Goal: Information Seeking & Learning: Learn about a topic

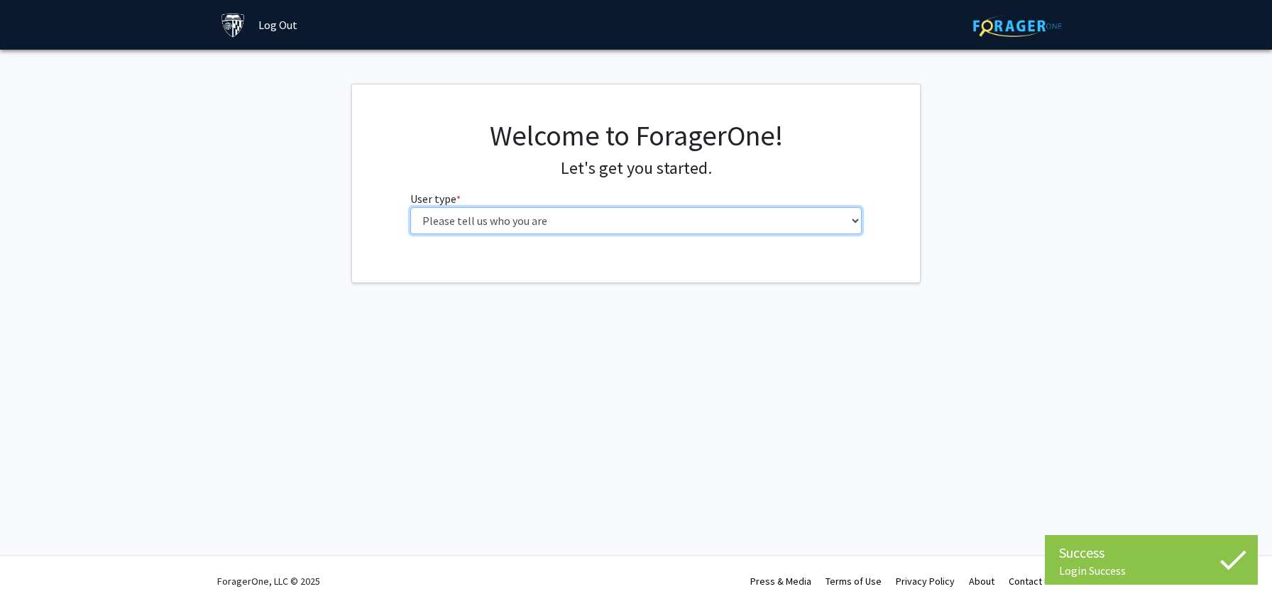
select select "2: masters"
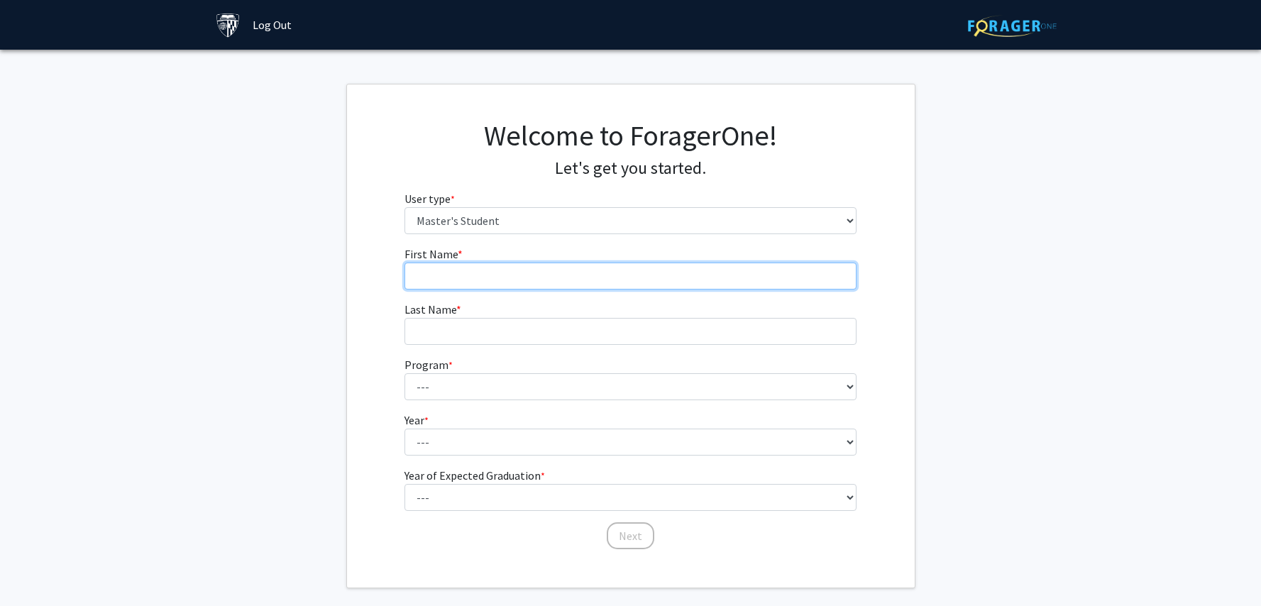
click at [554, 277] on input "First Name * required" at bounding box center [630, 276] width 452 height 27
type input "Grace"
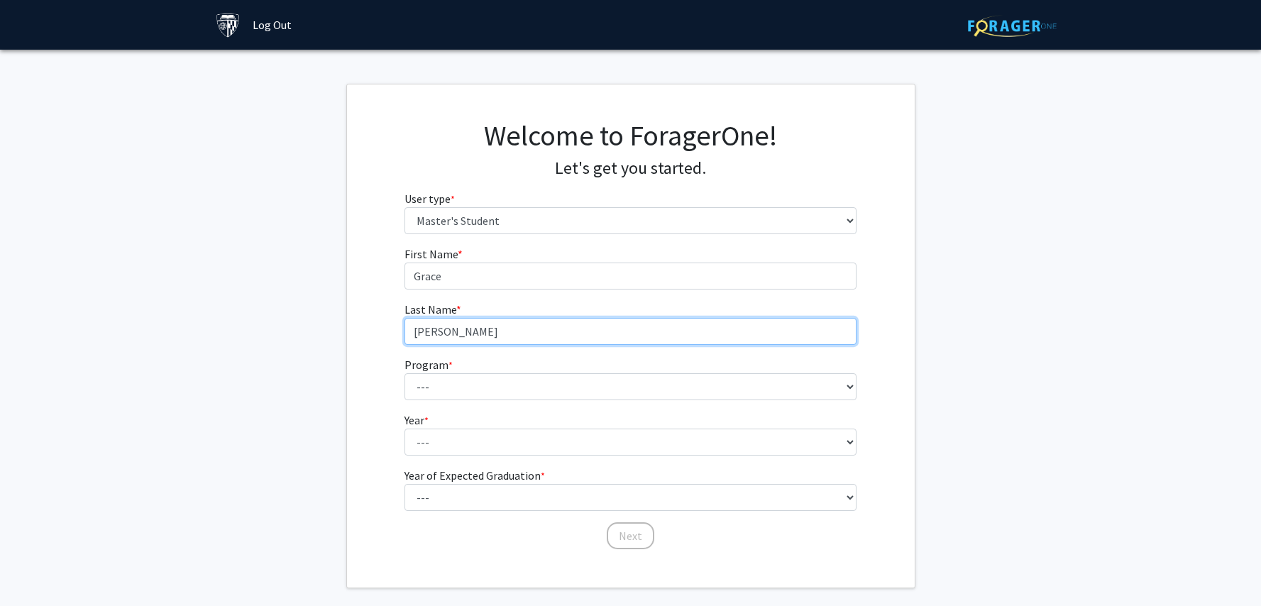
type input "[PERSON_NAME]"
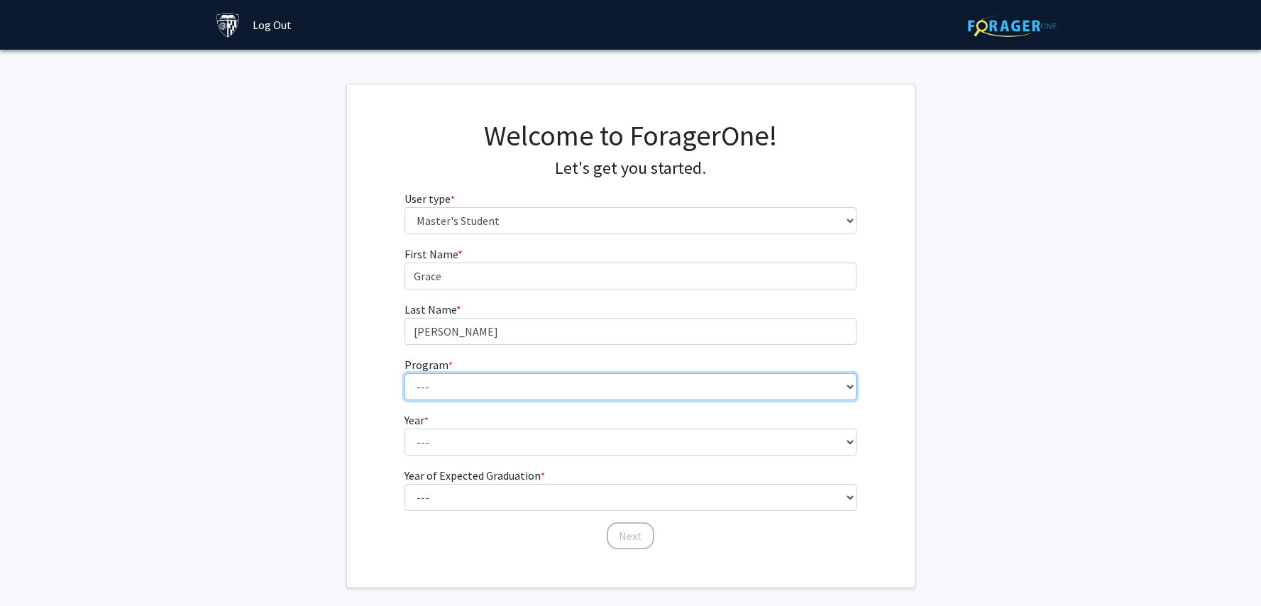
select select "8: 7"
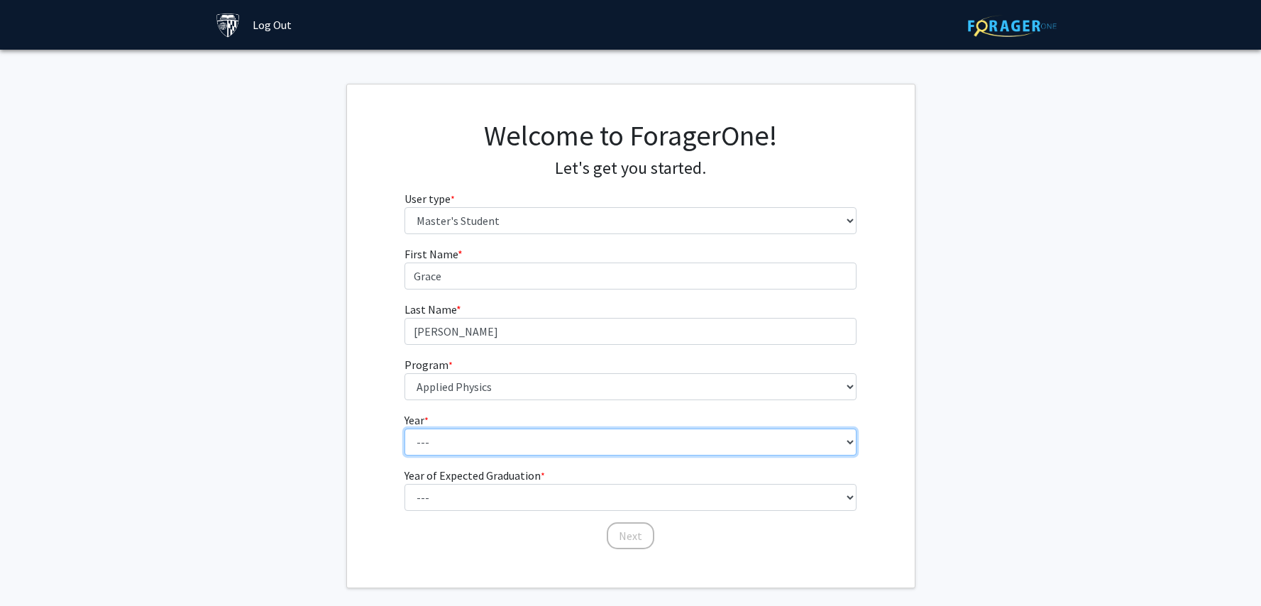
select select "2: second_year"
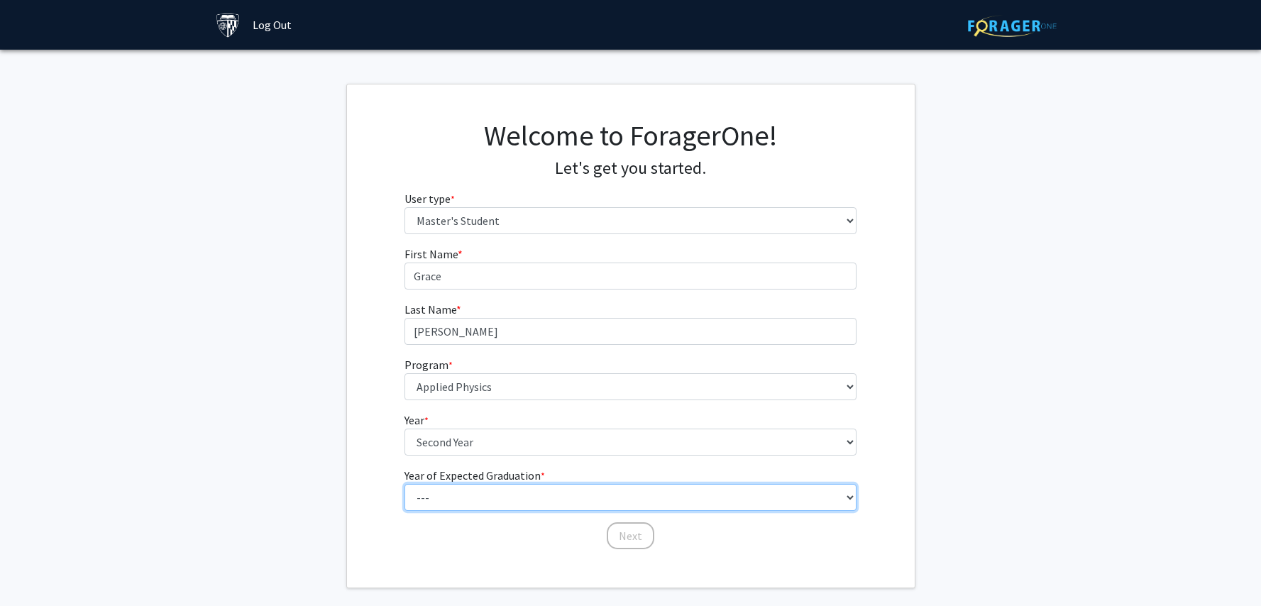
select select "2: 2026"
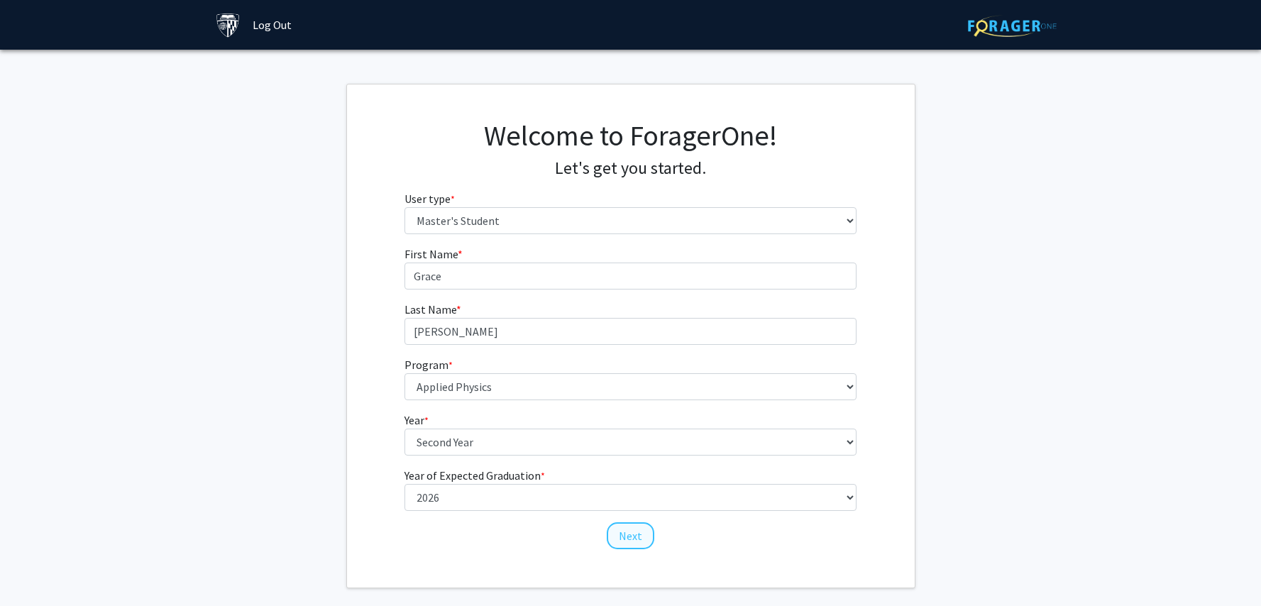
click at [643, 536] on button "Next" at bounding box center [631, 535] width 48 height 27
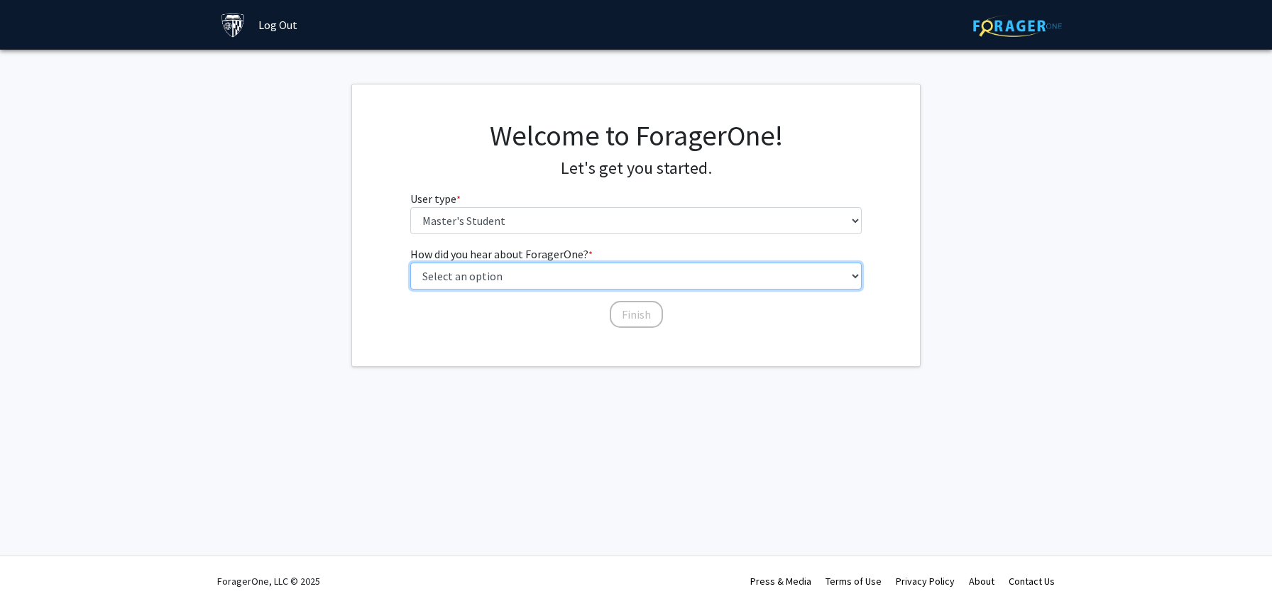
select select "3: university_website"
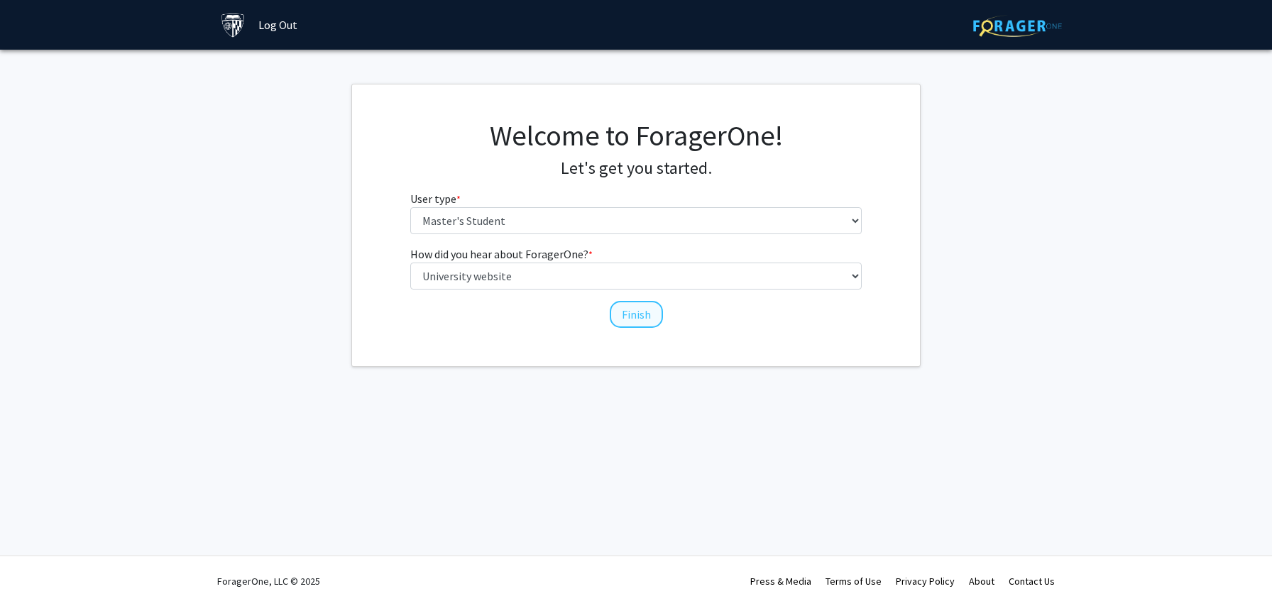
click at [635, 316] on button "Finish" at bounding box center [636, 314] width 53 height 27
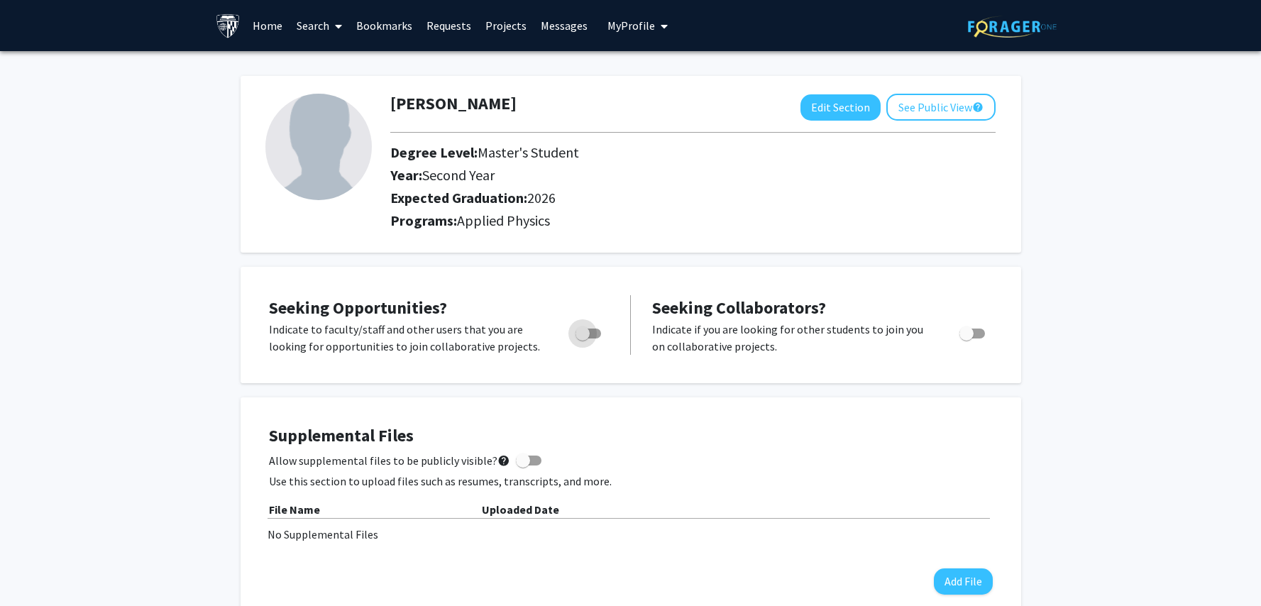
click at [582, 336] on span "Toggle" at bounding box center [583, 333] width 14 height 14
click at [582, 338] on input "Are you actively seeking opportunities?" at bounding box center [582, 338] width 1 height 1
checkbox input "true"
click at [513, 33] on link "Projects" at bounding box center [505, 26] width 55 height 50
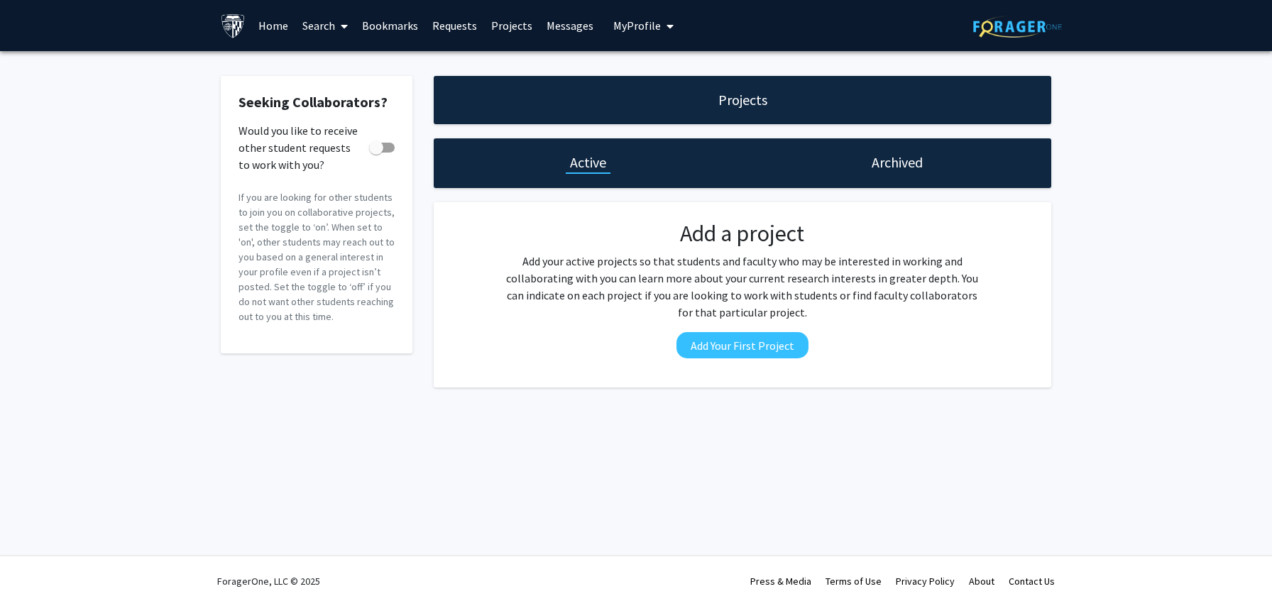
click at [309, 21] on link "Search" at bounding box center [325, 26] width 60 height 50
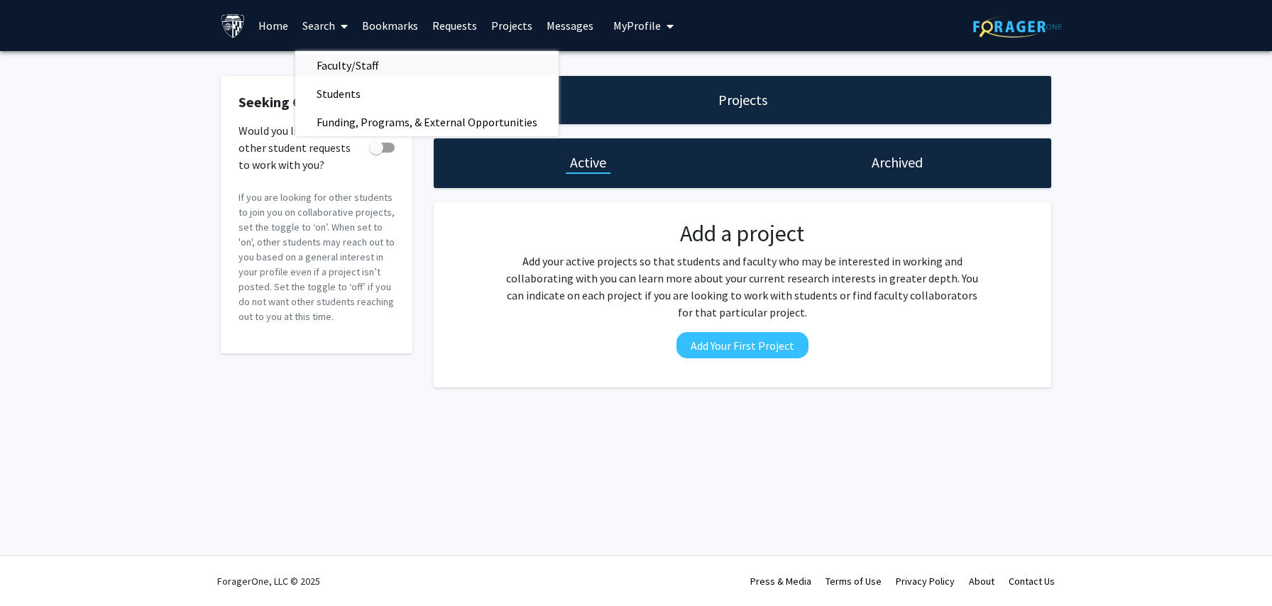
click at [373, 63] on span "Faculty/Staff" at bounding box center [347, 65] width 104 height 28
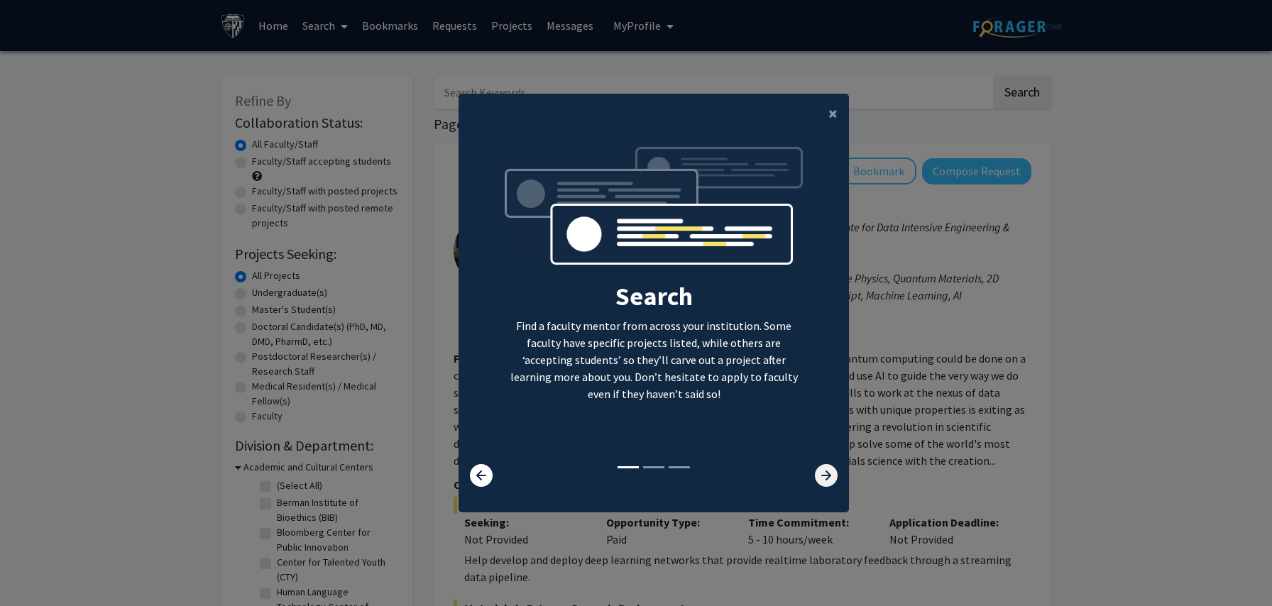
click at [815, 473] on icon at bounding box center [826, 475] width 23 height 23
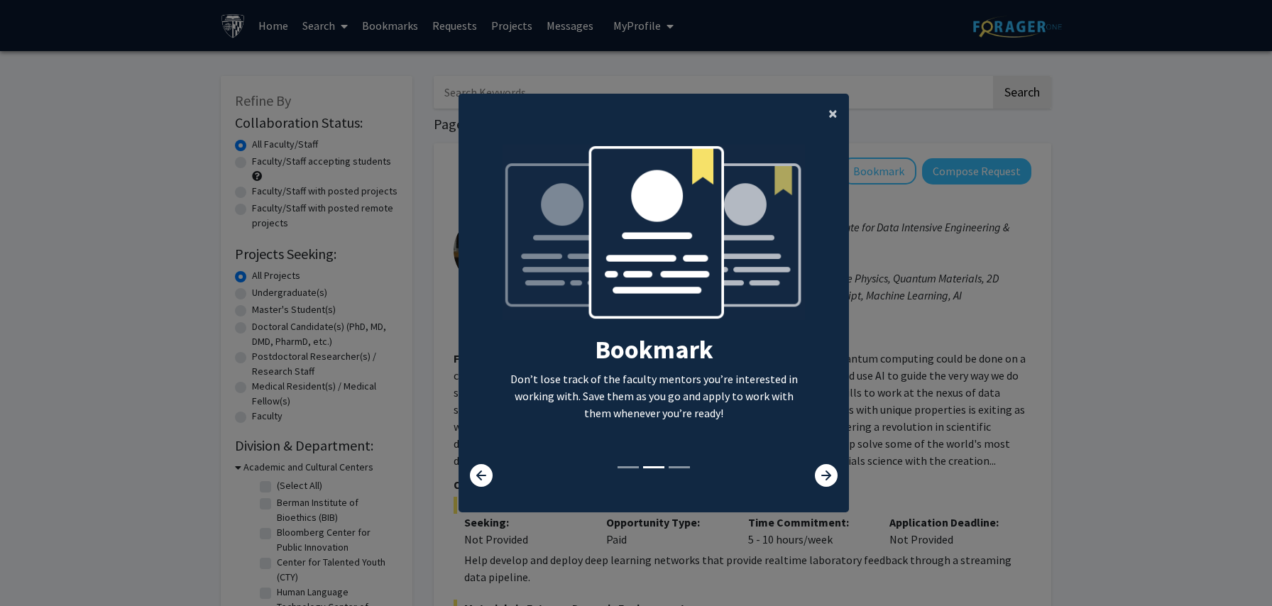
click at [831, 109] on span "×" at bounding box center [832, 113] width 9 height 22
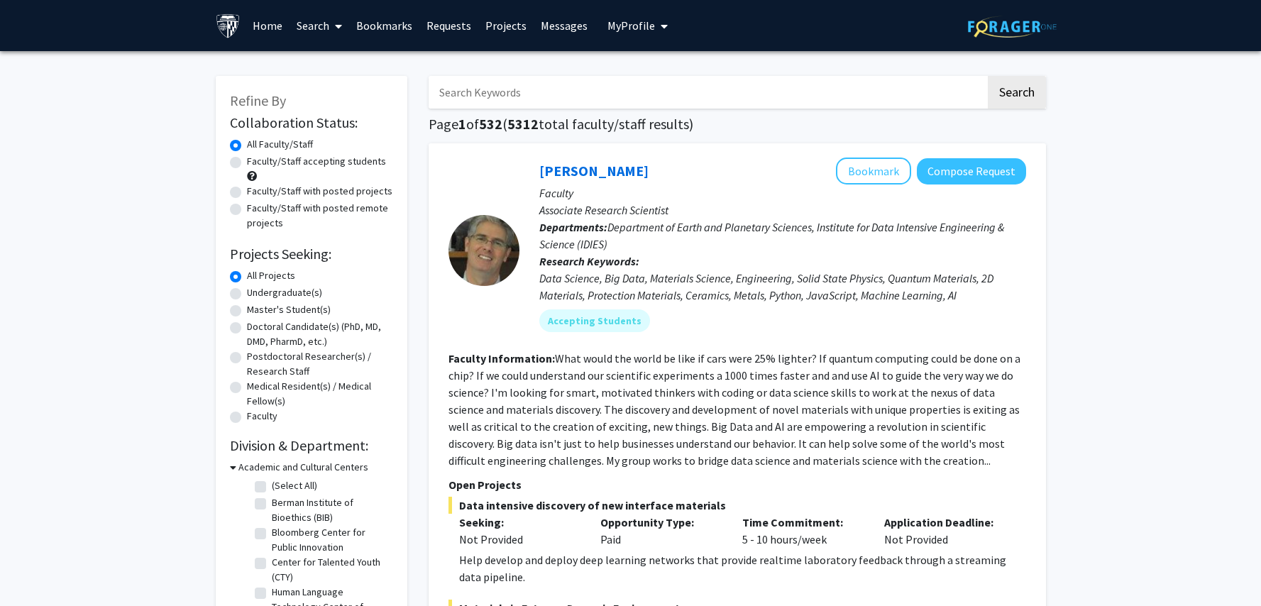
click at [758, 461] on fg-read-more "What would the world be like if cars were 25% lighter? If quantum computing cou…" at bounding box center [734, 409] width 572 height 116
click at [894, 172] on button "Bookmark" at bounding box center [873, 171] width 75 height 27
click at [247, 314] on label "Master's Student(s)" at bounding box center [289, 309] width 84 height 15
click at [247, 312] on input "Master's Student(s)" at bounding box center [251, 306] width 9 height 9
radio input "true"
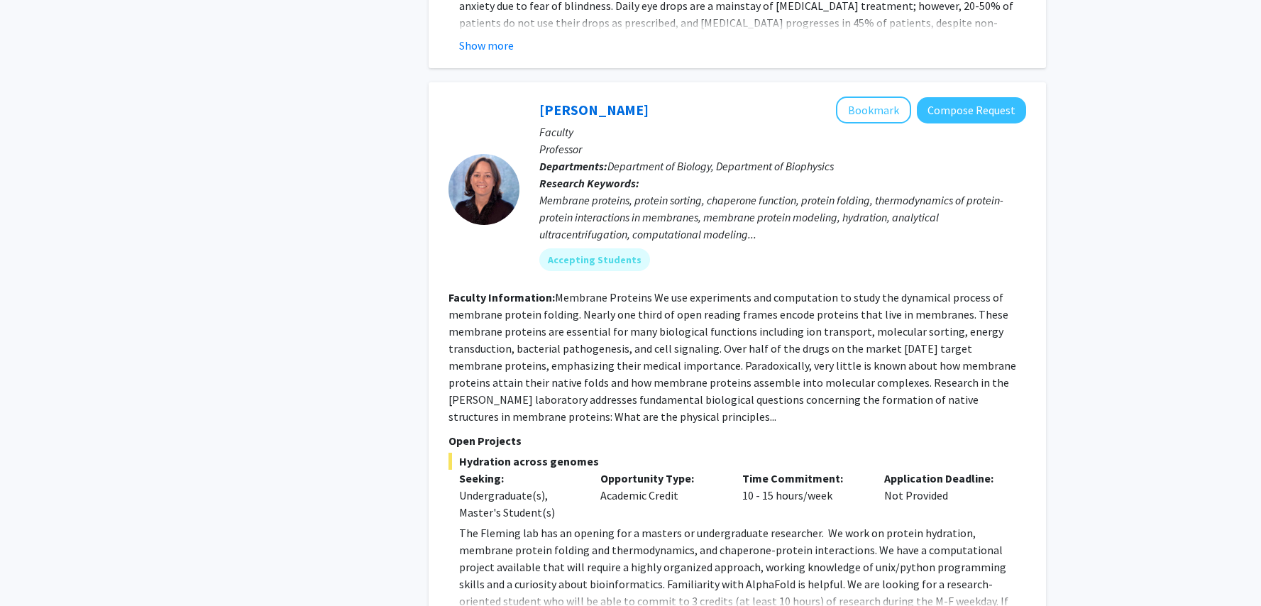
scroll to position [1080, 0]
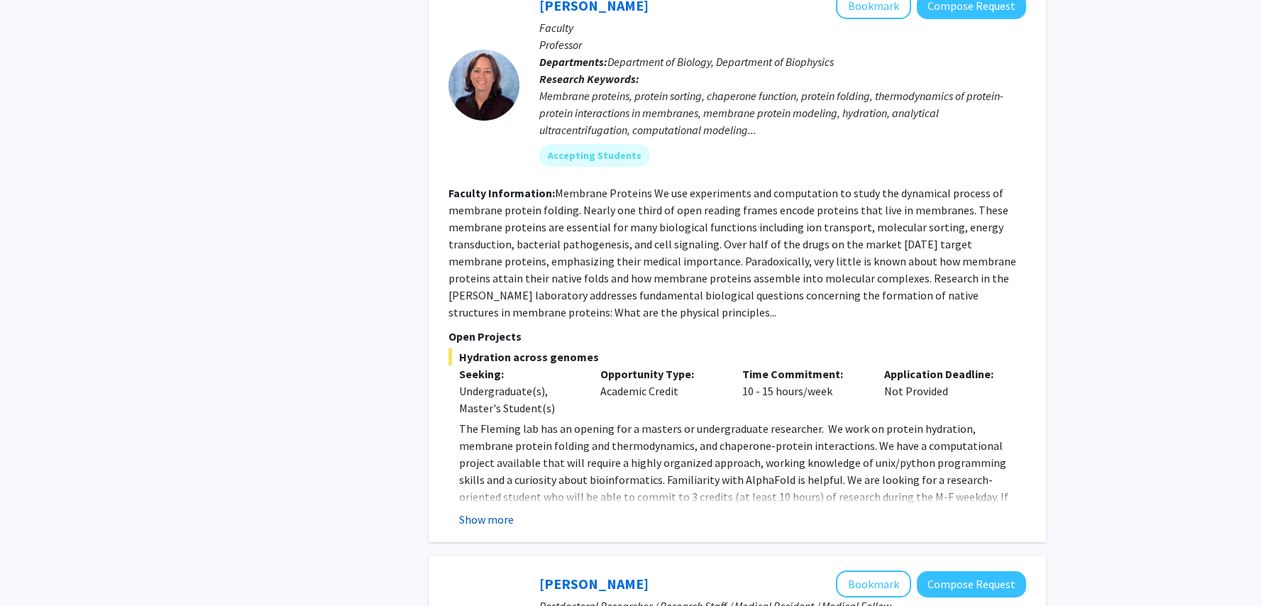
click at [490, 511] on button "Show more" at bounding box center [486, 519] width 55 height 17
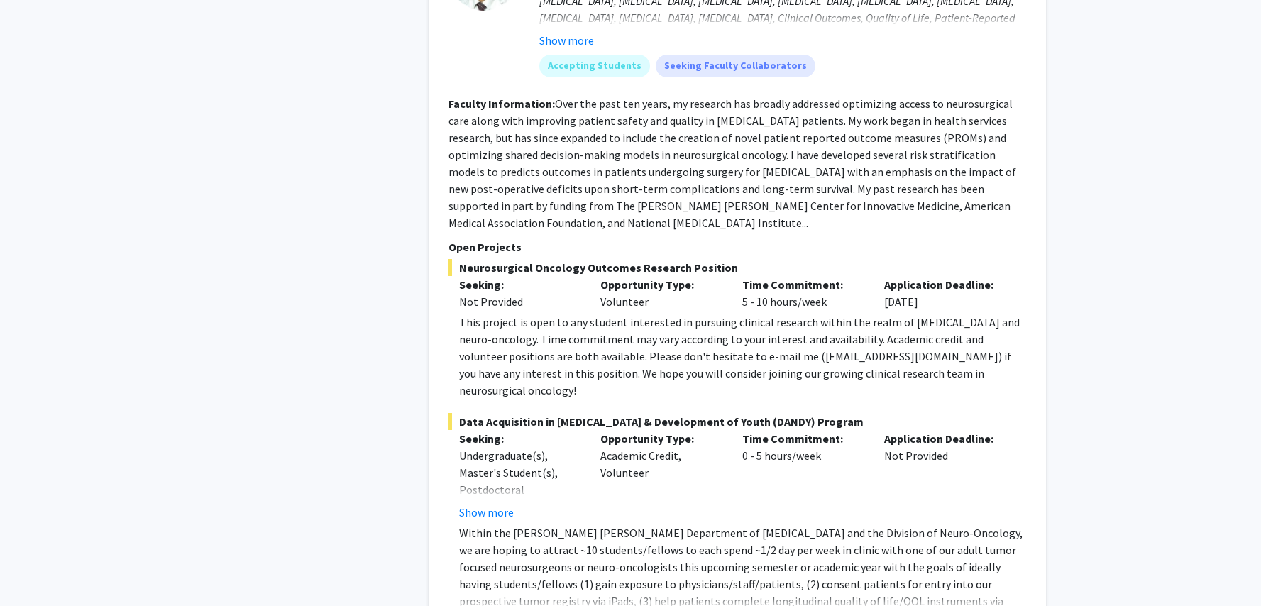
scroll to position [6563, 0]
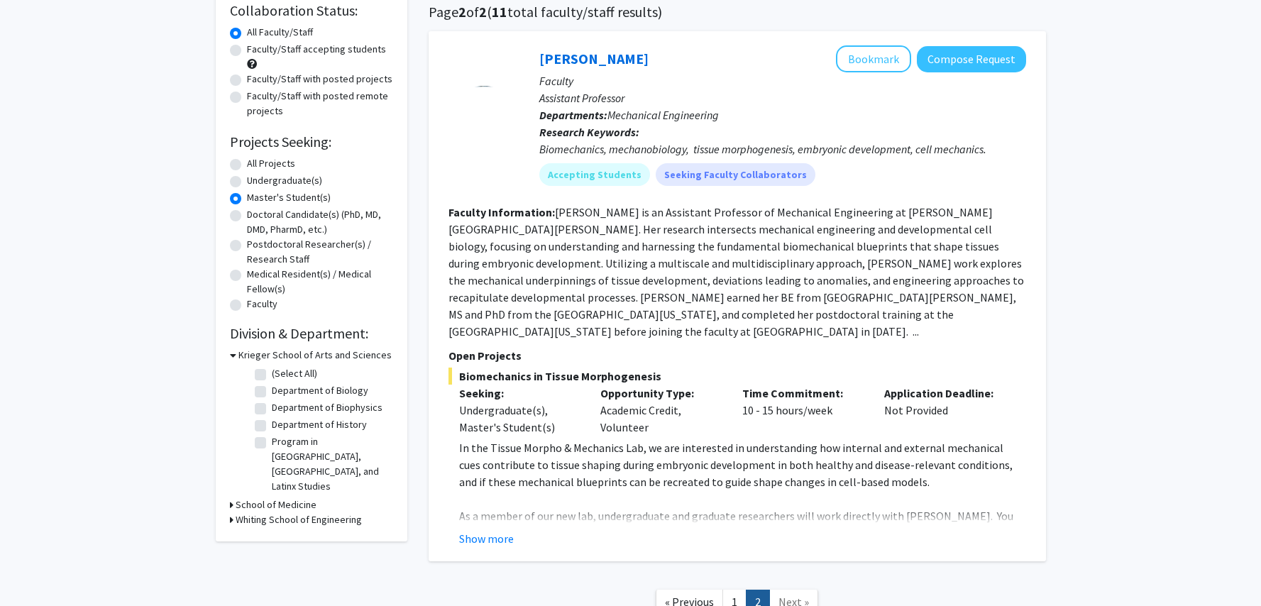
scroll to position [209, 0]
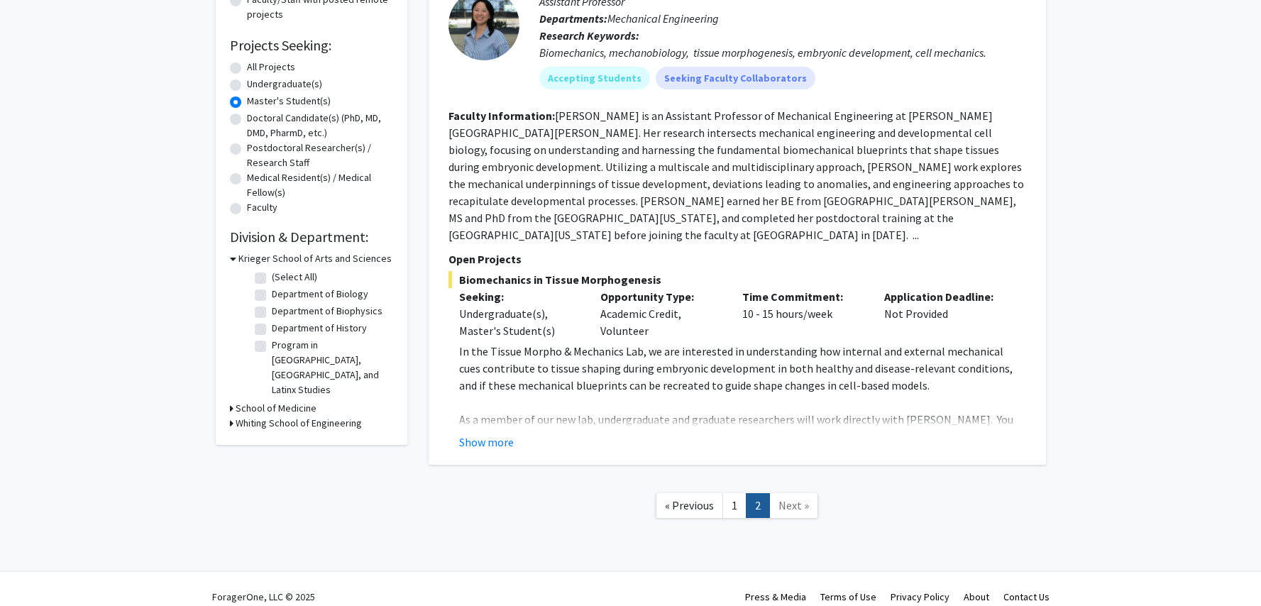
click at [234, 416] on div "Whiting School of Engineering" at bounding box center [311, 423] width 163 height 15
click at [229, 409] on div "Refine By Collaboration Status: Collaboration Status All Faculty/Staff Collabor…" at bounding box center [312, 156] width 192 height 578
click at [231, 416] on icon at bounding box center [232, 423] width 4 height 15
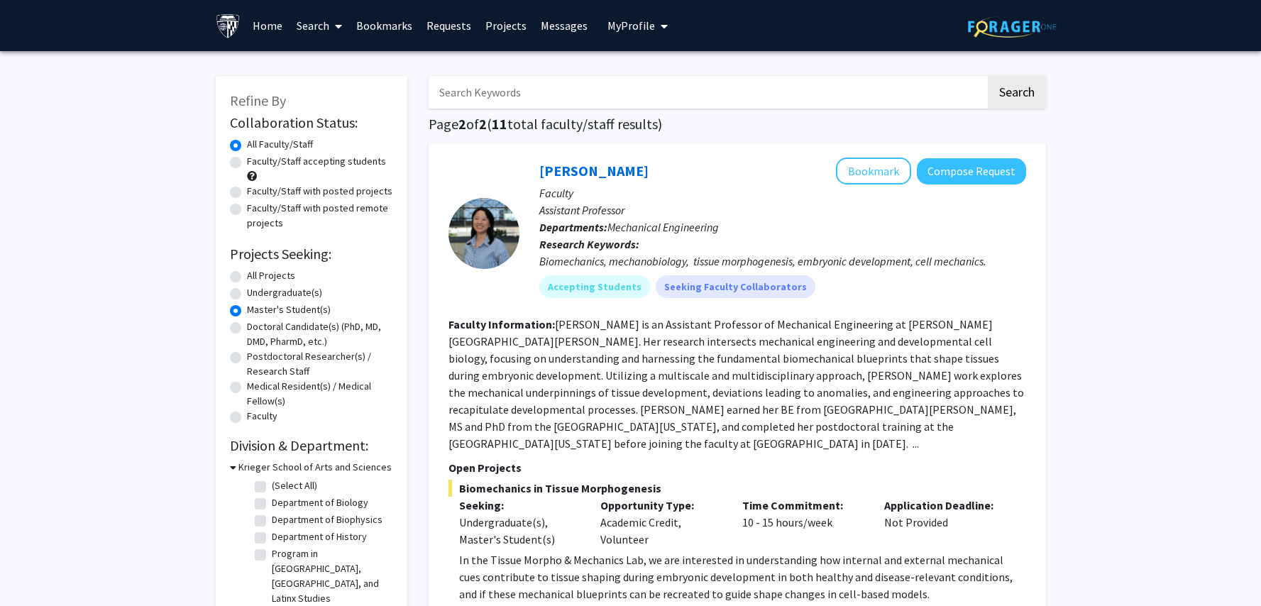
click at [247, 275] on label "All Projects" at bounding box center [271, 275] width 48 height 15
click at [247, 275] on input "All Projects" at bounding box center [251, 272] width 9 height 9
radio input "true"
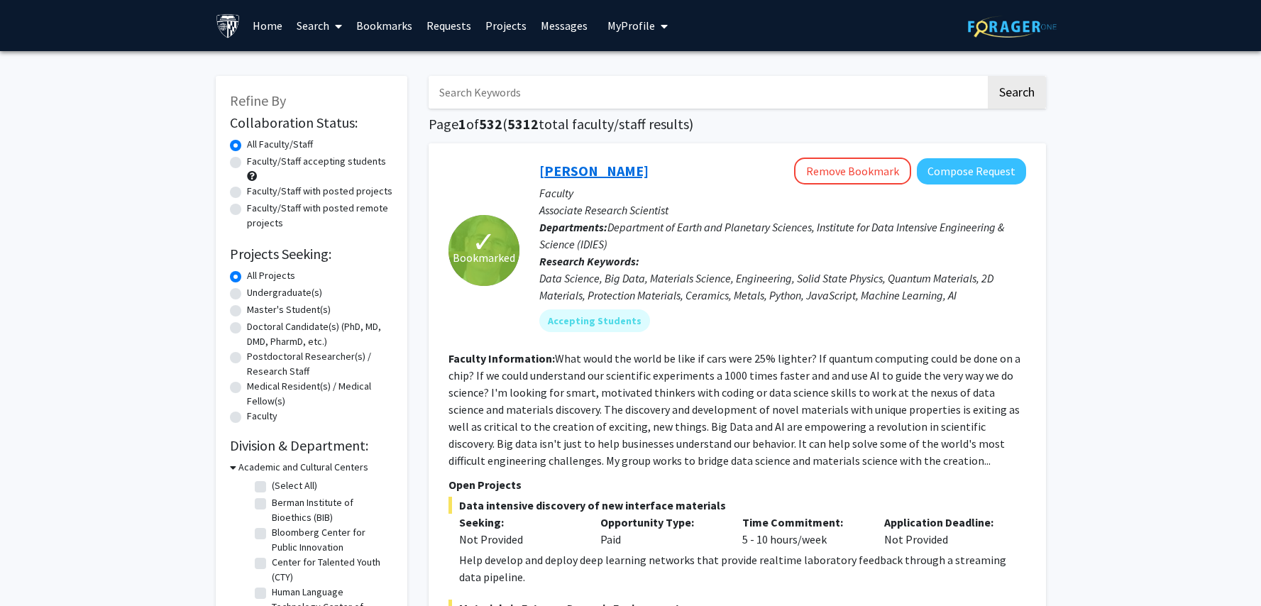
click at [561, 176] on link "[PERSON_NAME]" at bounding box center [593, 171] width 109 height 18
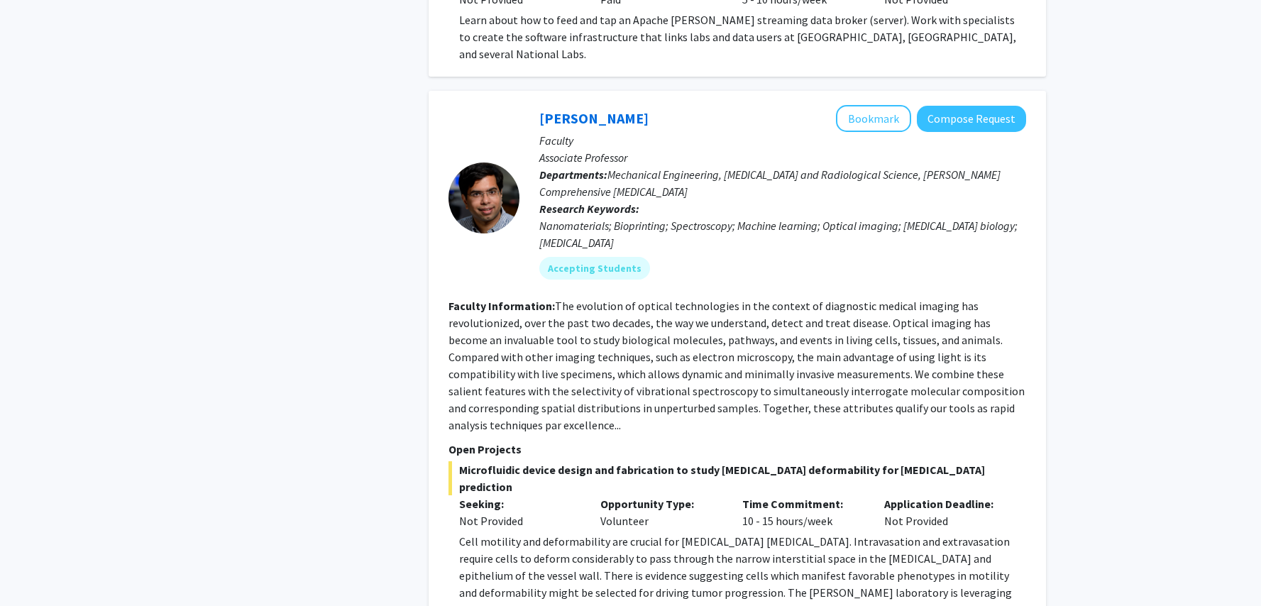
scroll to position [963, 0]
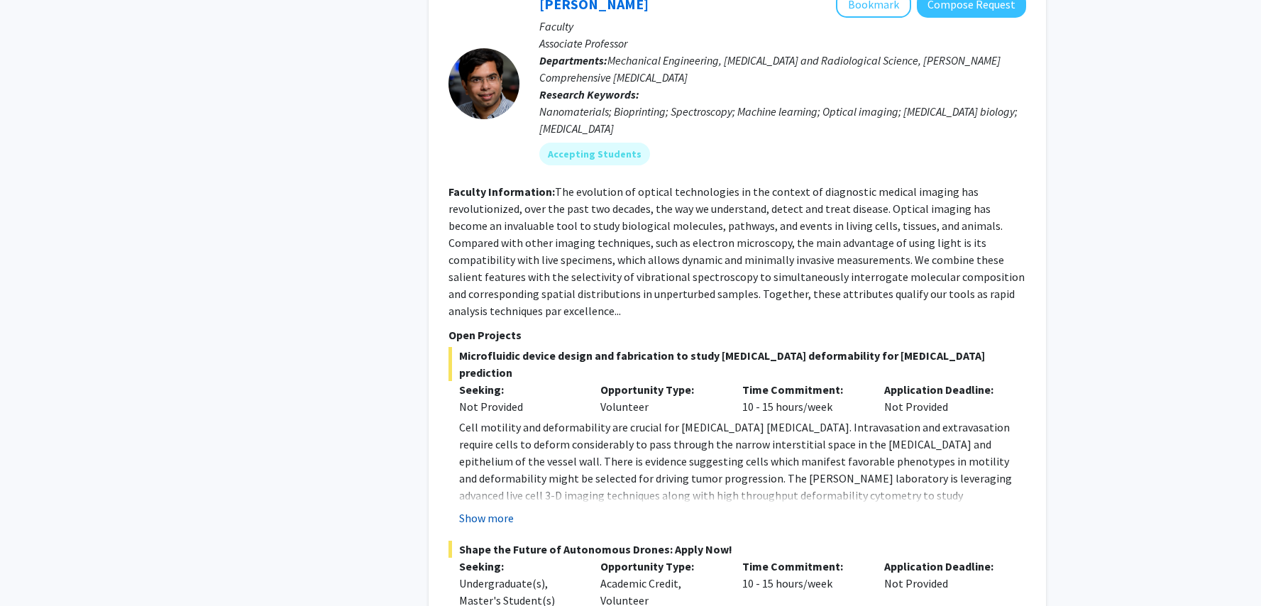
click at [481, 510] on button "Show more" at bounding box center [486, 518] width 55 height 17
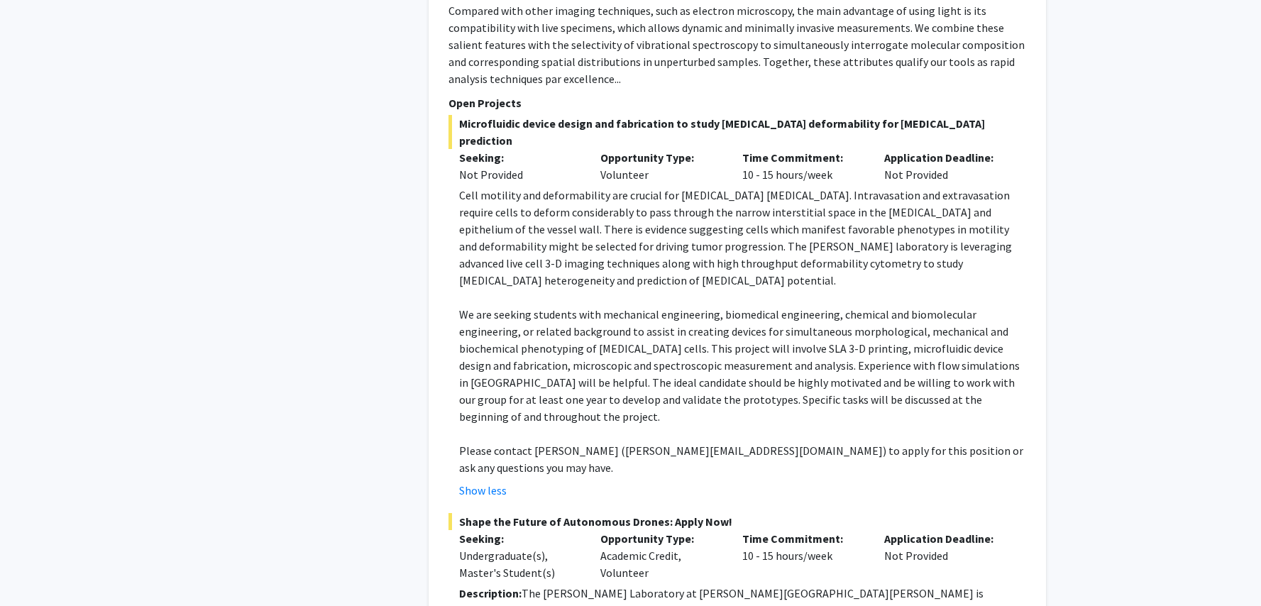
scroll to position [1333, 0]
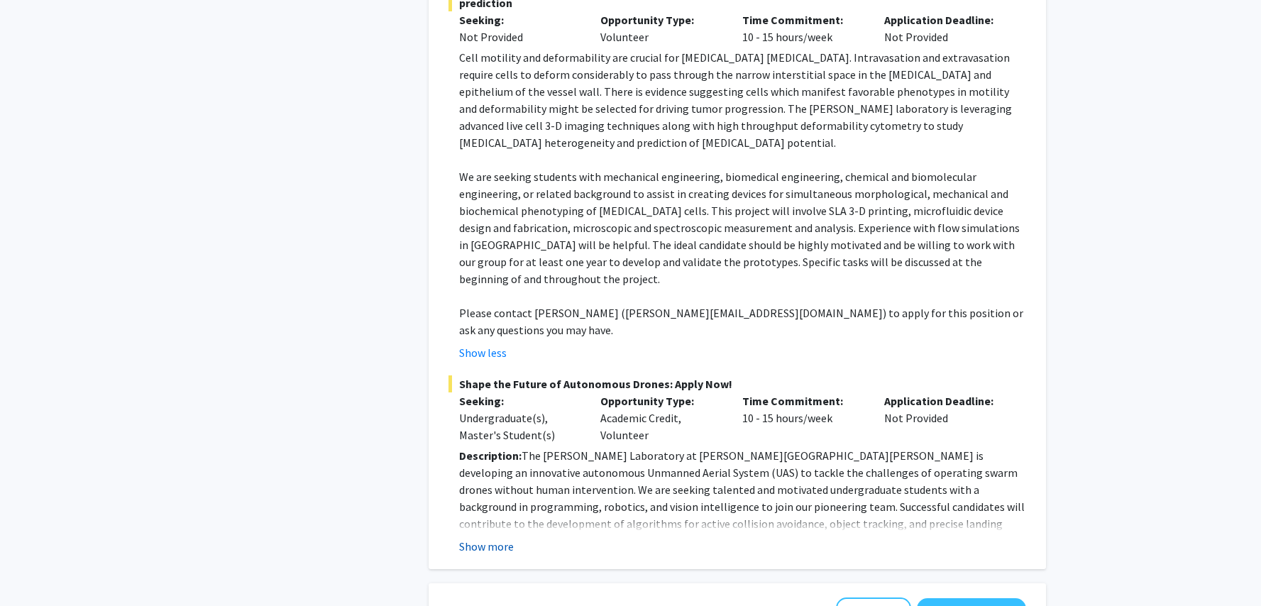
click at [491, 538] on button "Show more" at bounding box center [486, 546] width 55 height 17
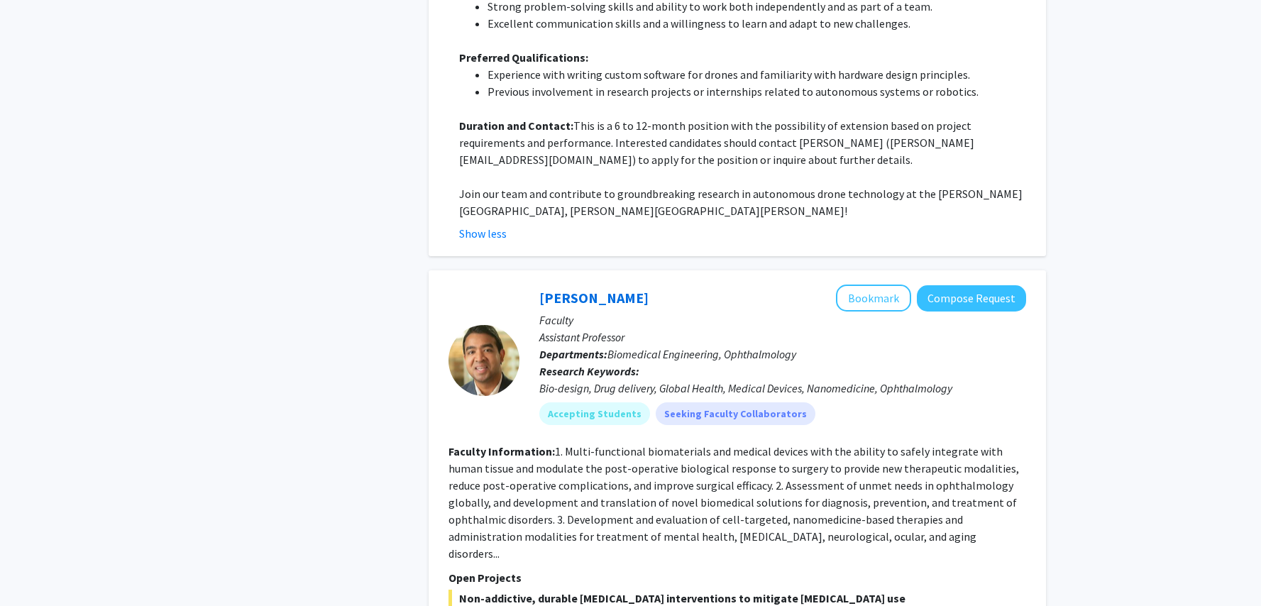
scroll to position [2313, 0]
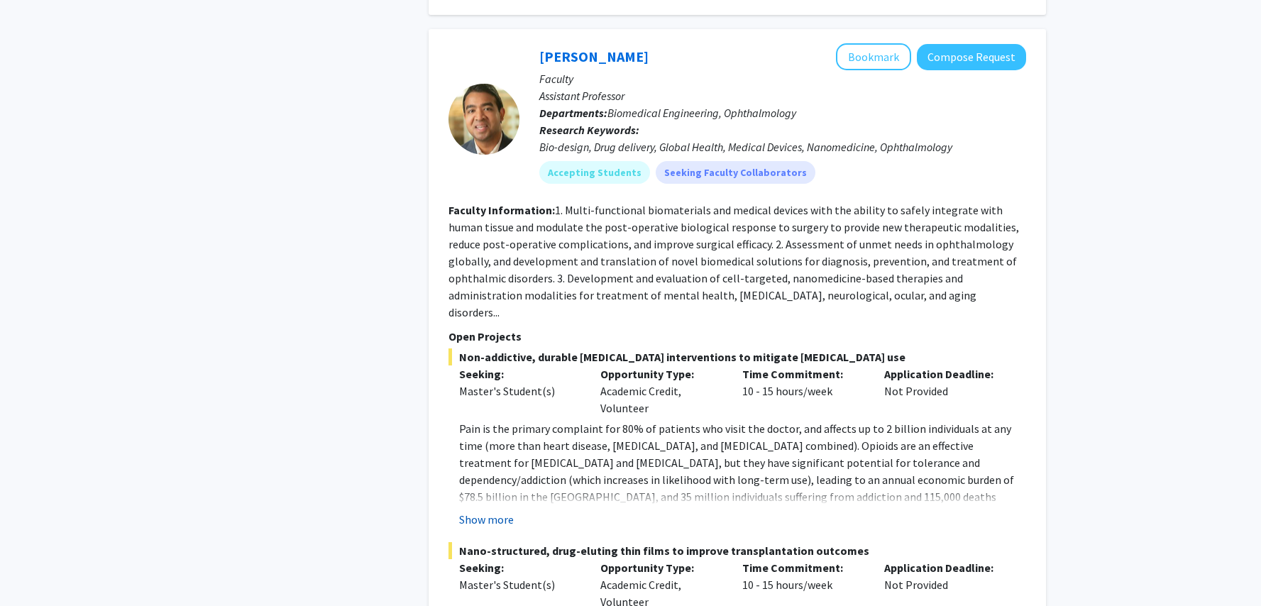
click at [478, 511] on button "Show more" at bounding box center [486, 519] width 55 height 17
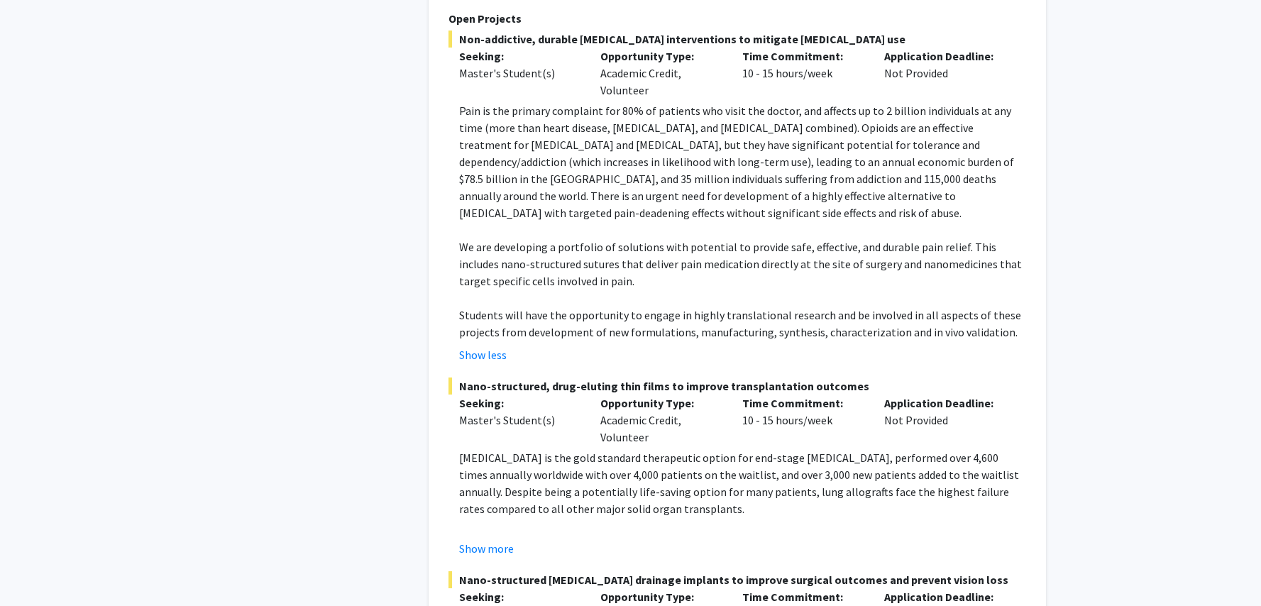
scroll to position [2736, 0]
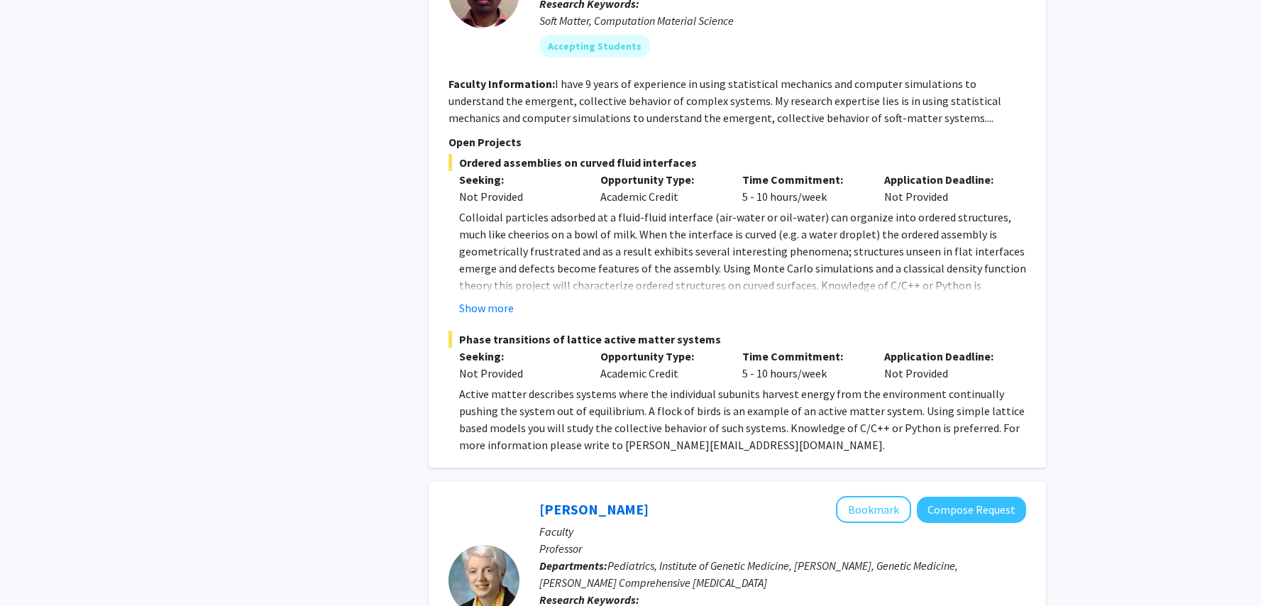
scroll to position [3581, 0]
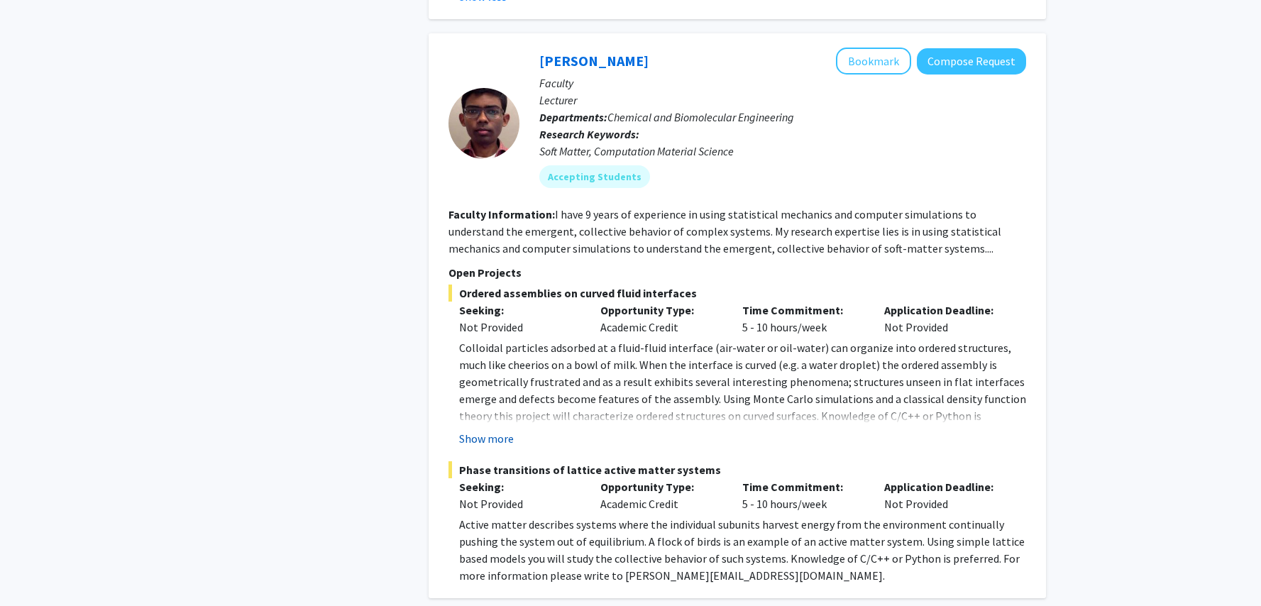
click at [477, 430] on button "Show more" at bounding box center [486, 438] width 55 height 17
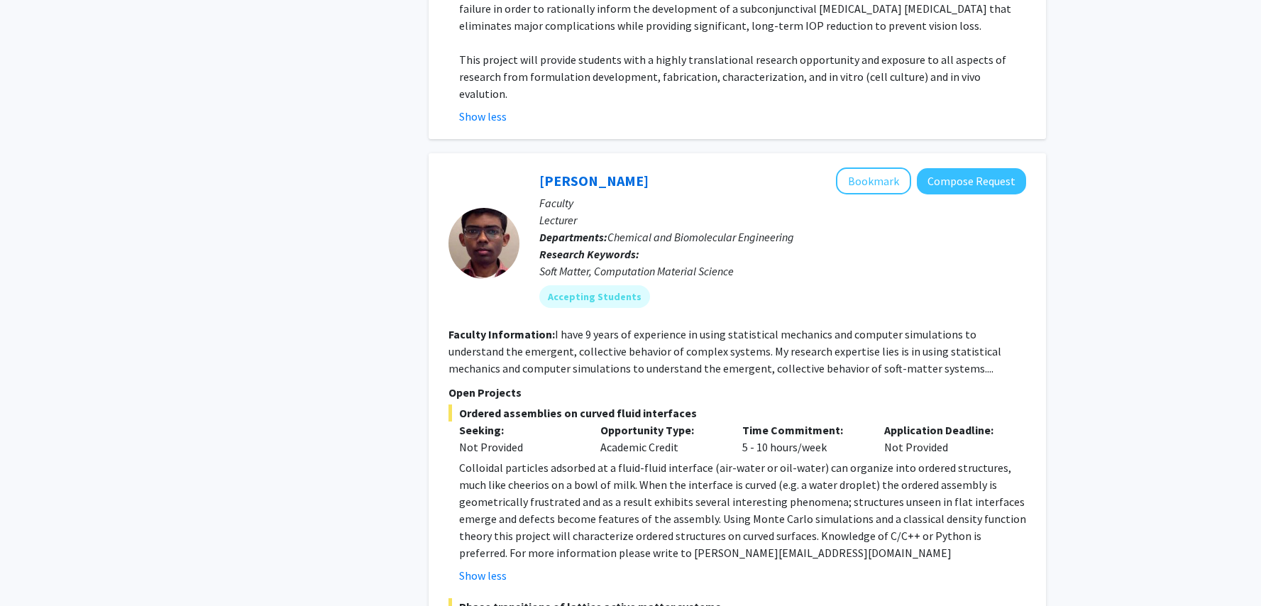
scroll to position [3332, 0]
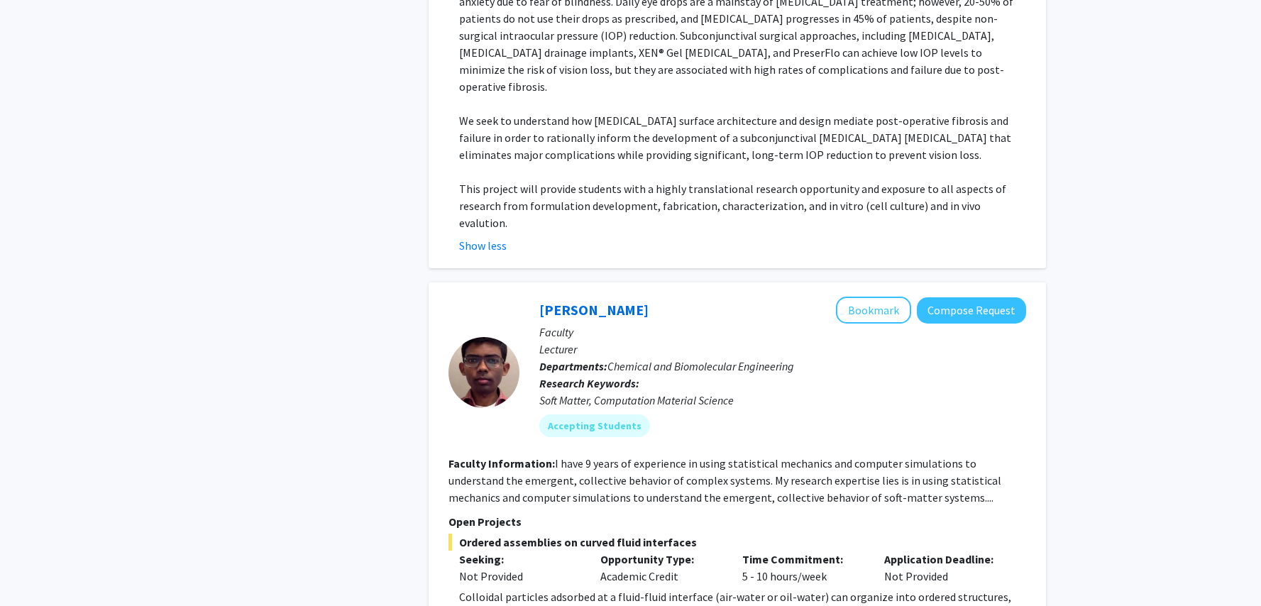
click at [781, 456] on fg-read-more "I have 9 years of experience in using statistical mechanics and computer simula…" at bounding box center [724, 480] width 553 height 48
click at [554, 301] on link "[PERSON_NAME]" at bounding box center [593, 310] width 109 height 18
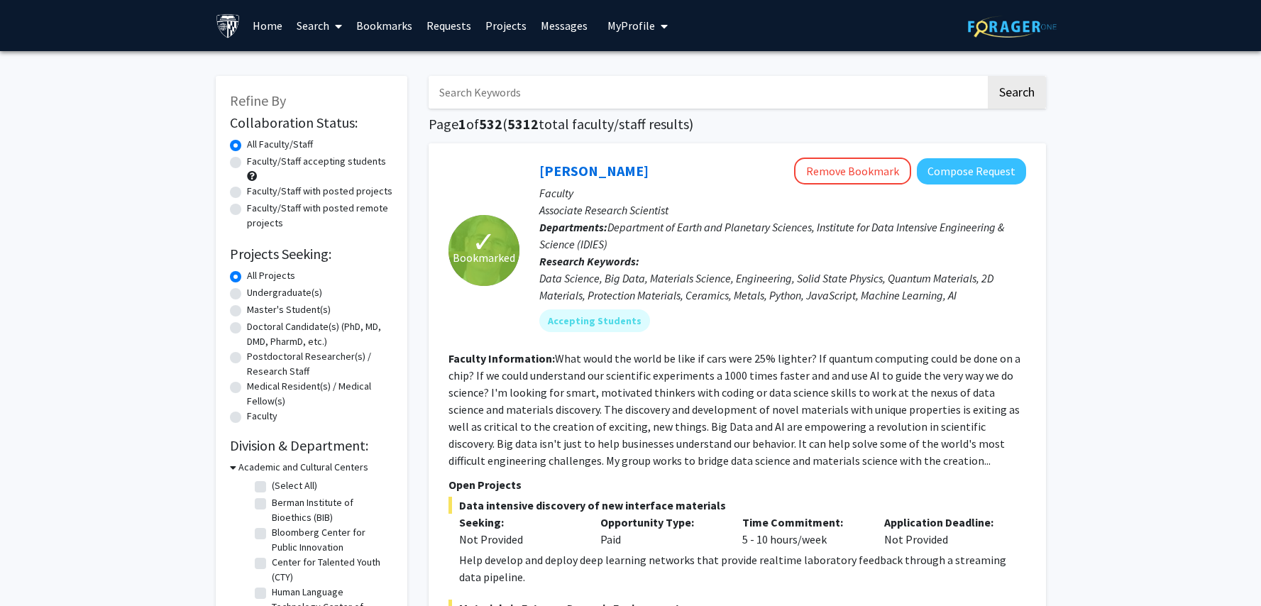
click at [247, 210] on label "Faculty/Staff with posted remote projects" at bounding box center [320, 216] width 146 height 30
click at [247, 210] on input "Faculty/Staff with posted remote projects" at bounding box center [251, 205] width 9 height 9
radio input "true"
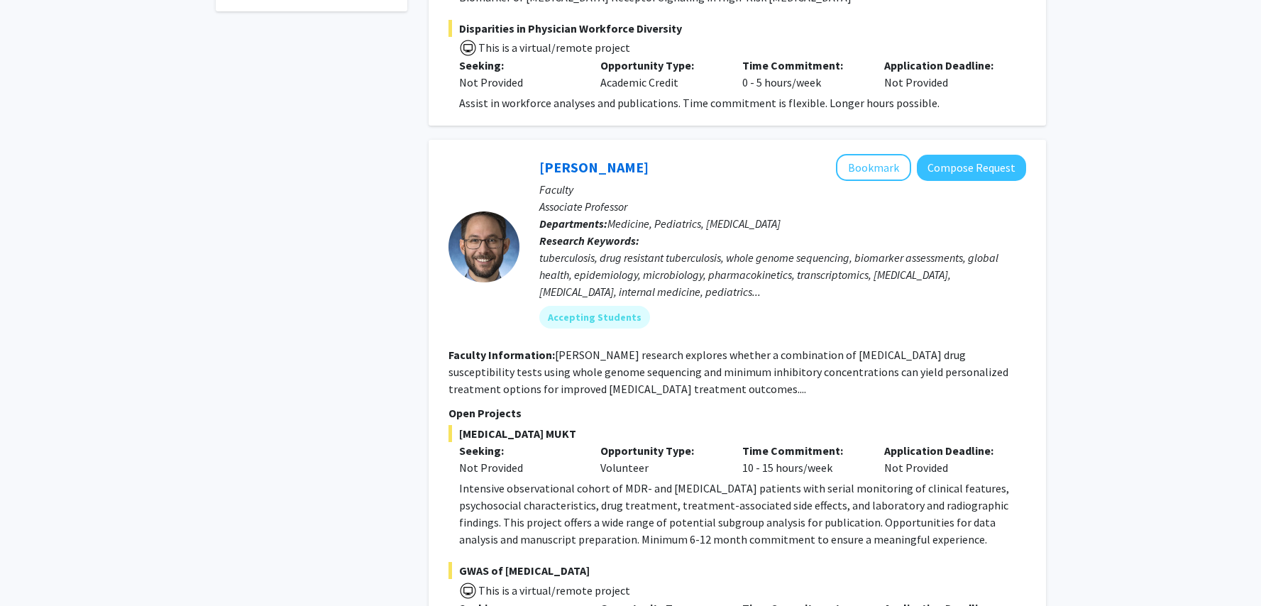
scroll to position [348, 0]
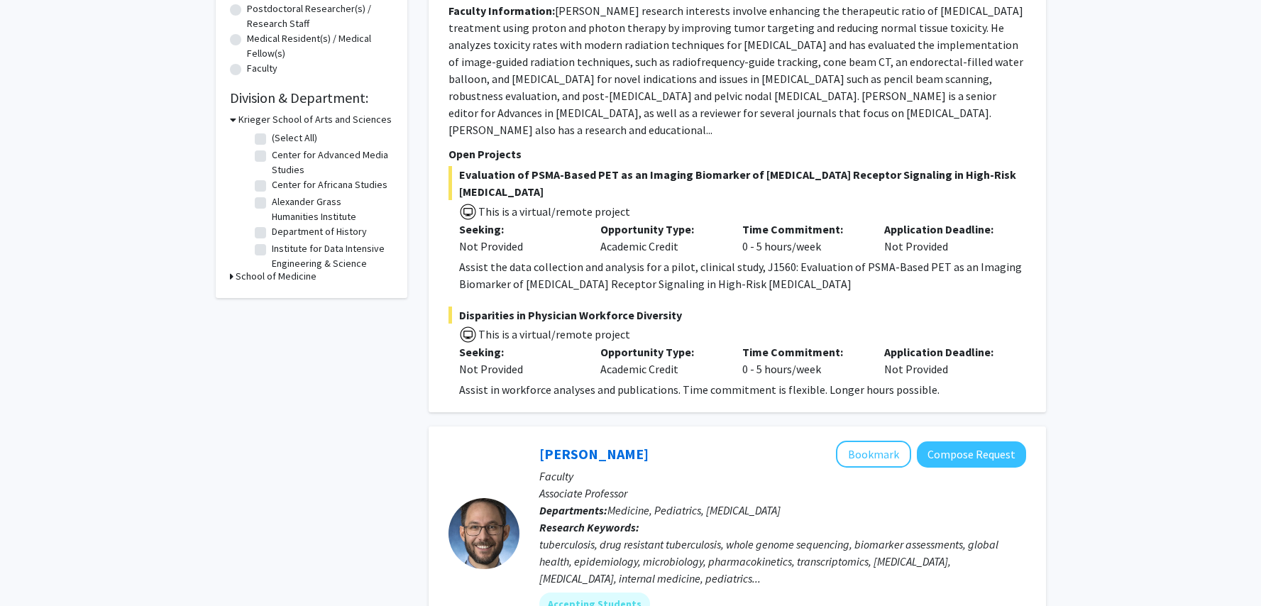
click at [230, 277] on icon at bounding box center [232, 276] width 4 height 15
click at [272, 263] on label "Institute for Data Intensive Engineering & Science (IDIES)" at bounding box center [331, 263] width 118 height 45
click at [272, 250] on input "Institute for Data Intensive Engineering & Science (IDIES)" at bounding box center [276, 245] width 9 height 9
checkbox input "true"
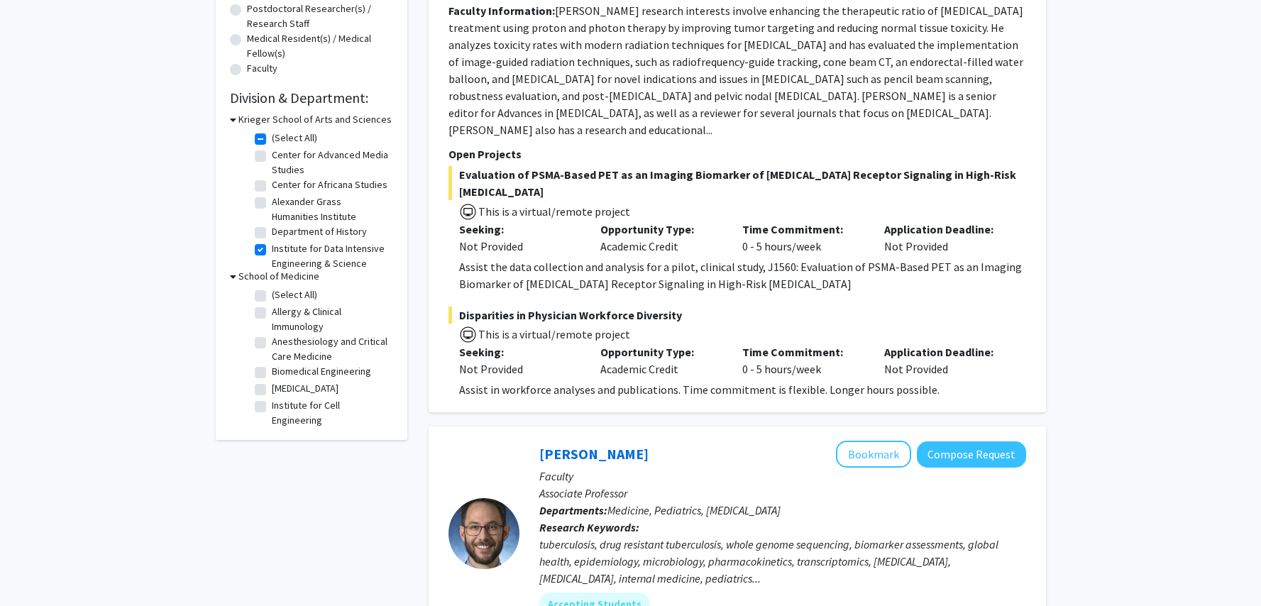
checkbox input "true"
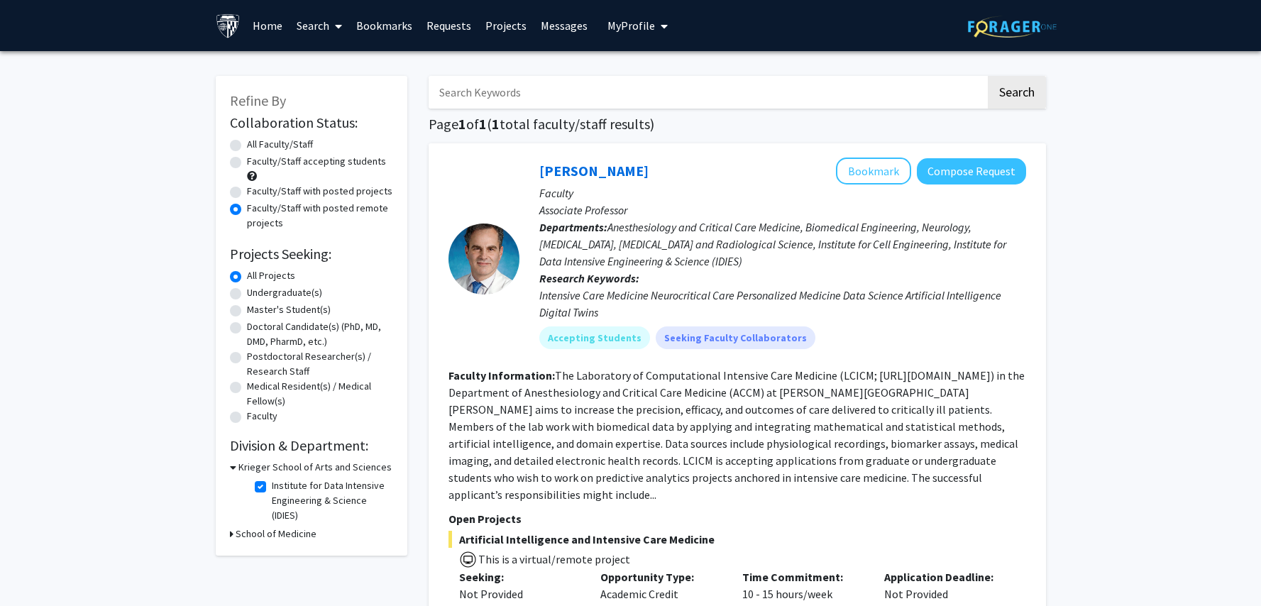
click at [971, 482] on fg-read-more "The Laboratory of Computational Intensive Care Medicine (LCICM; [URL][DOMAIN_NA…" at bounding box center [736, 434] width 576 height 133
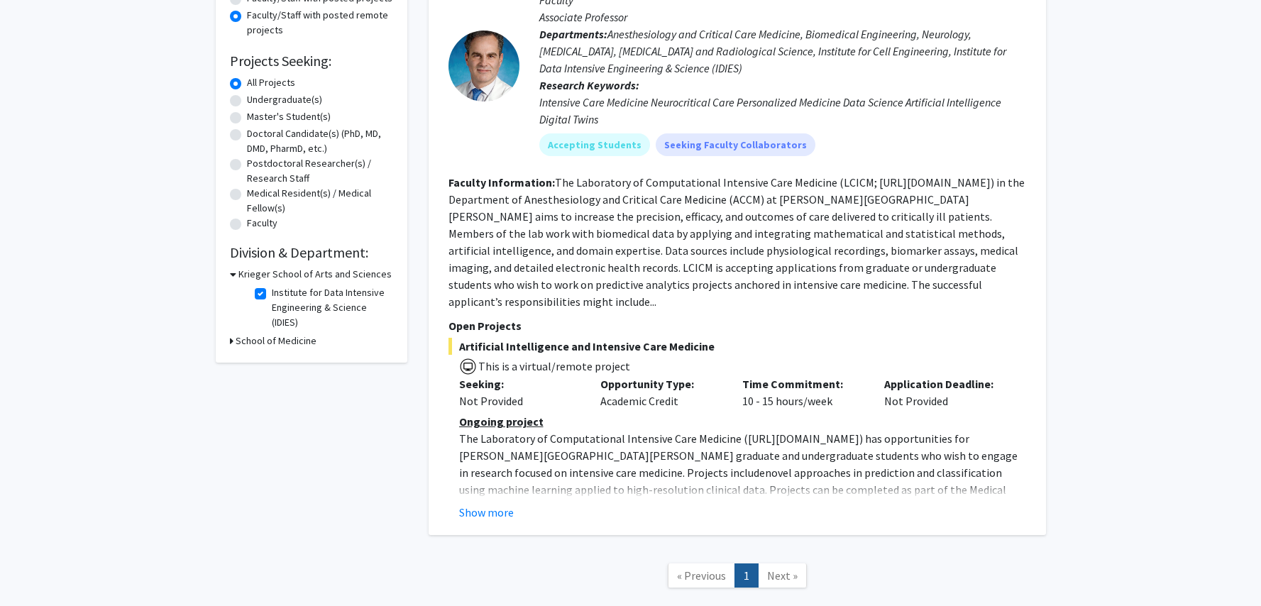
scroll to position [62, 0]
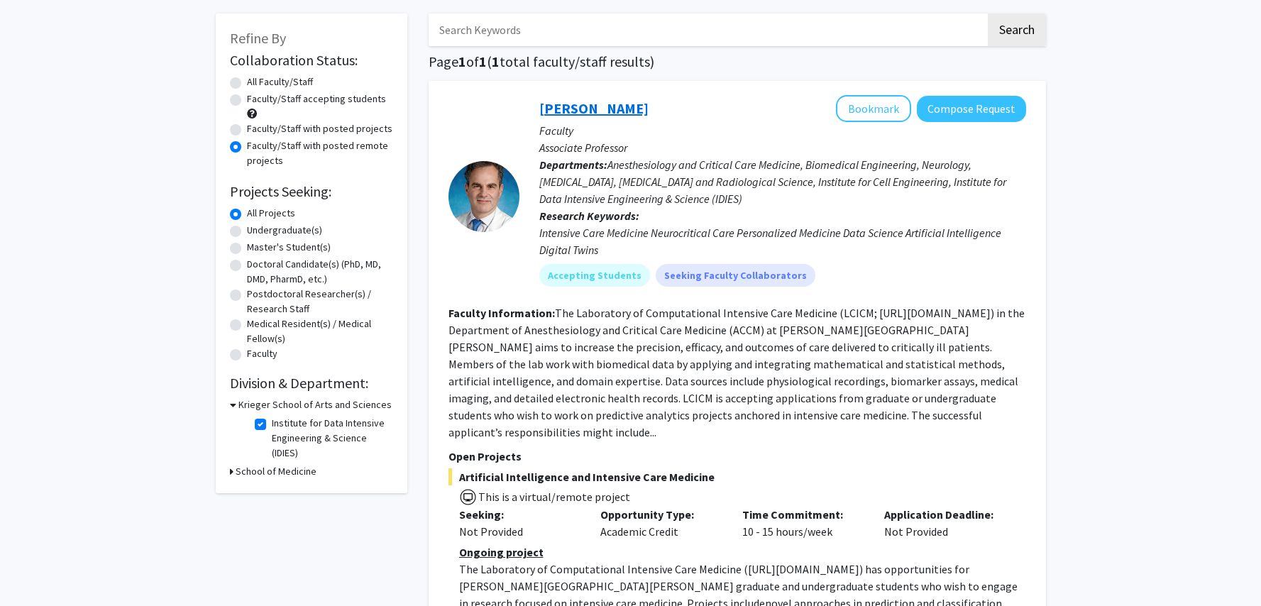
click at [572, 110] on link "[PERSON_NAME]" at bounding box center [593, 108] width 109 height 18
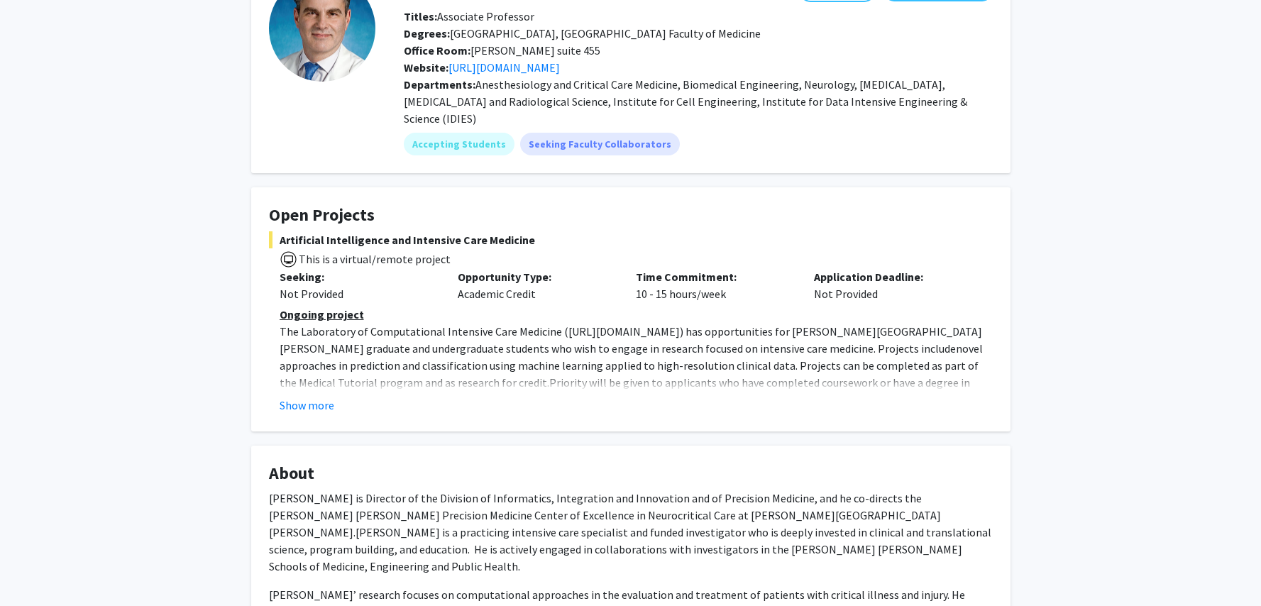
scroll to position [380, 0]
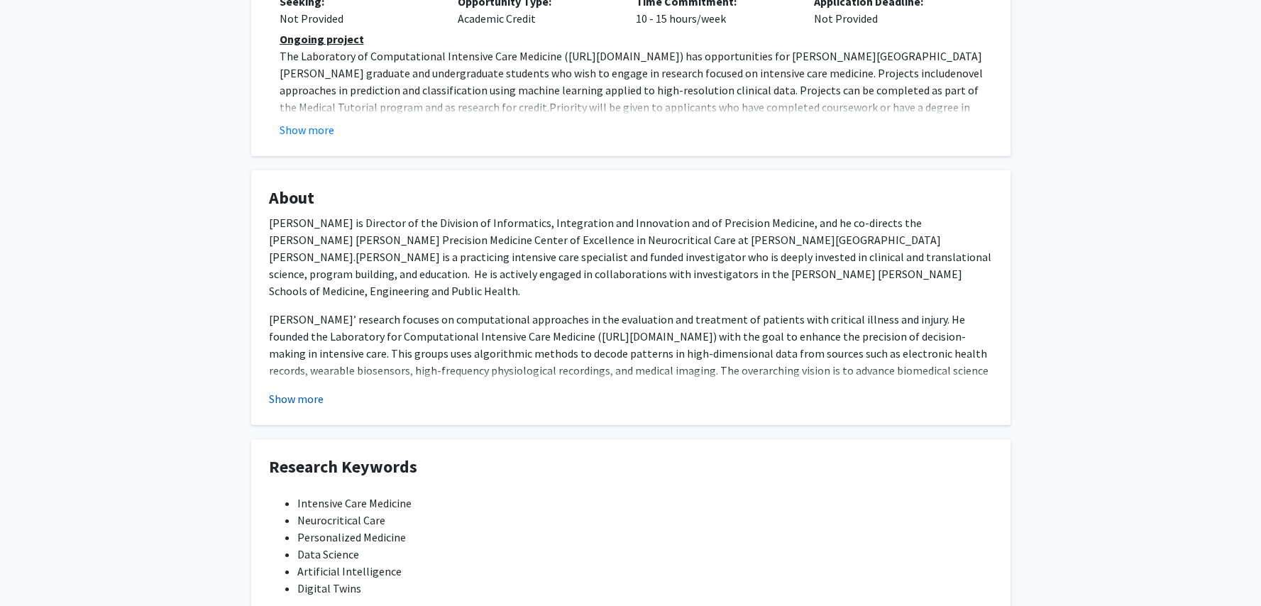
click at [277, 390] on button "Show more" at bounding box center [296, 398] width 55 height 17
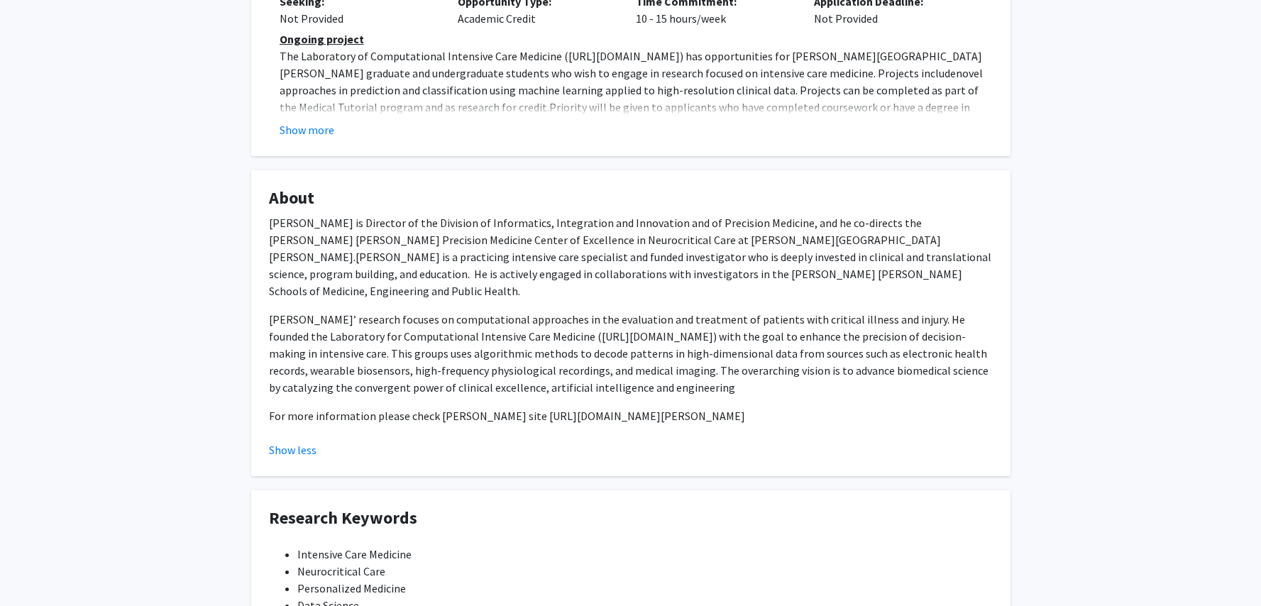
scroll to position [85, 0]
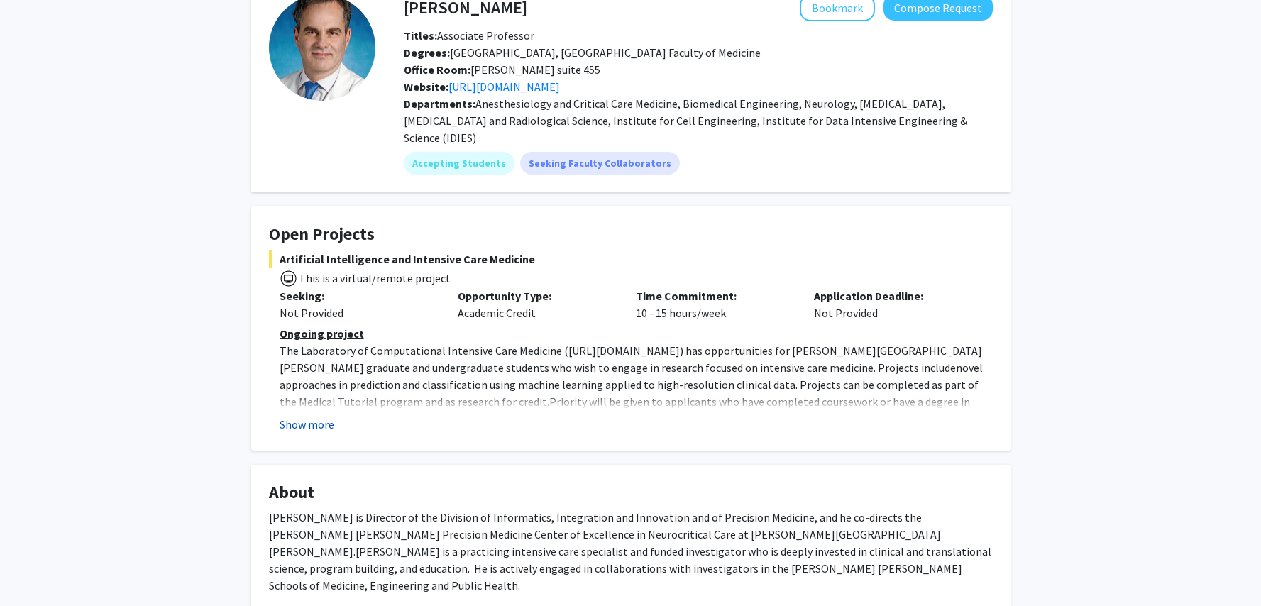
click at [306, 416] on button "Show more" at bounding box center [307, 424] width 55 height 17
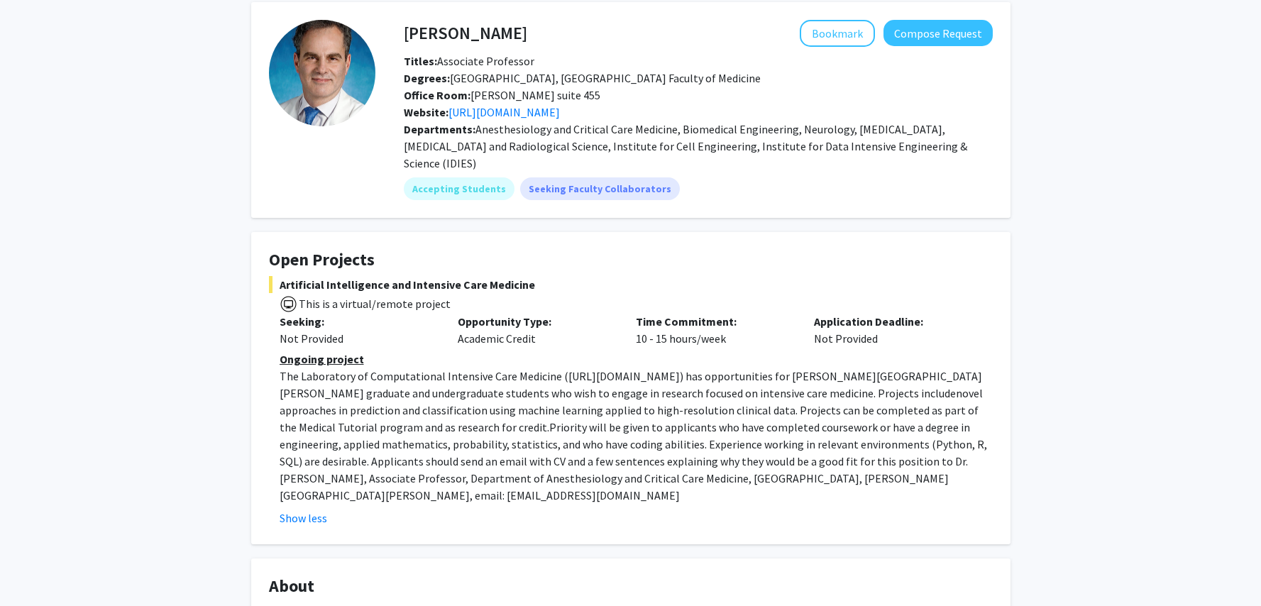
scroll to position [0, 0]
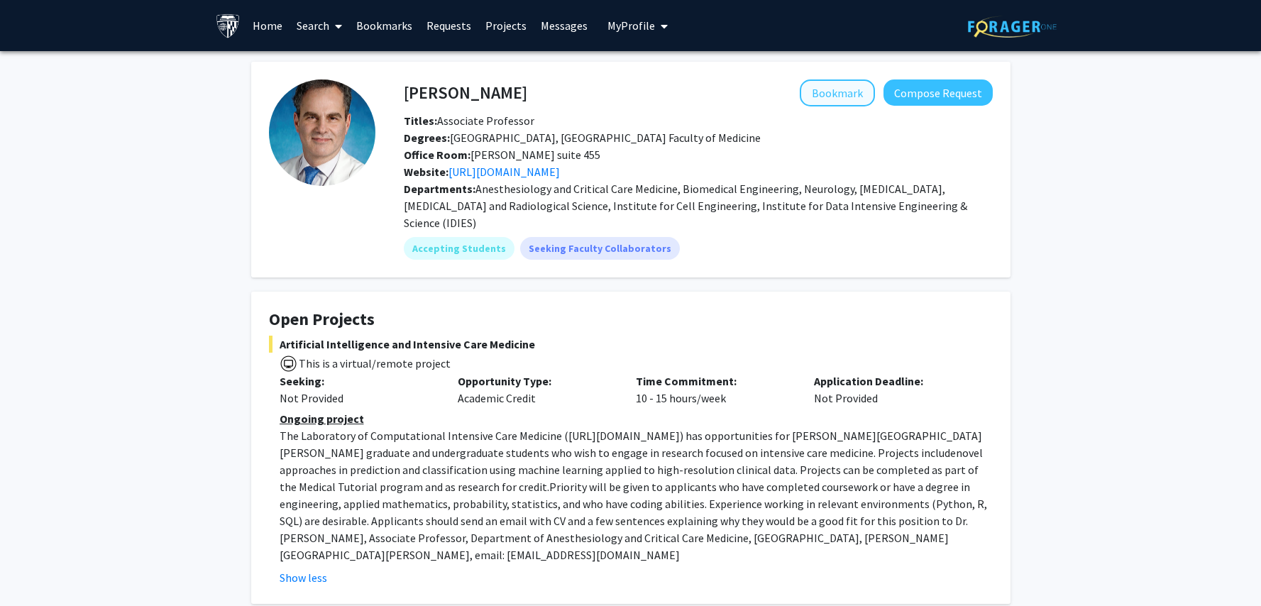
click at [852, 106] on button "Bookmark" at bounding box center [837, 92] width 75 height 27
click at [844, 92] on button "Bookmark" at bounding box center [837, 92] width 75 height 27
drag, startPoint x: 557, startPoint y: 422, endPoint x: 667, endPoint y: 418, distance: 110.0
click at [667, 427] on p "The Laboratory of Computational Intensive Care Medicine ( https://lcicm.jhmi.ed…" at bounding box center [636, 495] width 713 height 136
copy p "[URL][DOMAIN_NAME]"
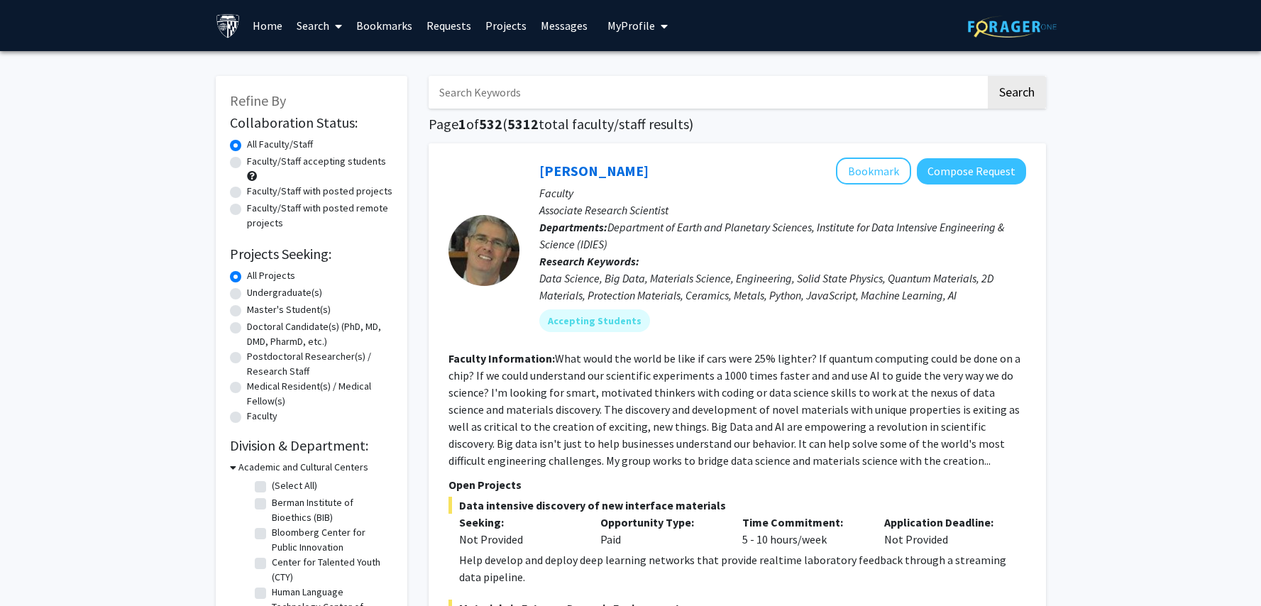
click at [646, 24] on span "My Profile" at bounding box center [631, 25] width 48 height 14
click at [667, 80] on span "View Profile" at bounding box center [696, 82] width 86 height 16
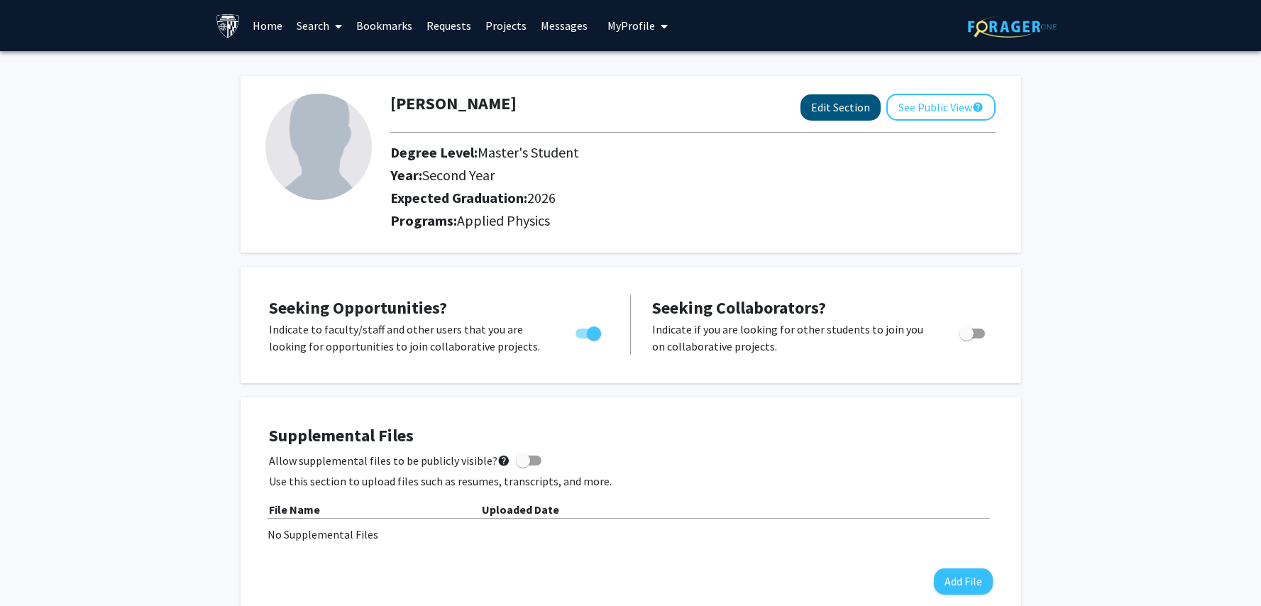
click at [857, 116] on button "Edit Section" at bounding box center [840, 107] width 80 height 26
select select "second_year"
select select "2026"
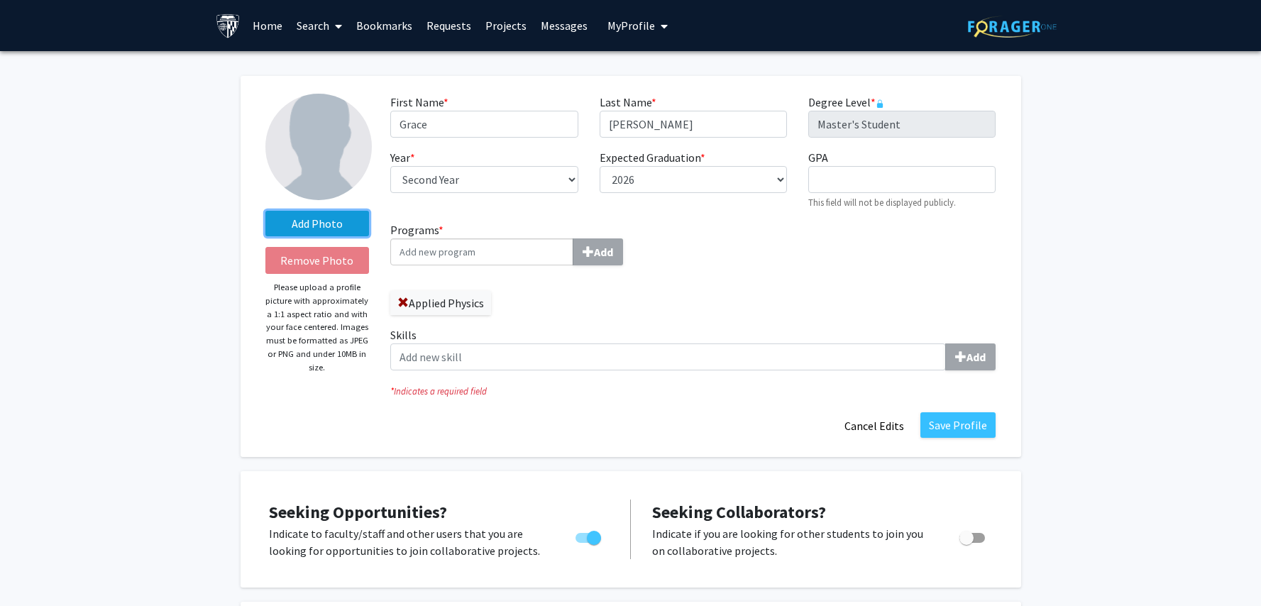
click at [320, 233] on label "Add Photo" at bounding box center [317, 224] width 104 height 26
click at [0, 0] on input "Add Photo" at bounding box center [0, 0] width 0 height 0
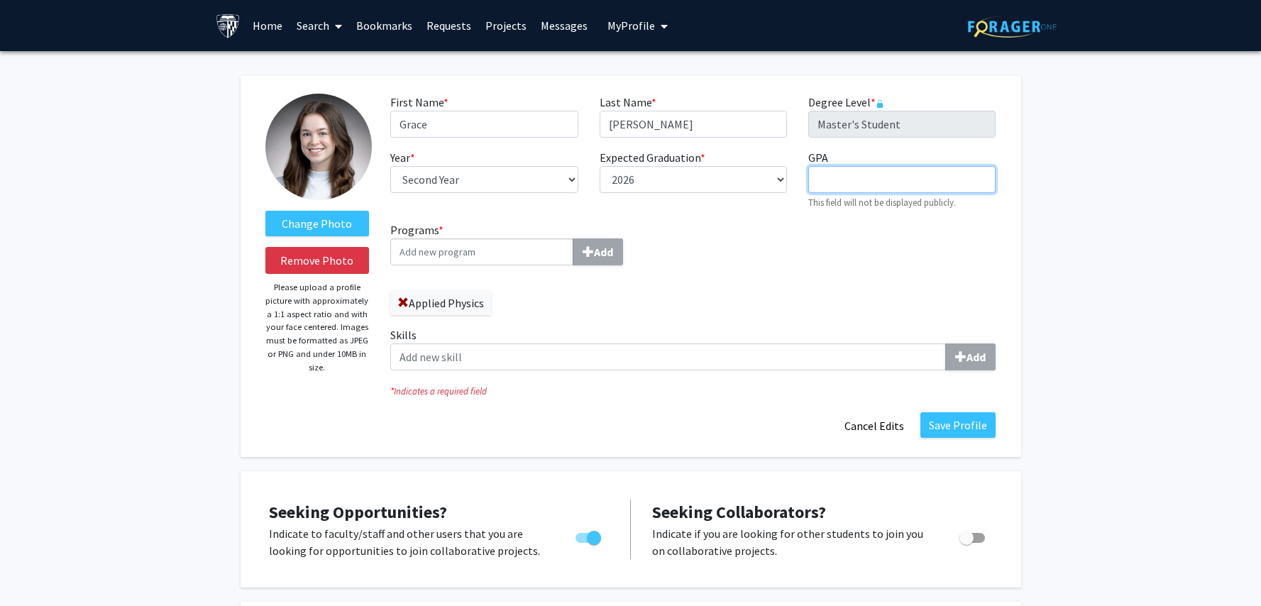
click at [844, 176] on input "GPA required" at bounding box center [901, 179] width 187 height 27
type input "4.0"
click at [786, 258] on div "Programs * Add Applied Physics Skills Add" at bounding box center [693, 301] width 627 height 160
click at [529, 254] on input "Programs * Add" at bounding box center [481, 251] width 183 height 27
click at [610, 329] on label "Skills Add" at bounding box center [692, 348] width 605 height 44
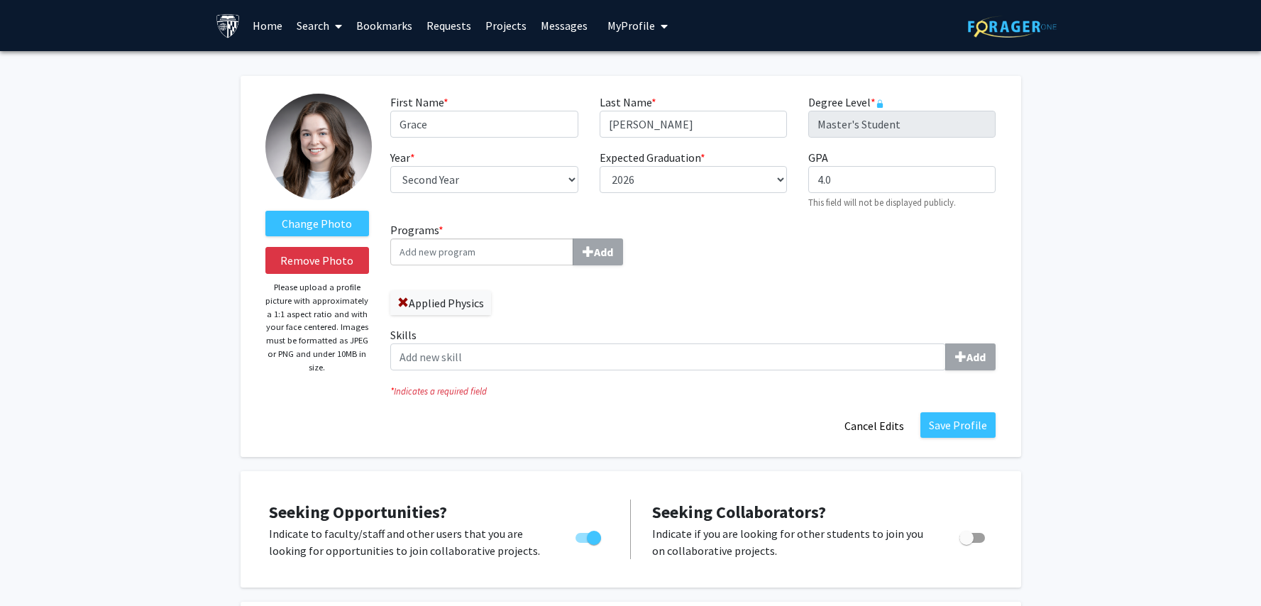
click at [610, 343] on input "Skills Add" at bounding box center [668, 356] width 556 height 27
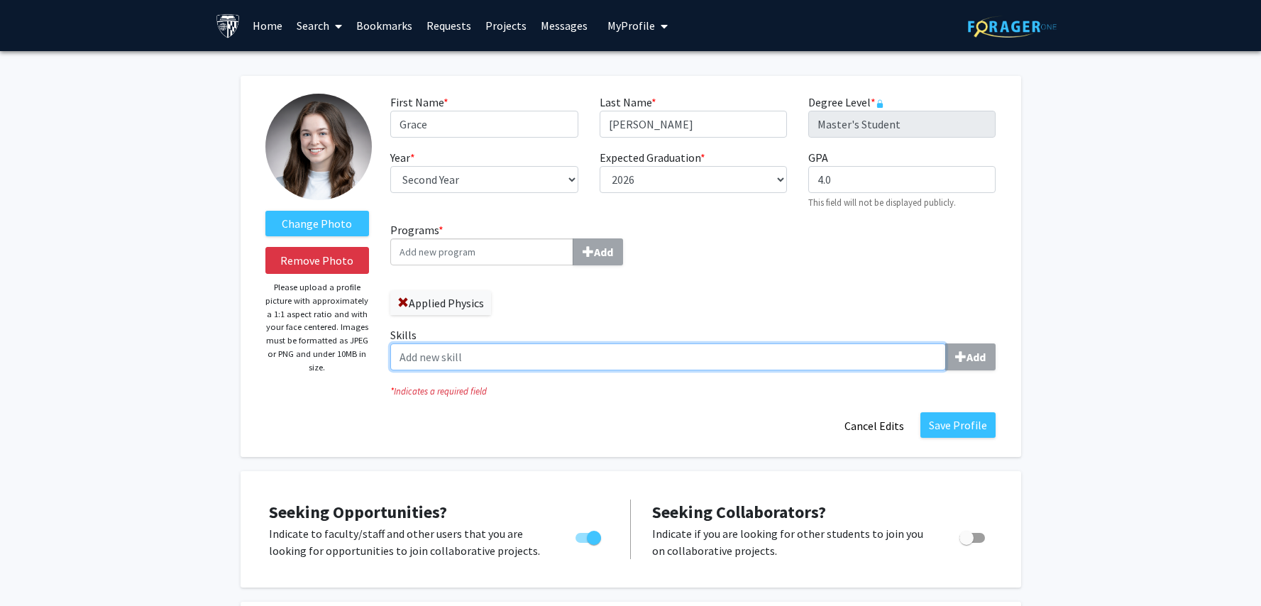
scroll to position [23, 0]
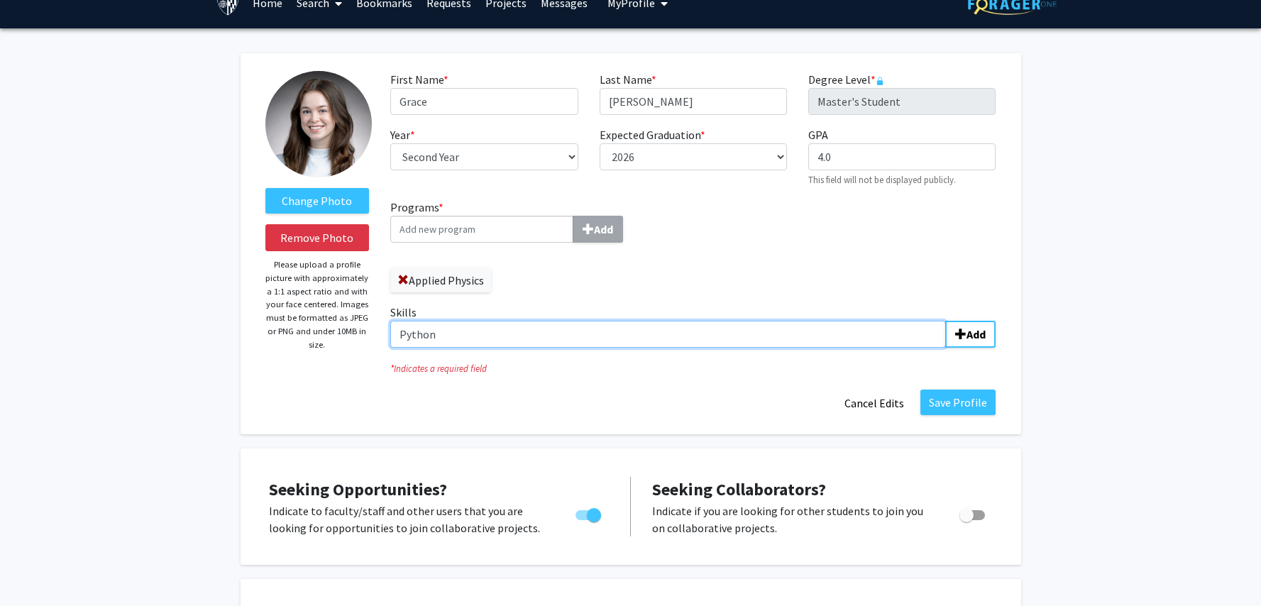
type input "Python"
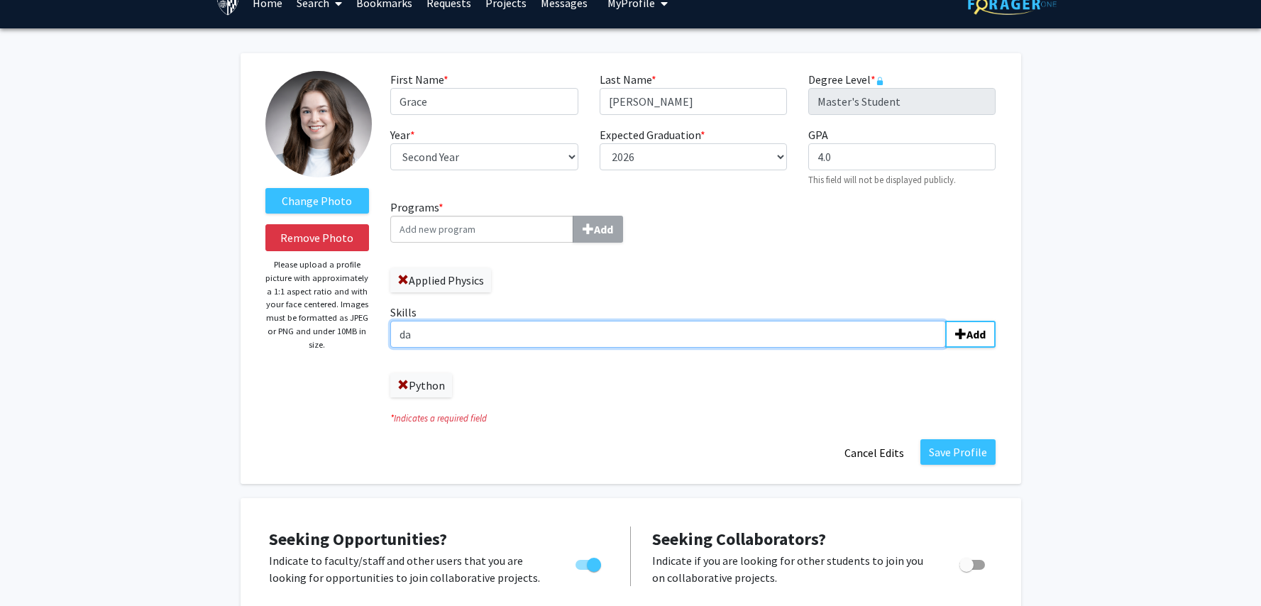
type input "d"
type input "Data Science"
type input "B"
click at [425, 336] on input "Skills Add" at bounding box center [668, 334] width 556 height 27
type input "Graph Analytics"
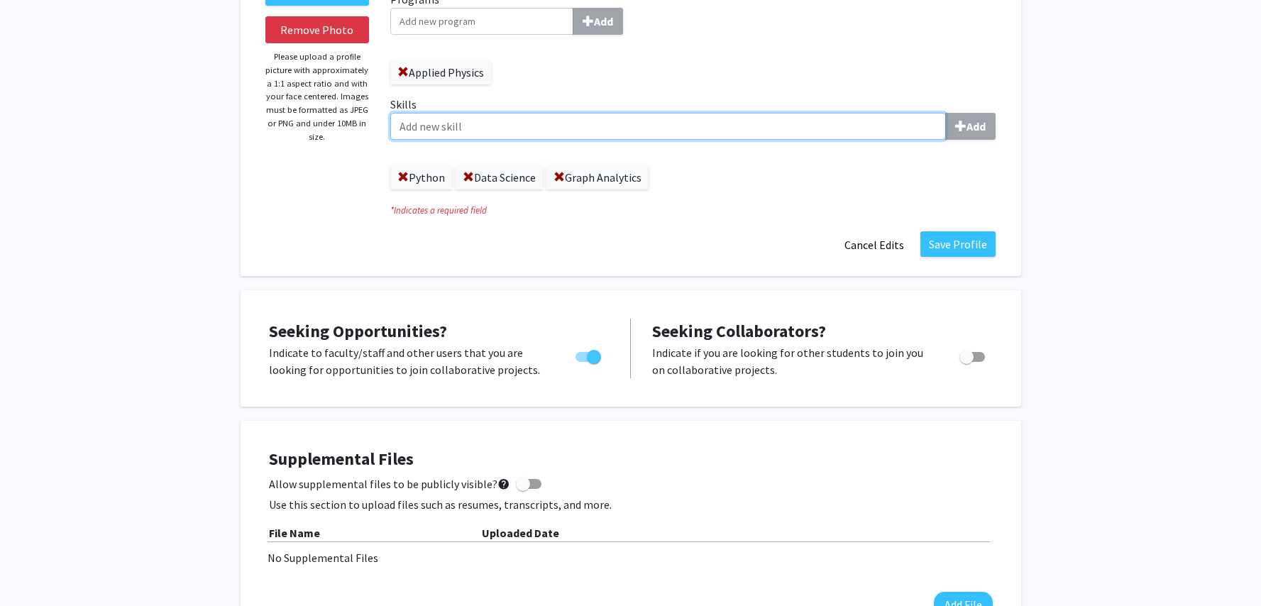
scroll to position [113, 0]
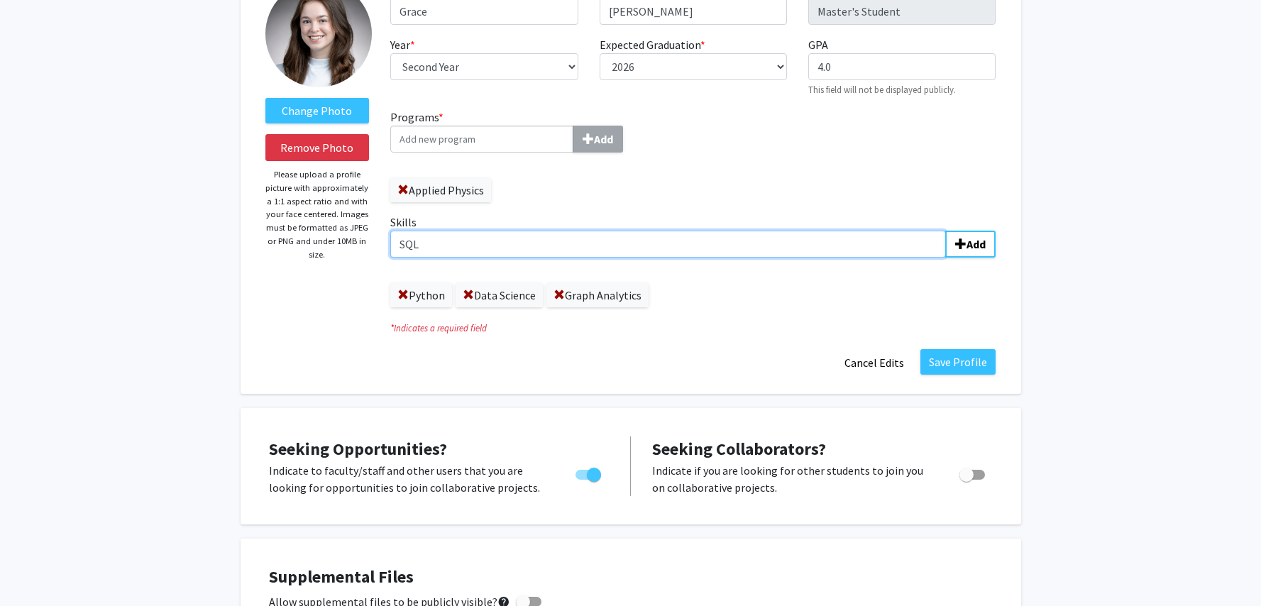
type input "SQL"
type input "Neo4j"
type input "P"
type input "D"
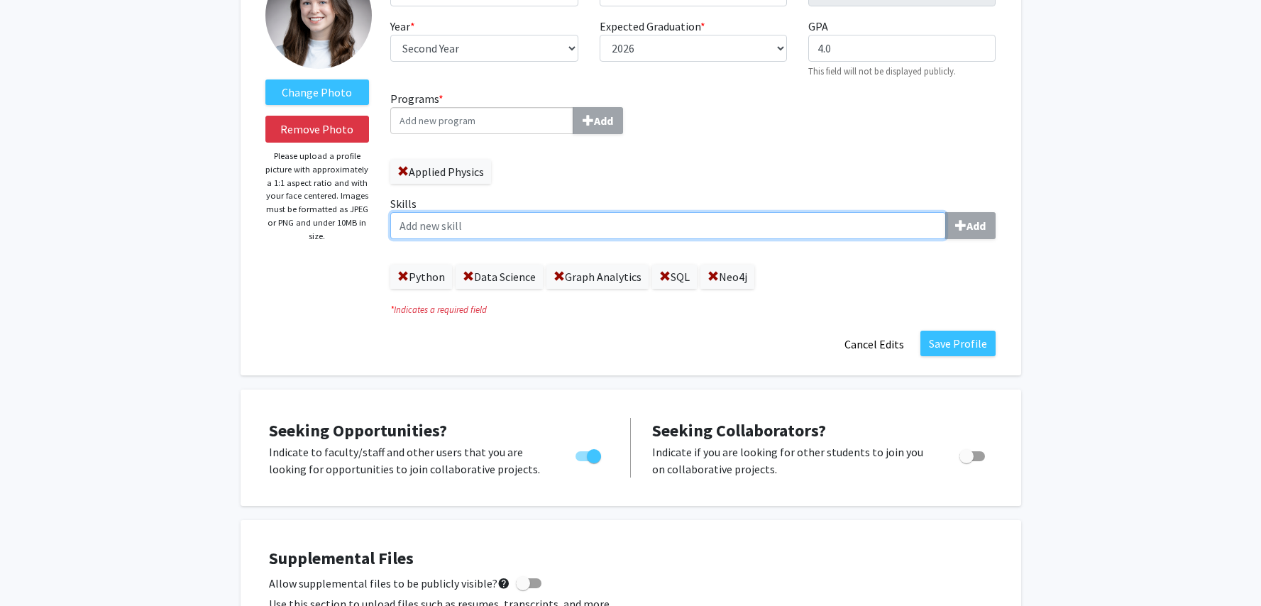
scroll to position [0, 0]
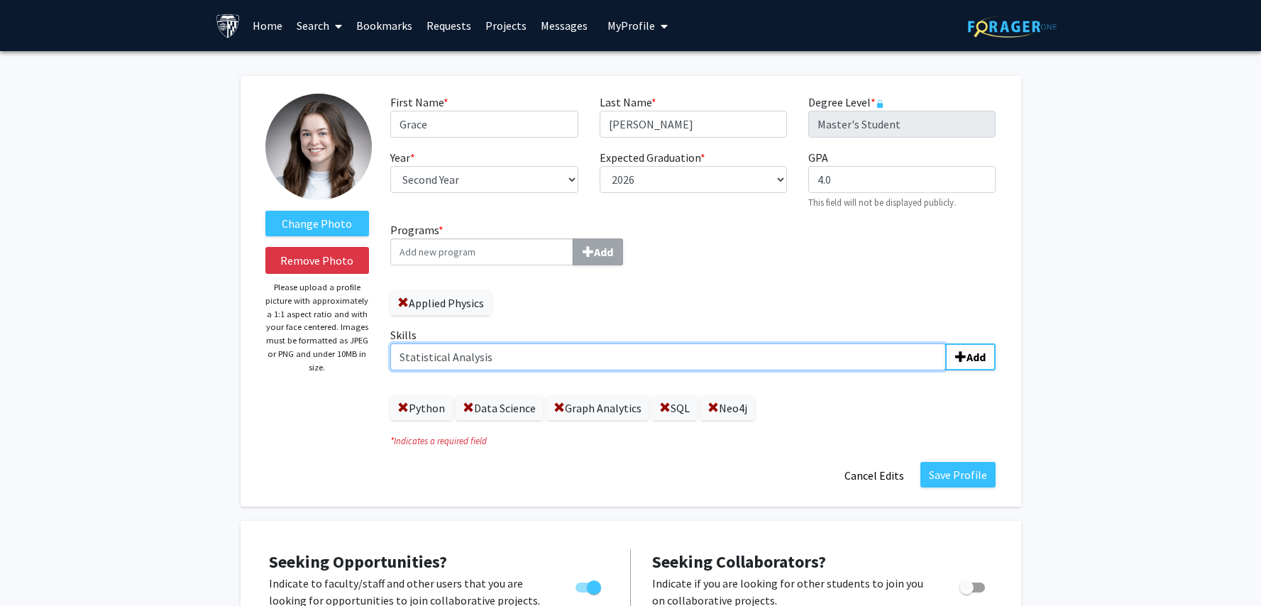
type input "Statistical Analysis"
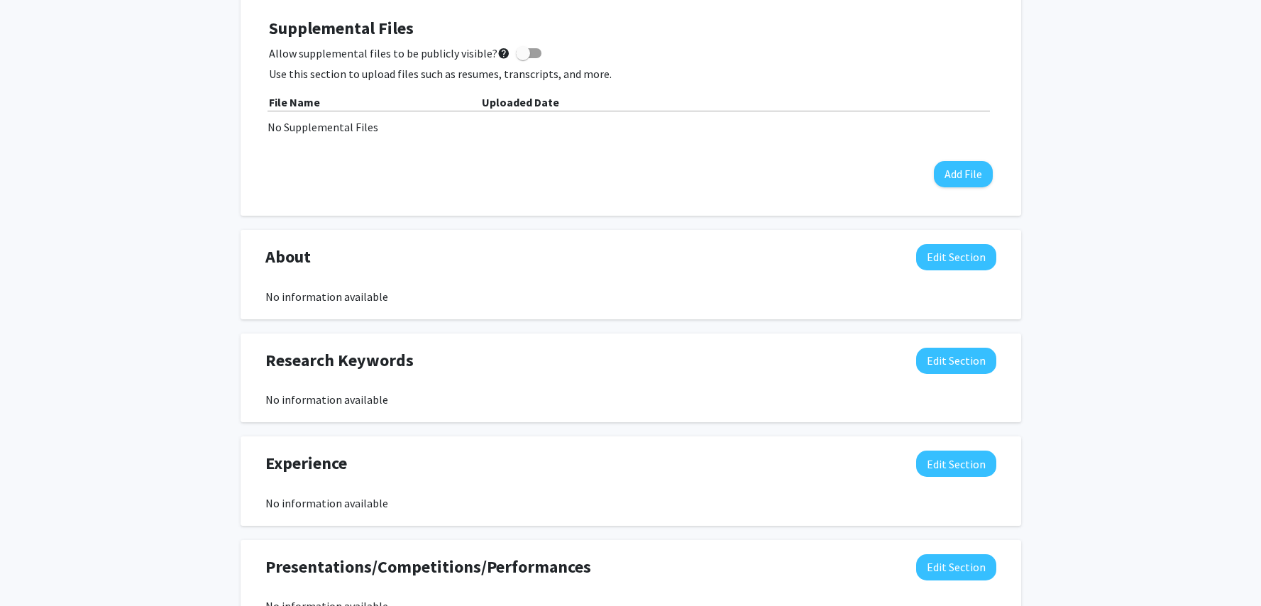
scroll to position [781, 0]
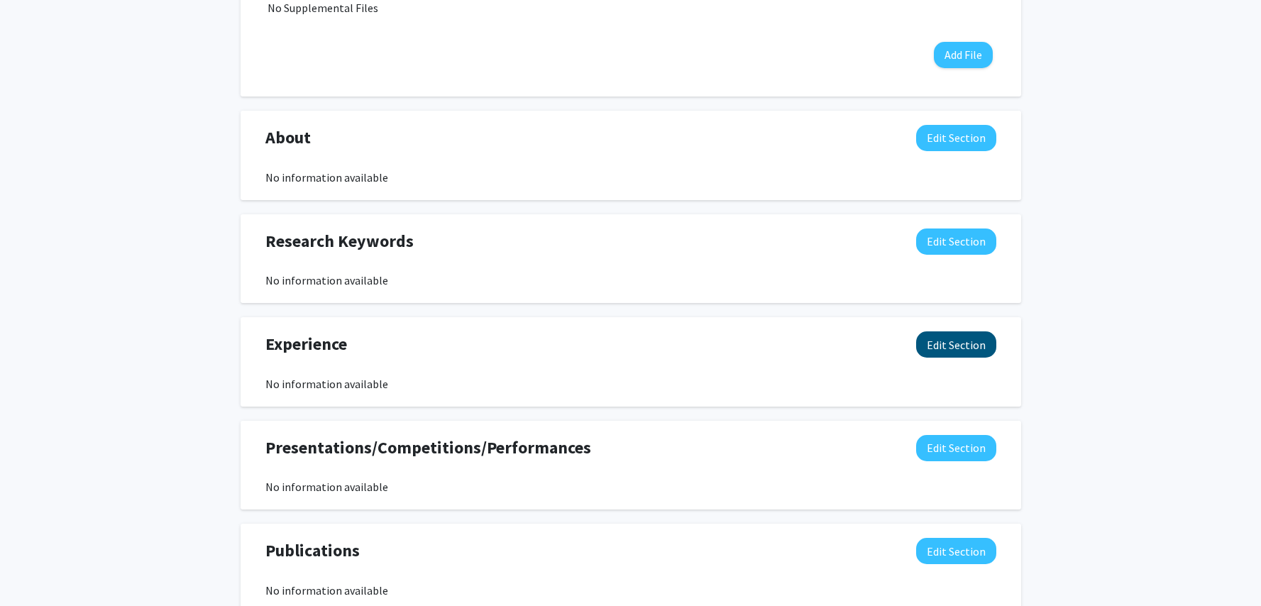
click at [950, 347] on button "Edit Section" at bounding box center [956, 344] width 80 height 26
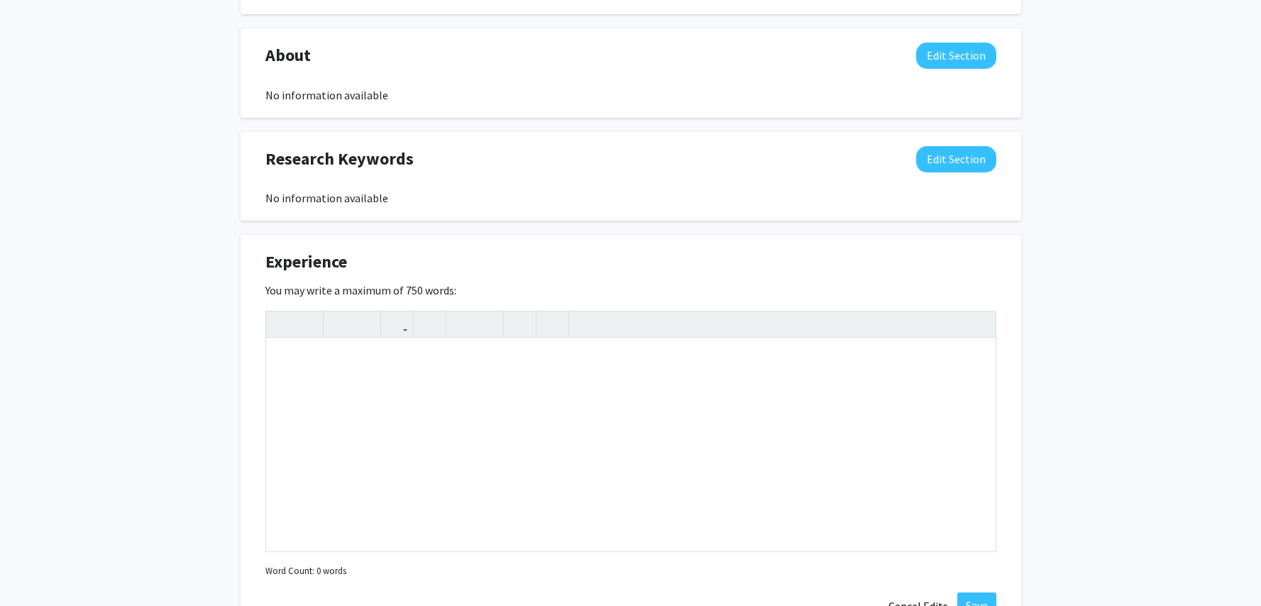
scroll to position [958, 0]
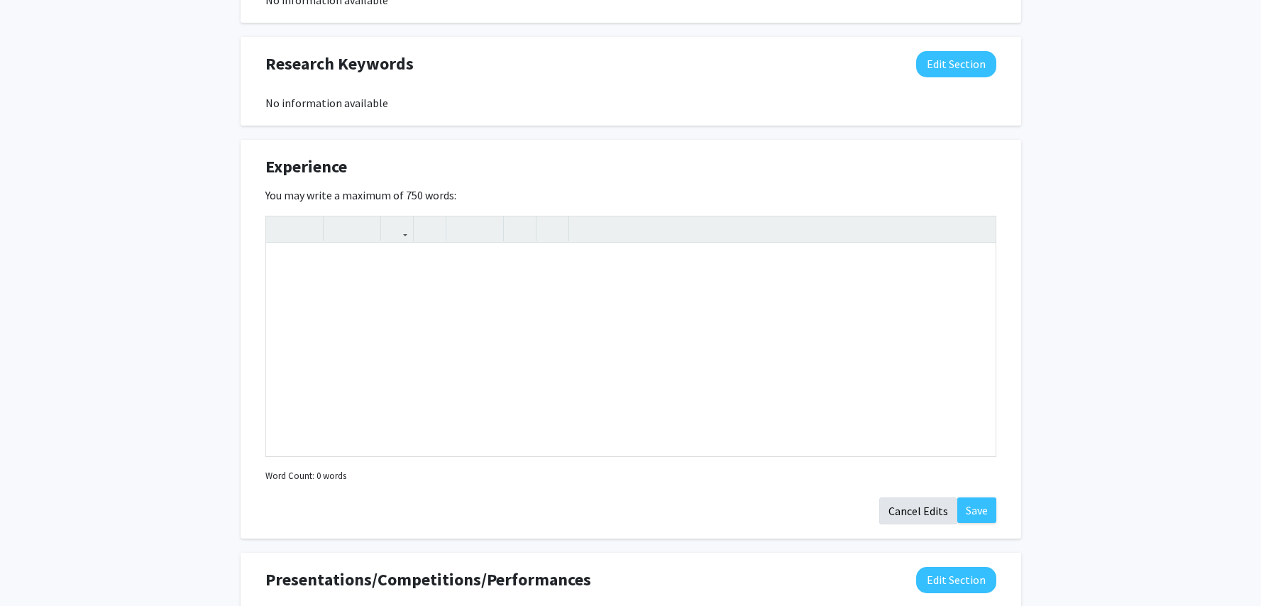
click at [910, 514] on button "Cancel Edits" at bounding box center [918, 510] width 78 height 27
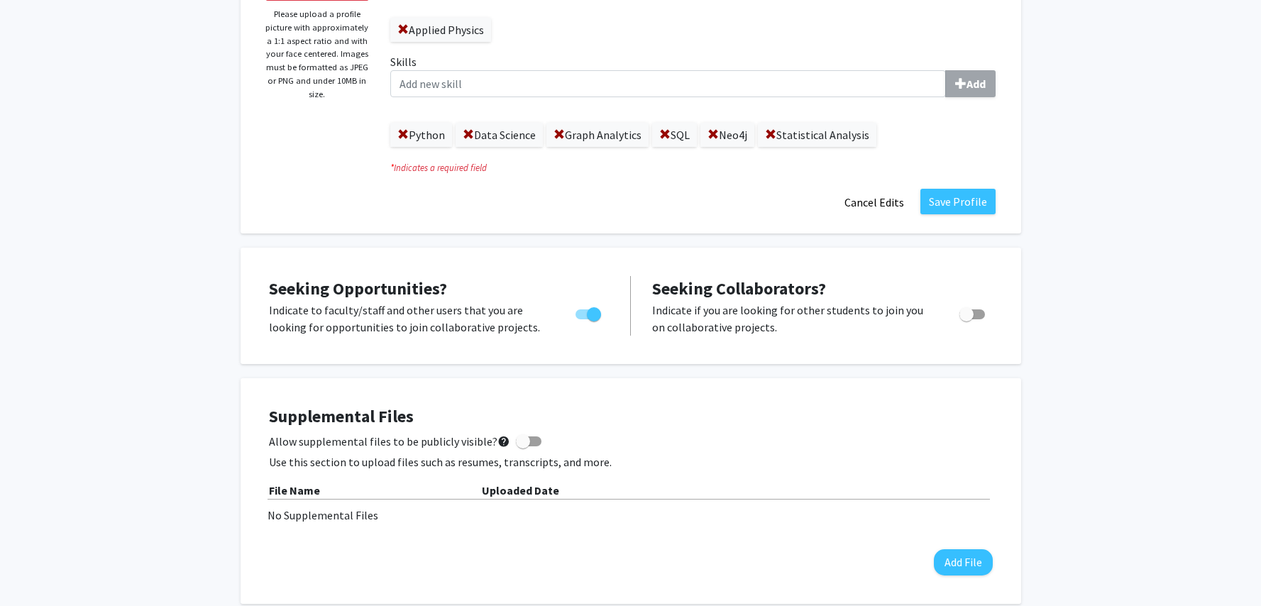
scroll to position [16, 0]
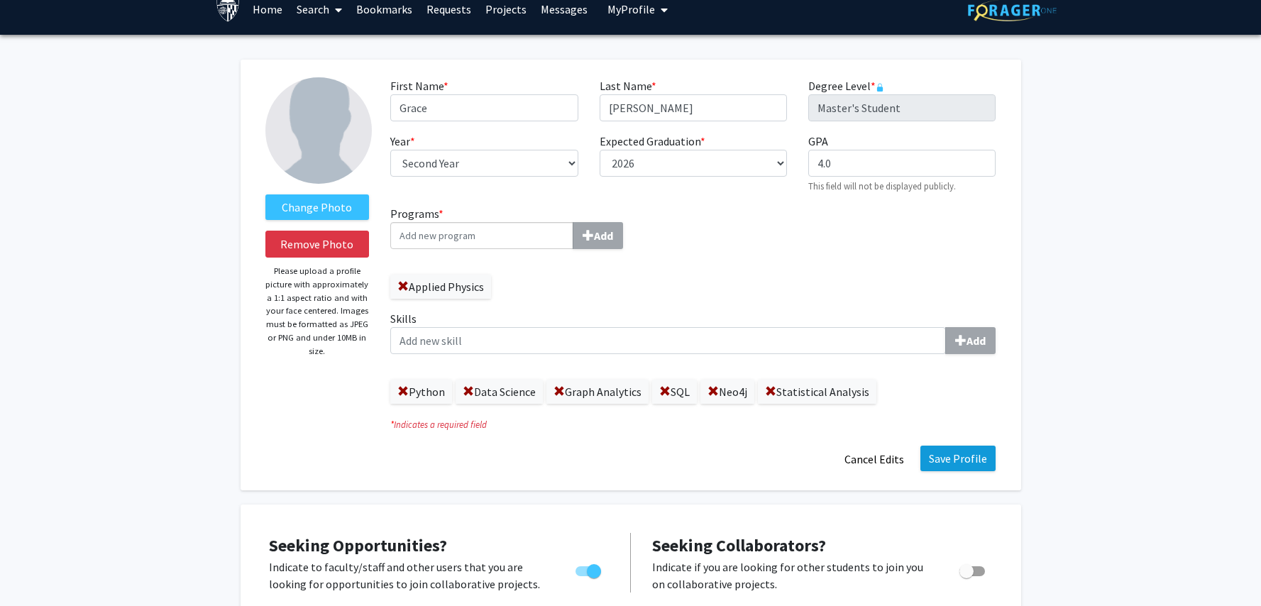
click at [971, 465] on button "Save Profile" at bounding box center [957, 459] width 75 height 26
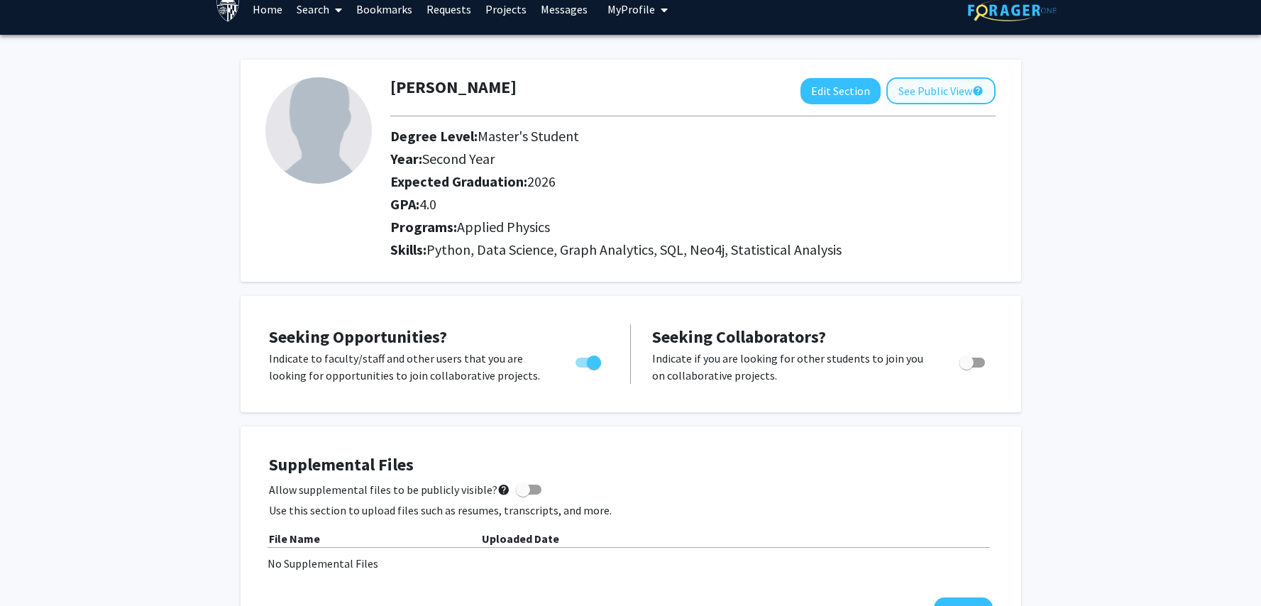
click at [920, 97] on button "See Public View help" at bounding box center [940, 90] width 109 height 27
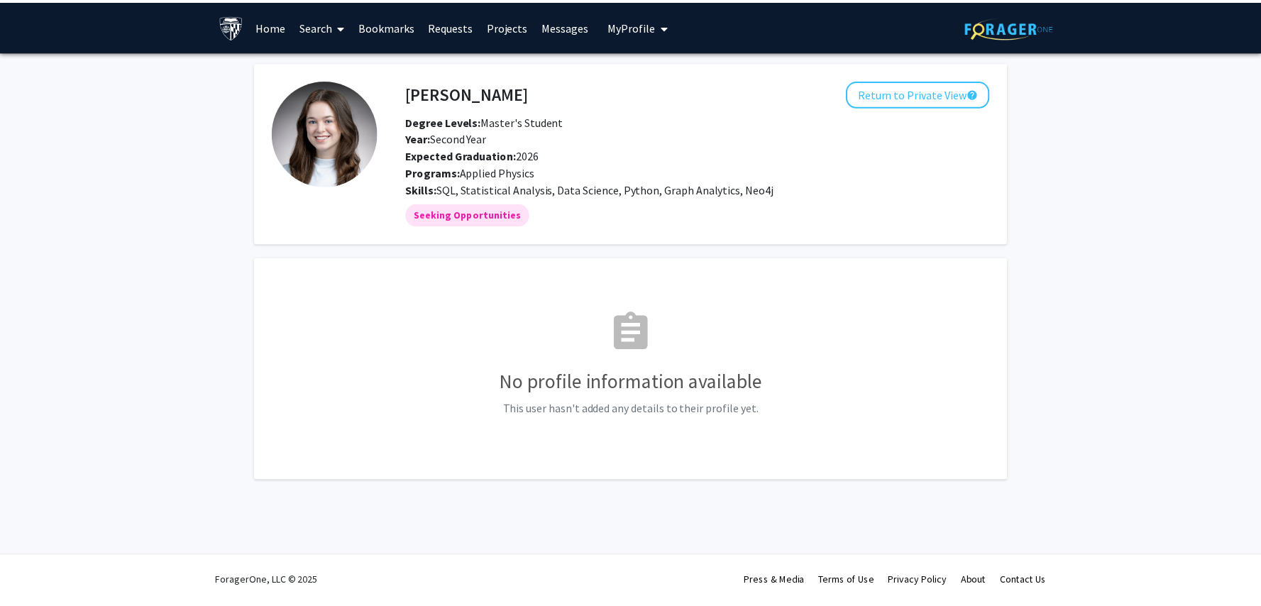
scroll to position [16, 0]
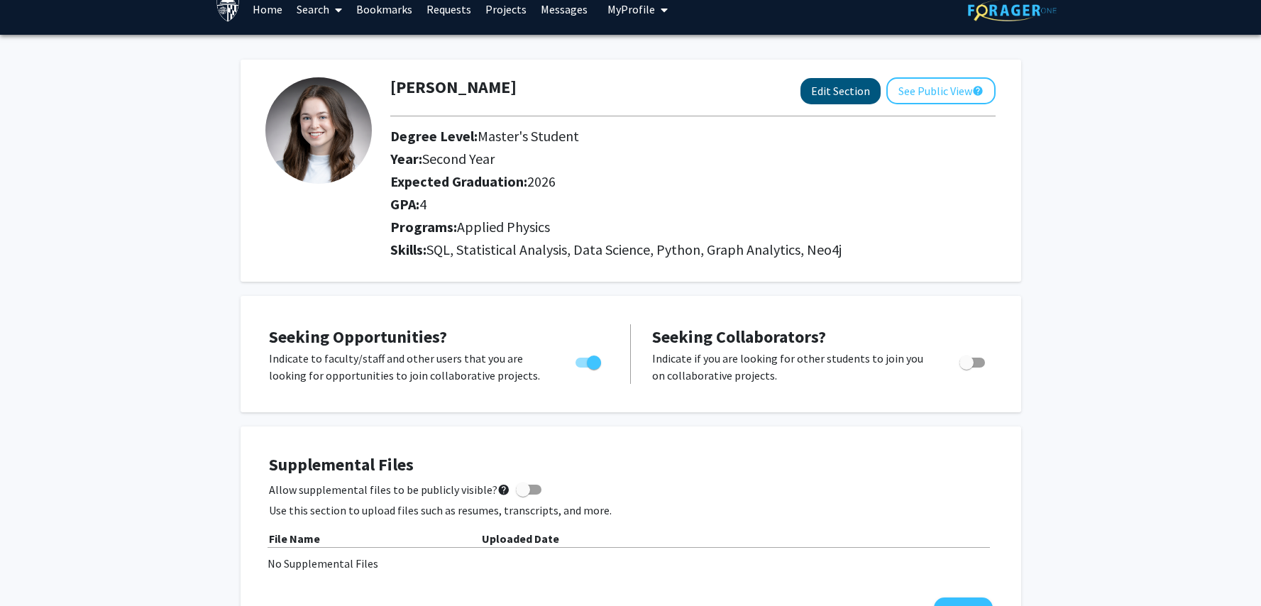
click at [835, 99] on button "Edit Section" at bounding box center [840, 91] width 80 height 26
select select "second_year"
select select "2026"
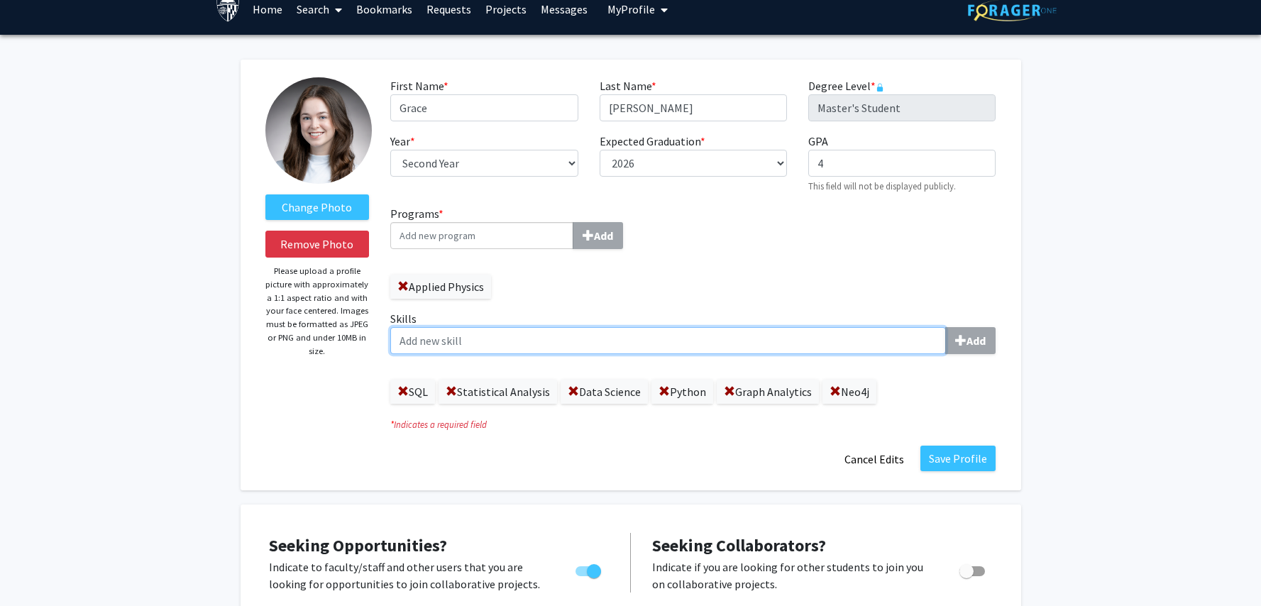
click at [478, 344] on input "Skills Add" at bounding box center [668, 340] width 556 height 27
type input "R"
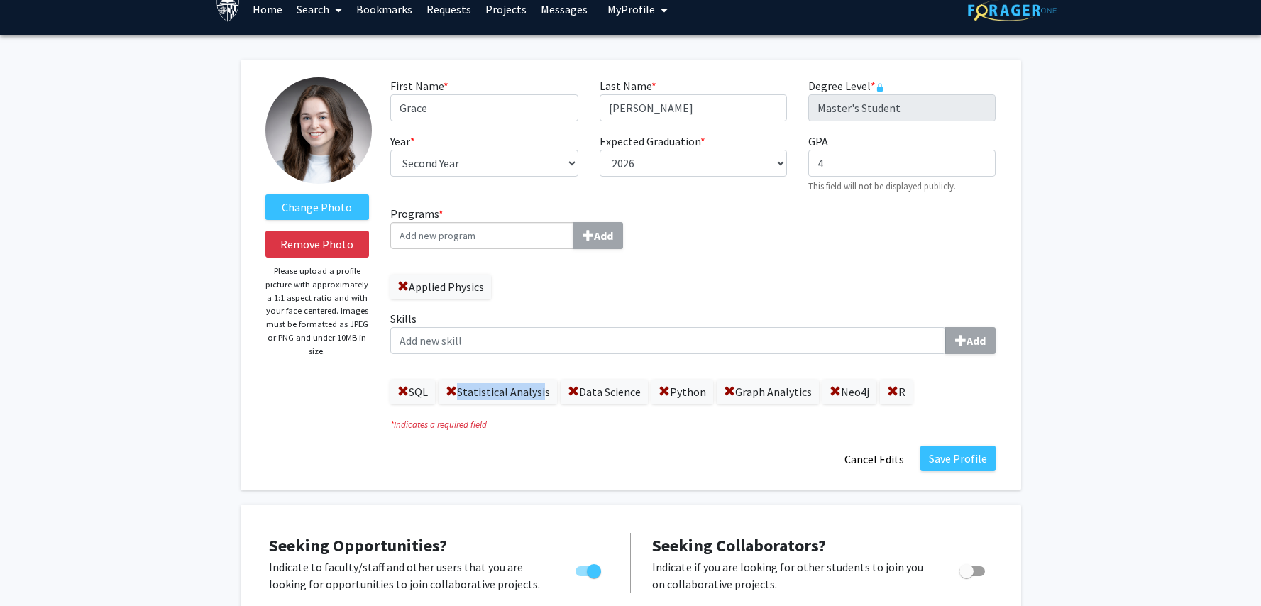
drag, startPoint x: 424, startPoint y: 396, endPoint x: 542, endPoint y: 411, distance: 119.4
click at [540, 397] on div "SQL Statistical Analysis Data Science Python Graph Analytics Neo4j R" at bounding box center [692, 384] width 605 height 38
click at [643, 455] on div "Save Profile Cancel Edits" at bounding box center [693, 459] width 627 height 27
click at [974, 456] on button "Save Profile" at bounding box center [957, 459] width 75 height 26
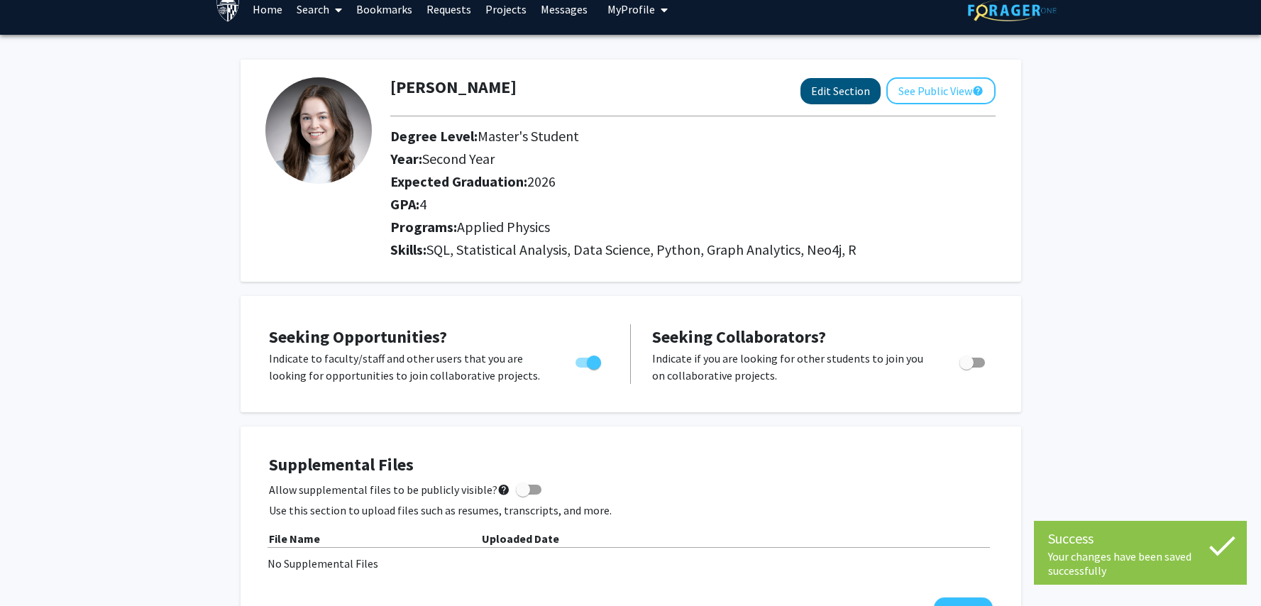
click at [858, 92] on button "Edit Section" at bounding box center [840, 91] width 80 height 26
select select "second_year"
select select "2026"
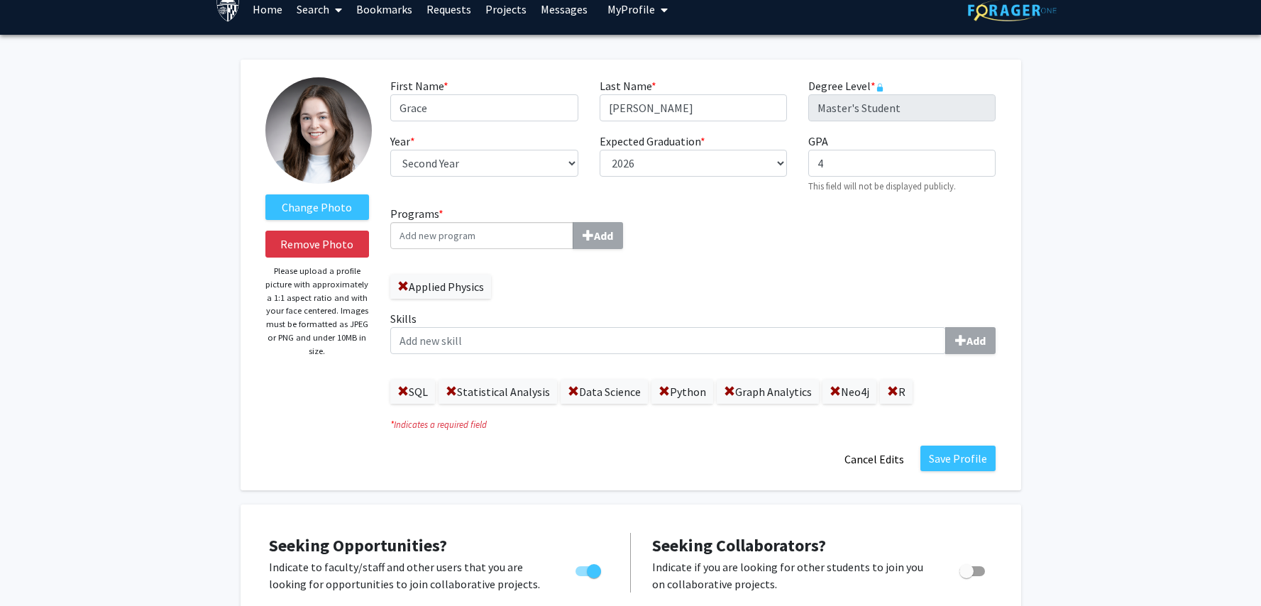
drag, startPoint x: 878, startPoint y: 459, endPoint x: 883, endPoint y: 433, distance: 26.9
click at [879, 458] on button "Cancel Edits" at bounding box center [874, 459] width 78 height 27
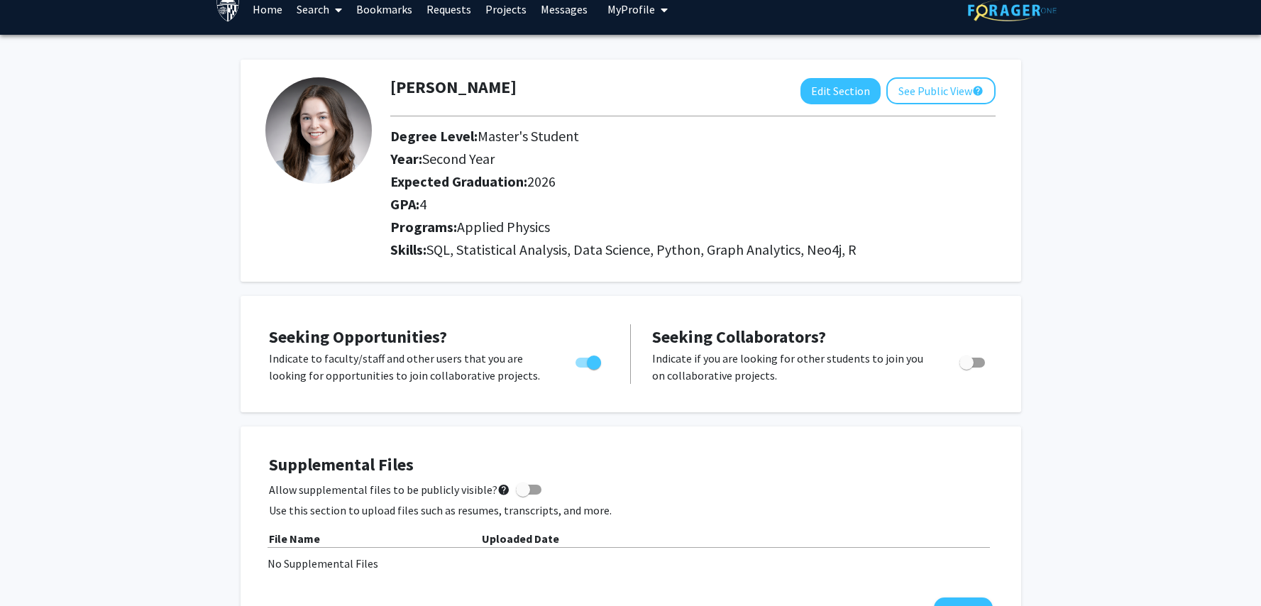
click at [309, 10] on link "Search" at bounding box center [320, 9] width 60 height 50
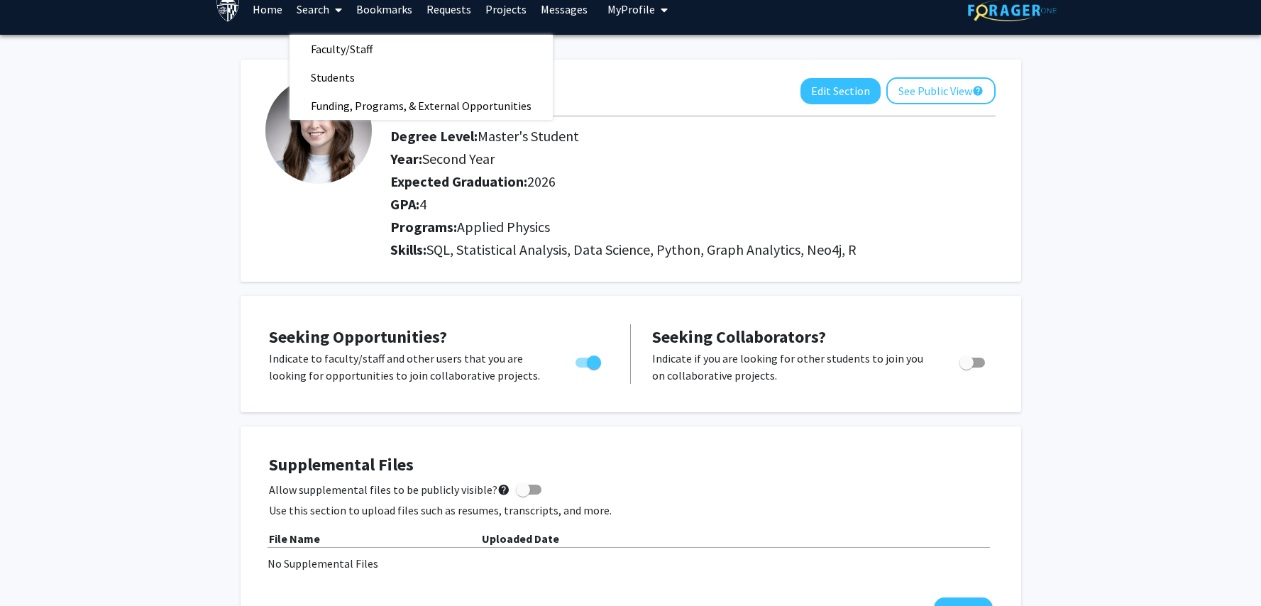
click at [503, 6] on link "Projects" at bounding box center [505, 9] width 55 height 50
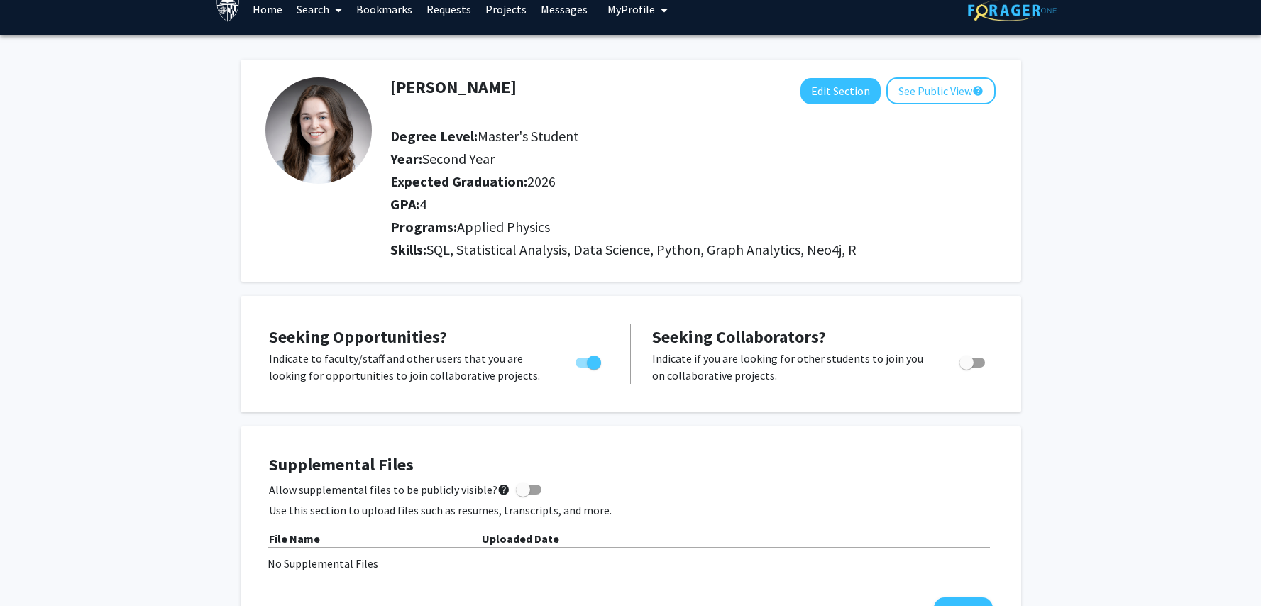
scroll to position [2, 0]
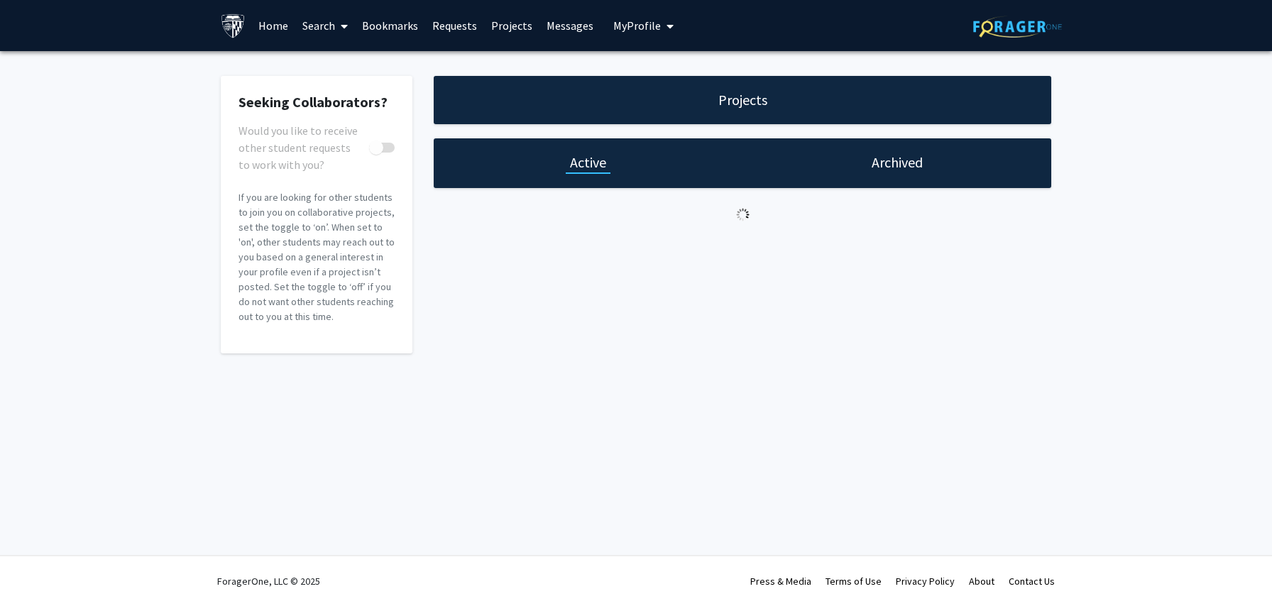
click at [502, 18] on link "Projects" at bounding box center [511, 26] width 55 height 50
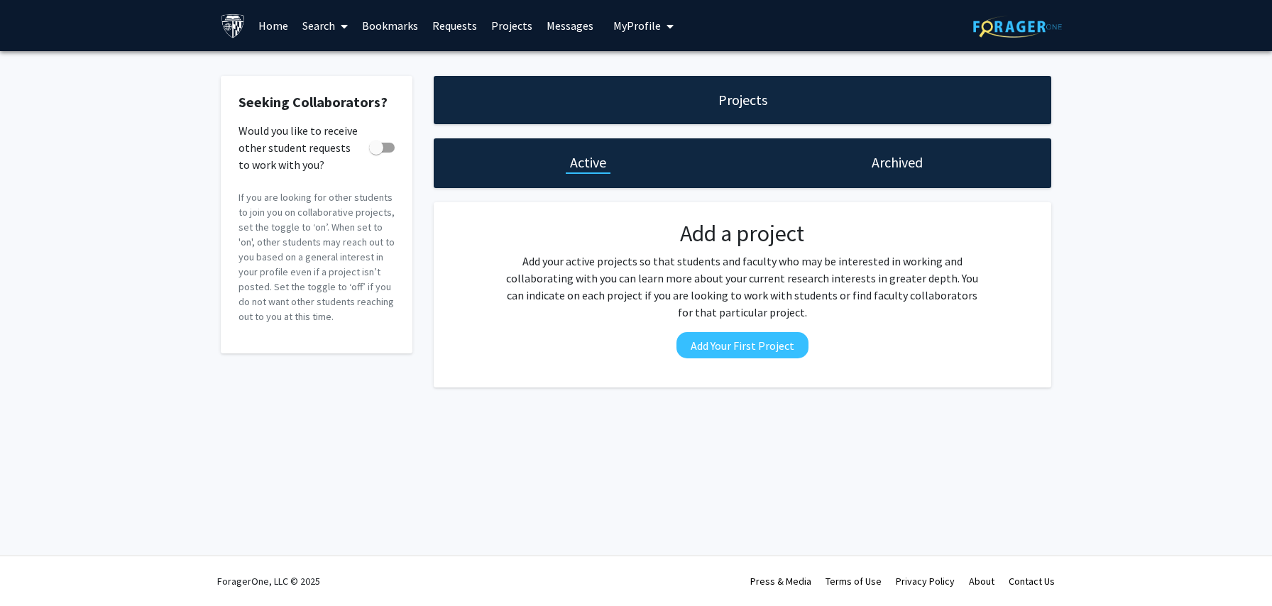
click at [312, 29] on link "Search" at bounding box center [325, 26] width 60 height 50
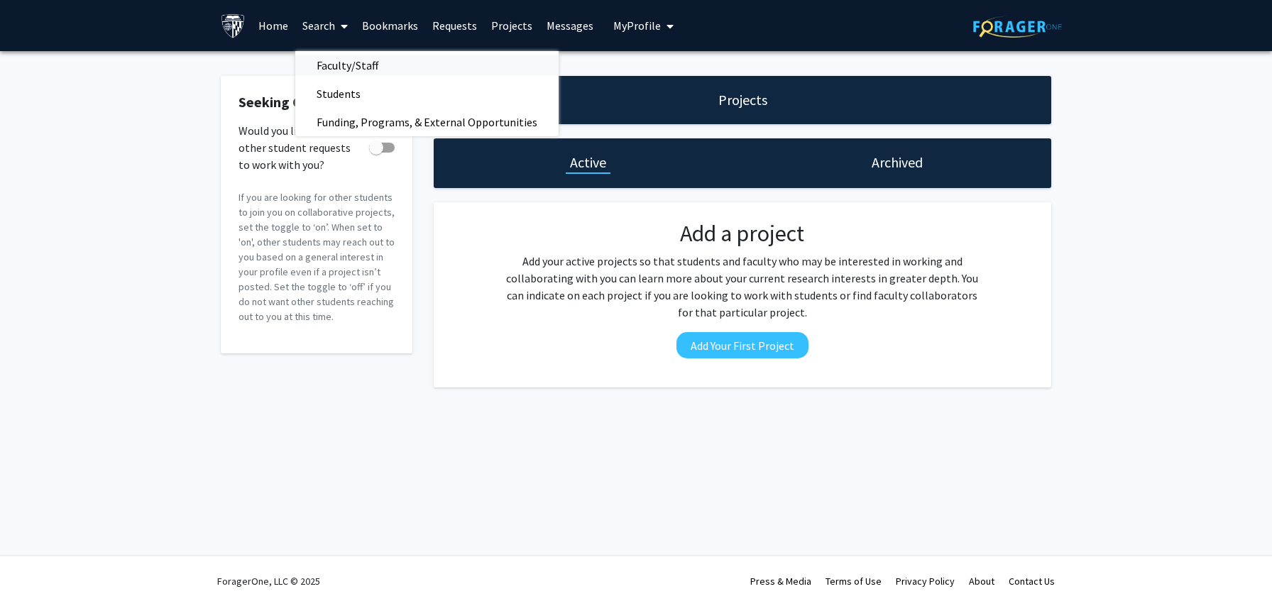
click at [341, 71] on span "Faculty/Staff" at bounding box center [347, 65] width 104 height 28
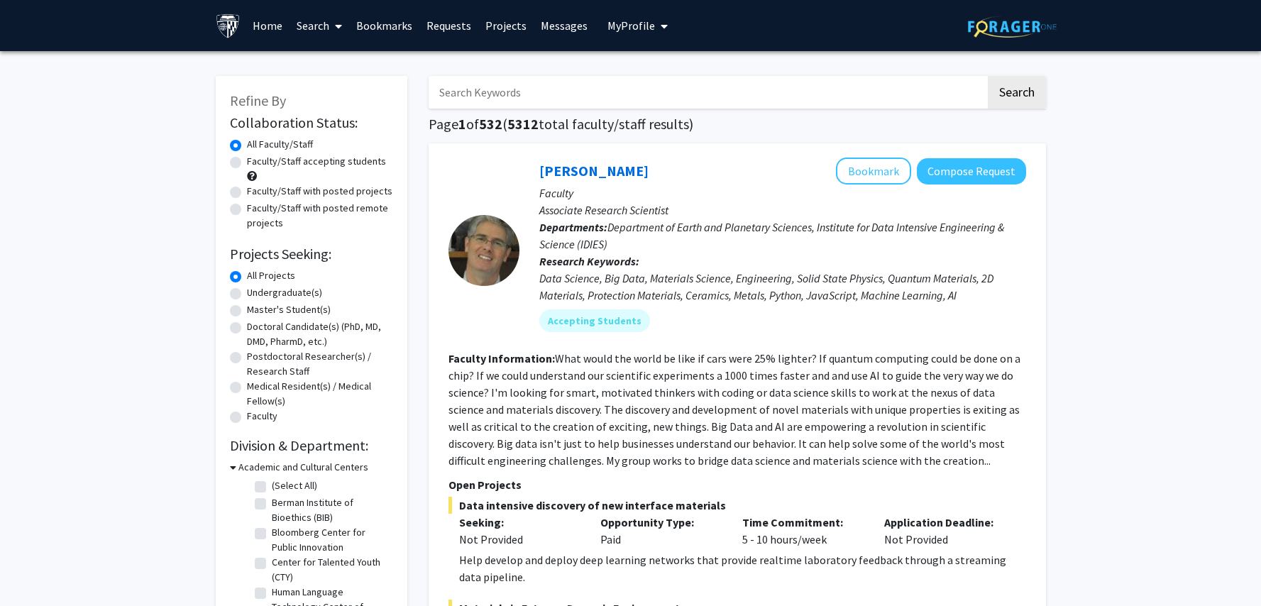
click at [247, 211] on label "Faculty/Staff with posted remote projects" at bounding box center [320, 216] width 146 height 30
click at [247, 210] on input "Faculty/Staff with posted remote projects" at bounding box center [251, 205] width 9 height 9
radio input "true"
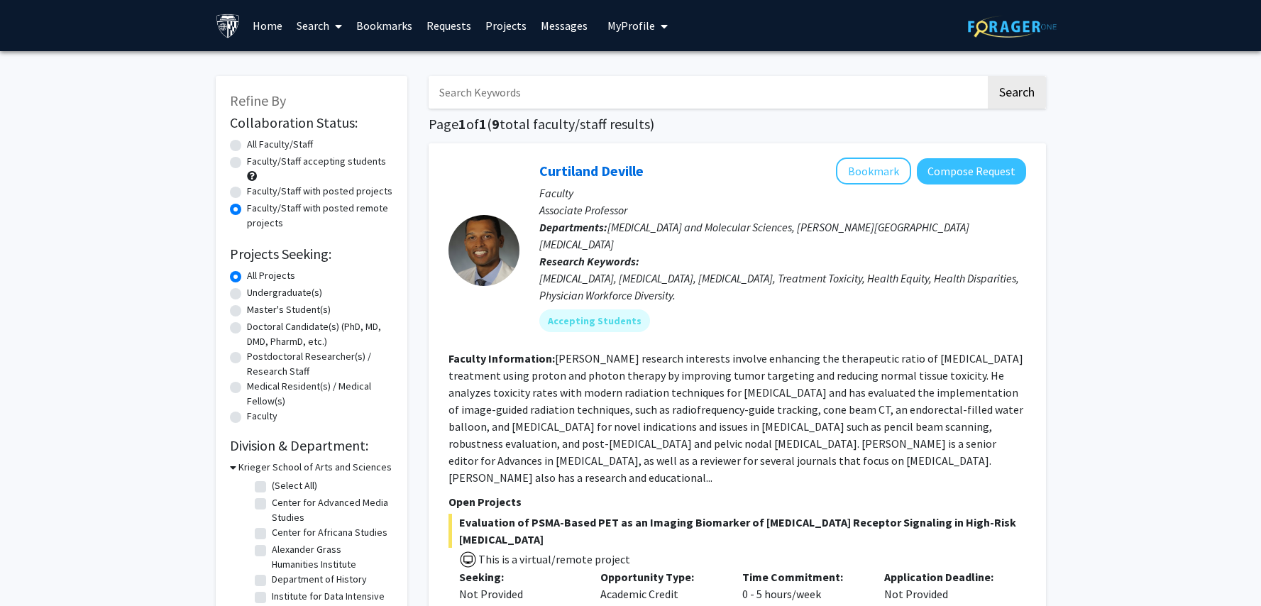
scroll to position [112, 0]
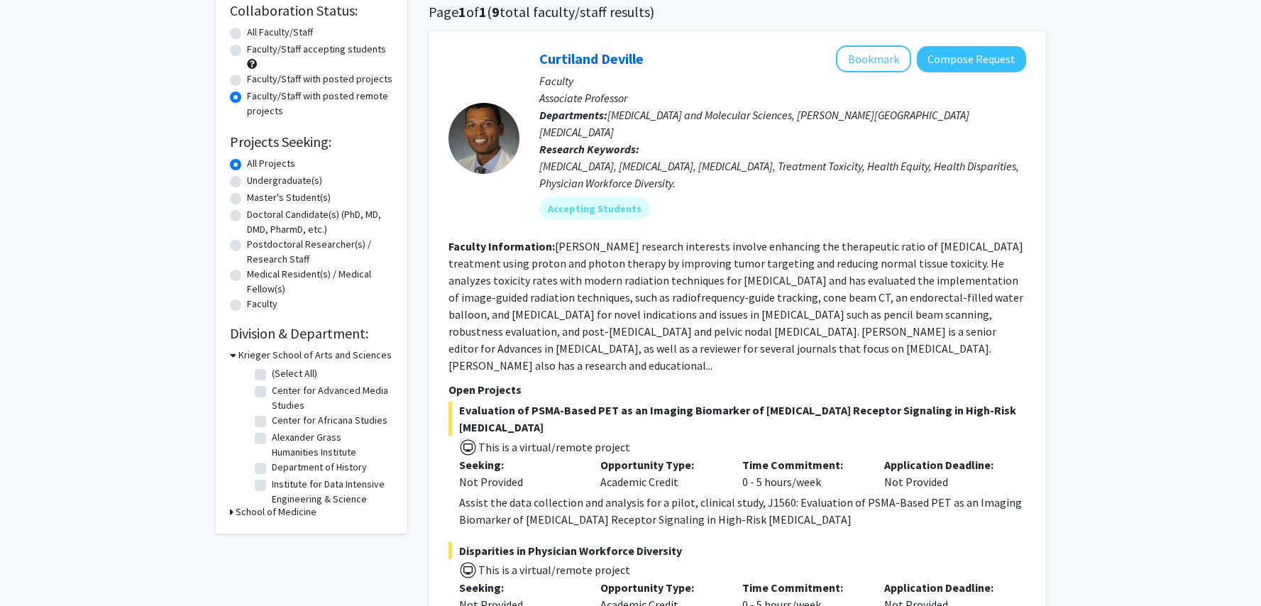
click at [272, 502] on label "Institute for Data Intensive Engineering & Science (IDIES)" at bounding box center [331, 499] width 118 height 45
click at [272, 486] on input "Institute for Data Intensive Engineering & Science (IDIES)" at bounding box center [276, 481] width 9 height 9
checkbox input "true"
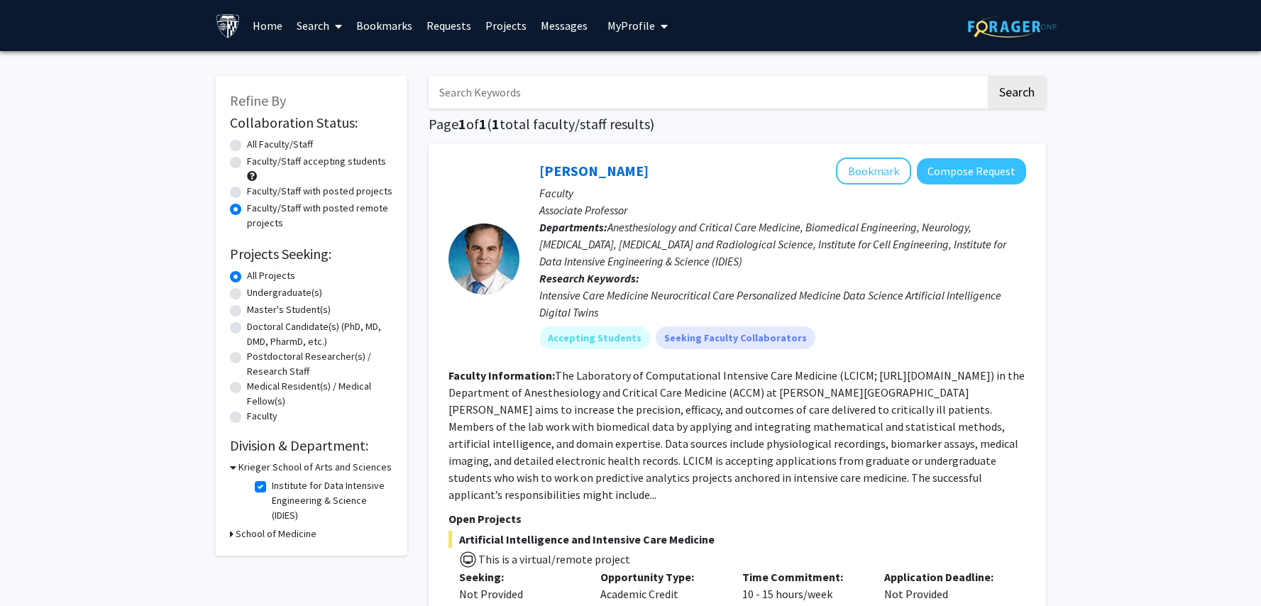
click at [272, 488] on label "Institute for Data Intensive Engineering & Science (IDIES)" at bounding box center [331, 500] width 118 height 45
click at [272, 488] on input "Institute for Data Intensive Engineering & Science (IDIES)" at bounding box center [276, 482] width 9 height 9
checkbox input "false"
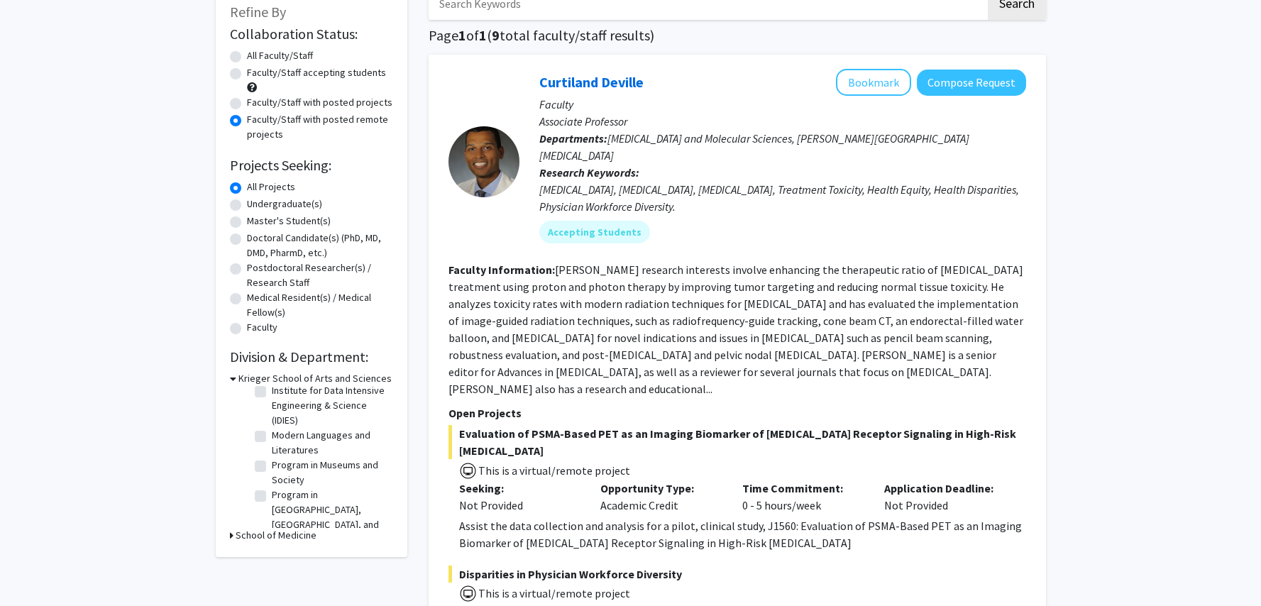
scroll to position [97, 0]
click at [272, 425] on label "Institute for Data Intensive Engineering & Science (IDIES)" at bounding box center [331, 426] width 118 height 45
click at [272, 413] on input "Institute for Data Intensive Engineering & Science (IDIES)" at bounding box center [276, 408] width 9 height 9
checkbox input "true"
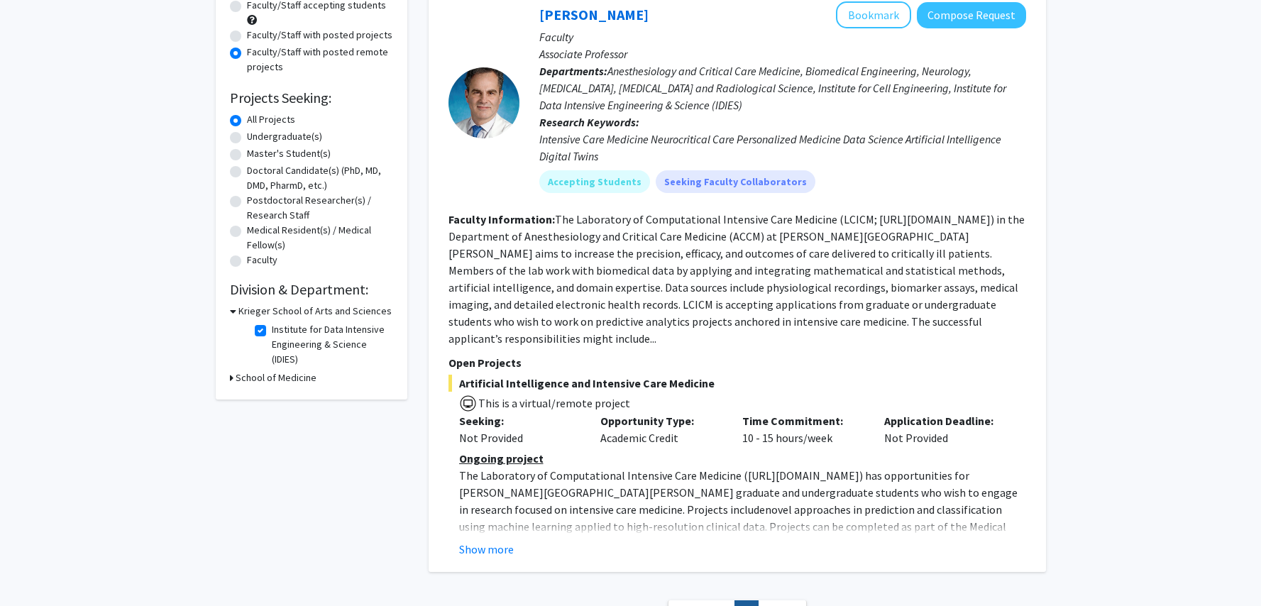
scroll to position [107, 0]
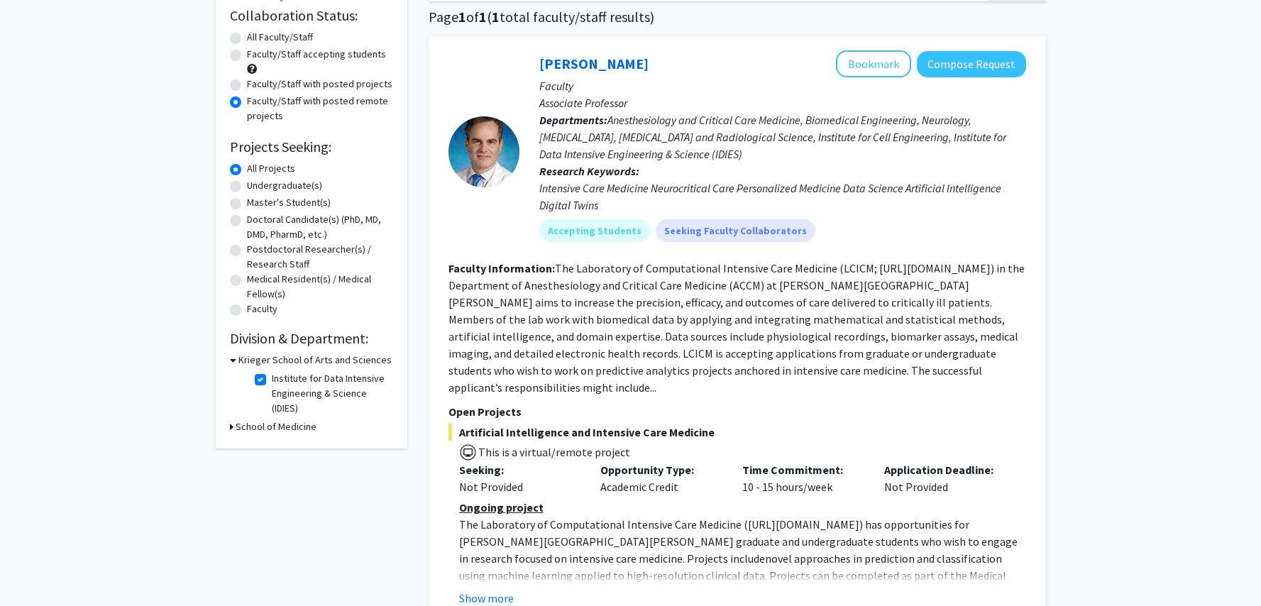
click at [247, 40] on label "All Faculty/Staff" at bounding box center [280, 37] width 66 height 15
click at [247, 39] on input "All Faculty/Staff" at bounding box center [251, 34] width 9 height 9
radio input "true"
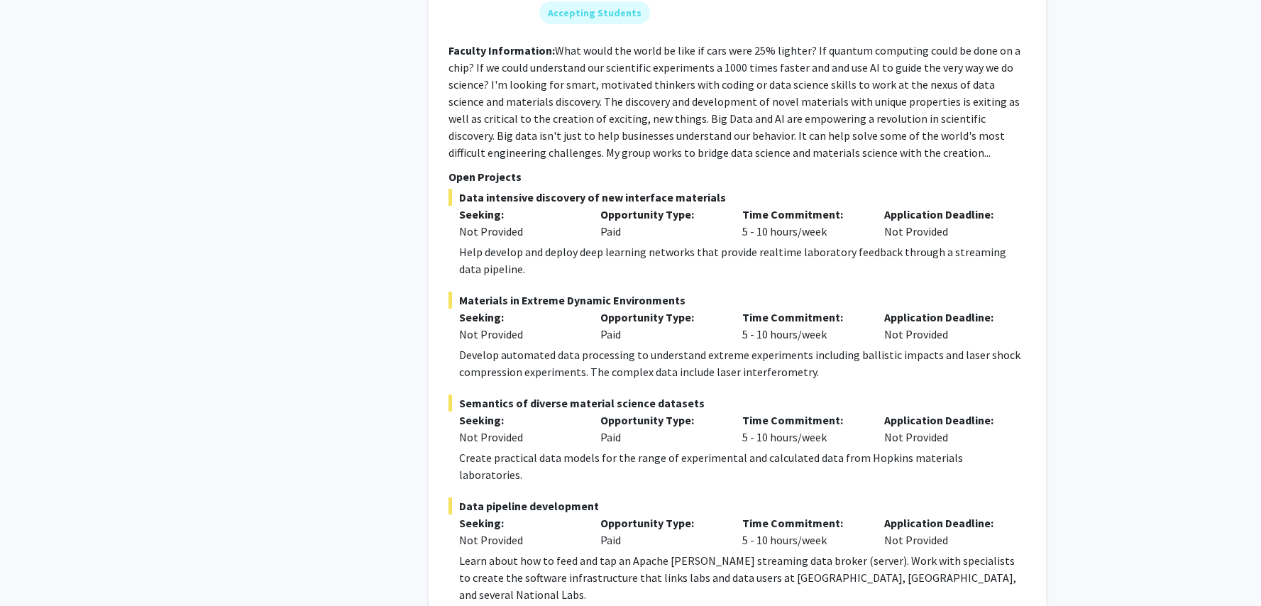
scroll to position [566, 0]
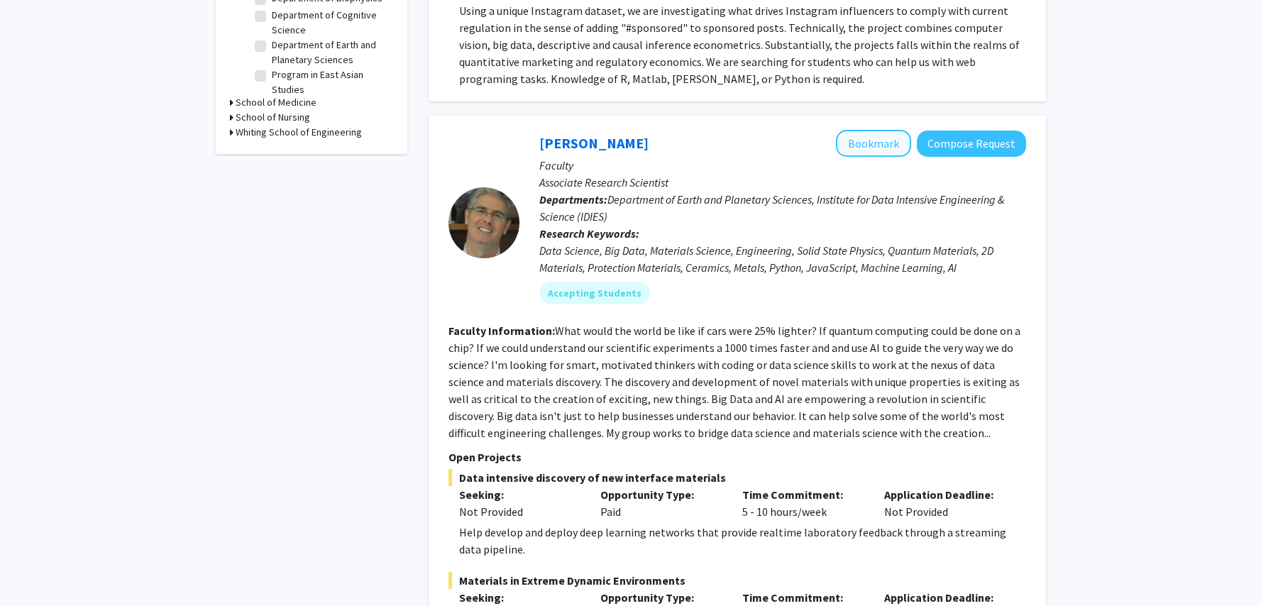
click at [856, 130] on button "Bookmark" at bounding box center [873, 143] width 75 height 27
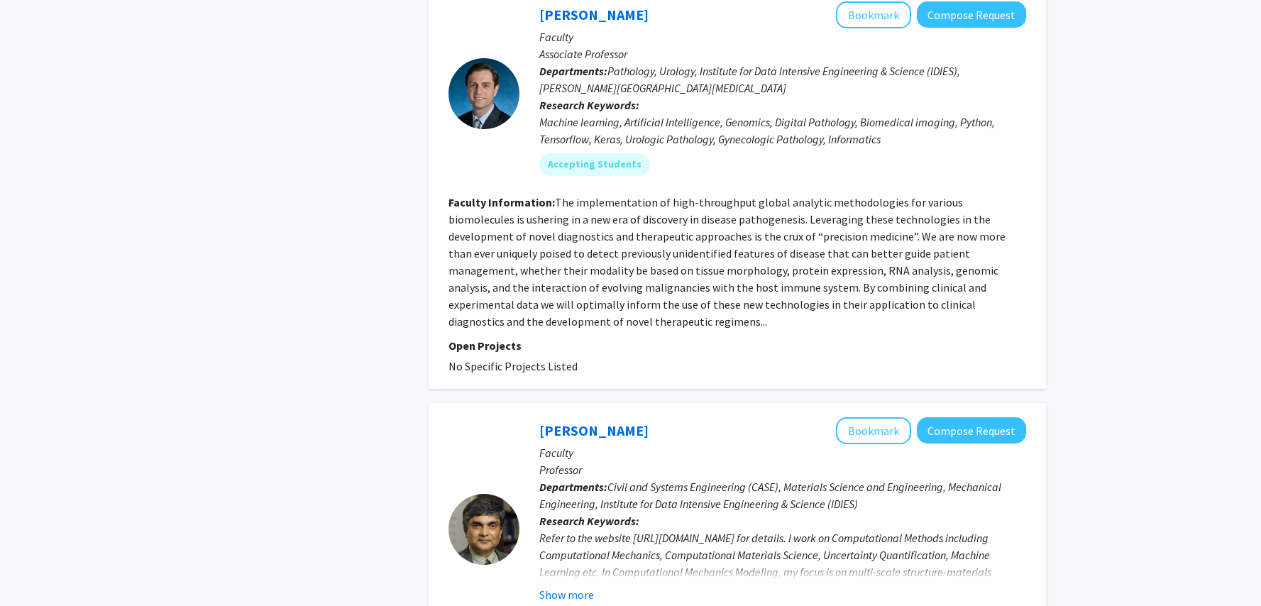
scroll to position [4293, 0]
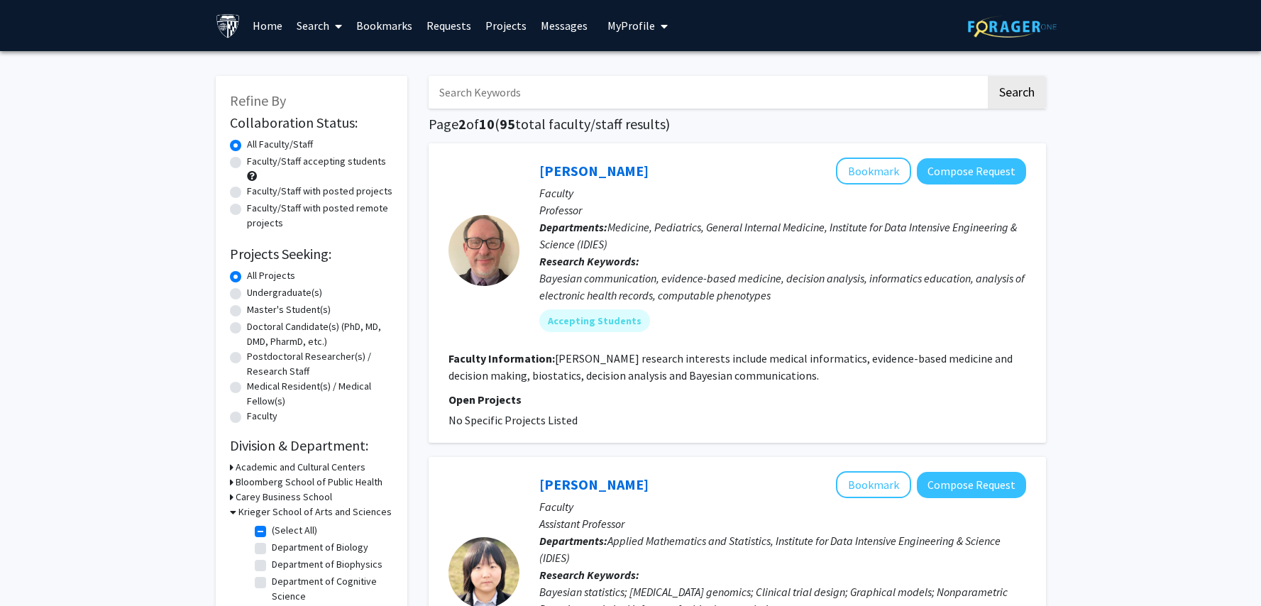
scroll to position [3, 0]
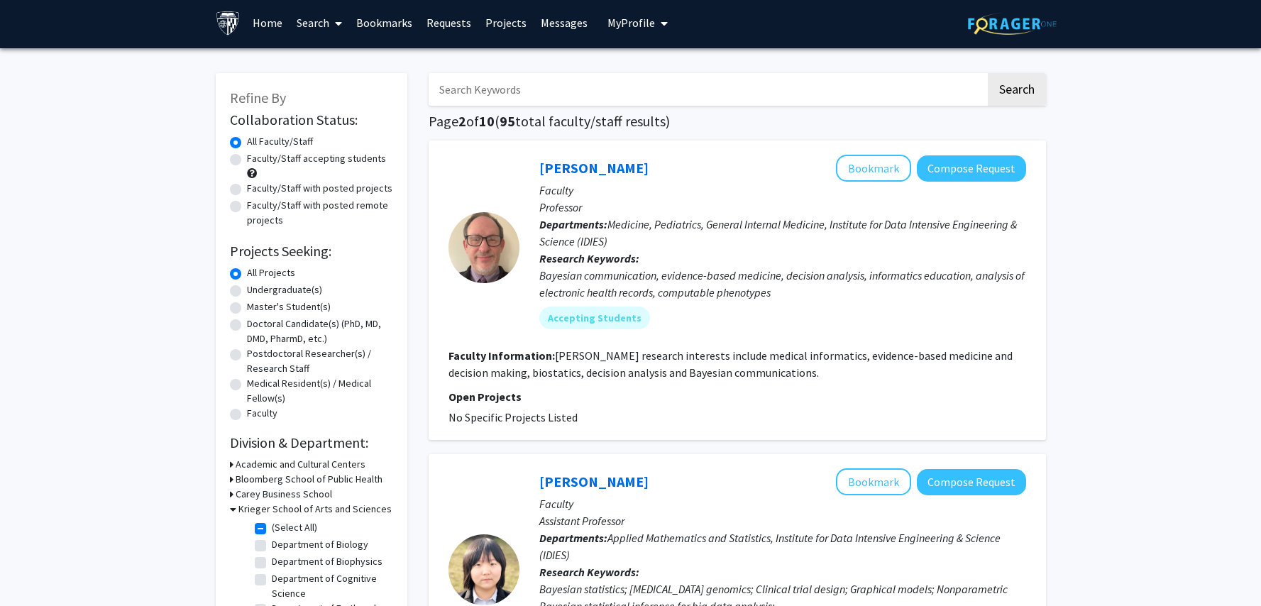
click at [247, 161] on label "Faculty/Staff accepting students" at bounding box center [316, 158] width 139 height 15
click at [247, 160] on input "Faculty/Staff accepting students" at bounding box center [251, 155] width 9 height 9
radio input "true"
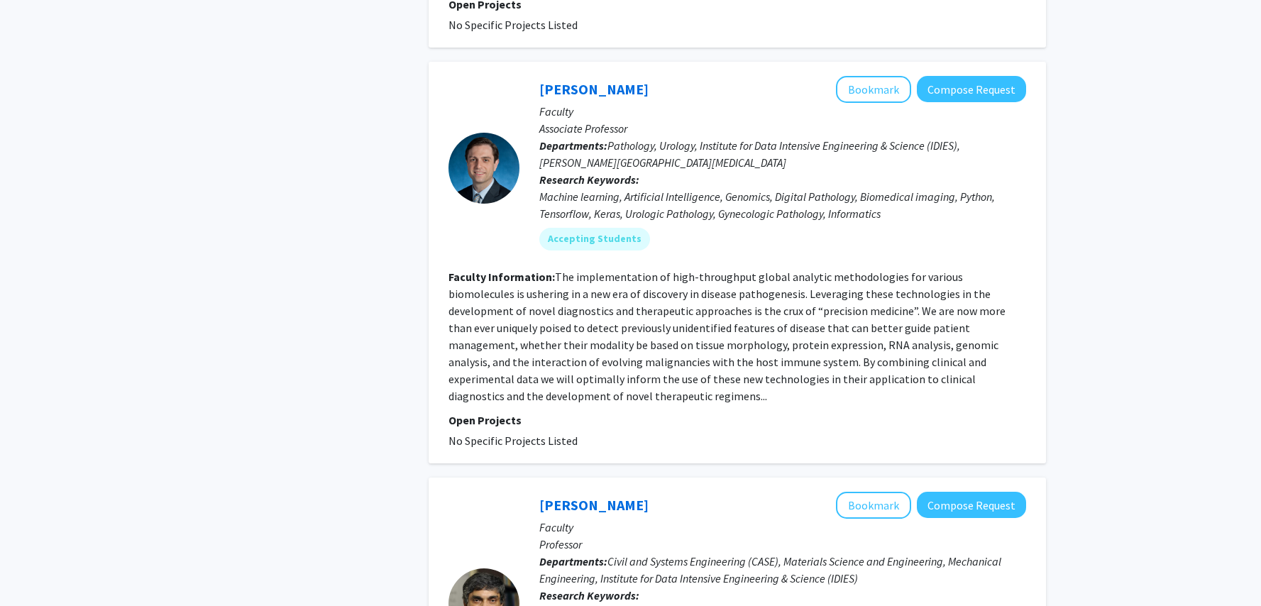
scroll to position [4302, 0]
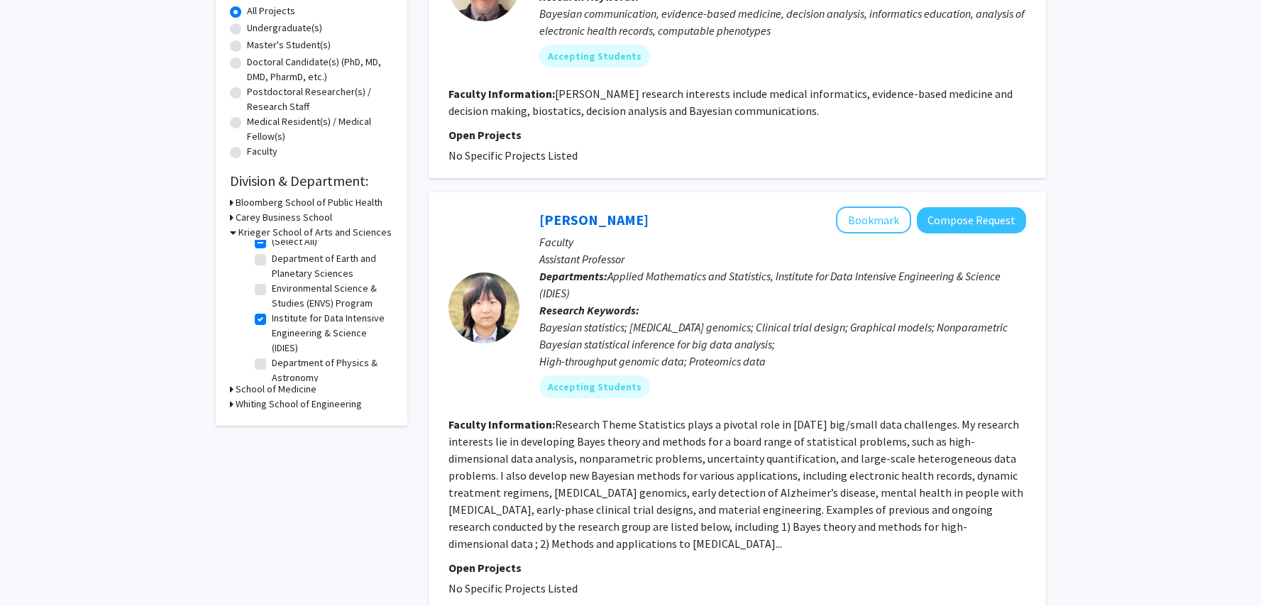
scroll to position [33, 0]
click at [272, 343] on label "Department of Physics & Astronomy" at bounding box center [331, 346] width 118 height 30
click at [272, 341] on input "Department of Physics & Astronomy" at bounding box center [276, 335] width 9 height 9
checkbox input "true"
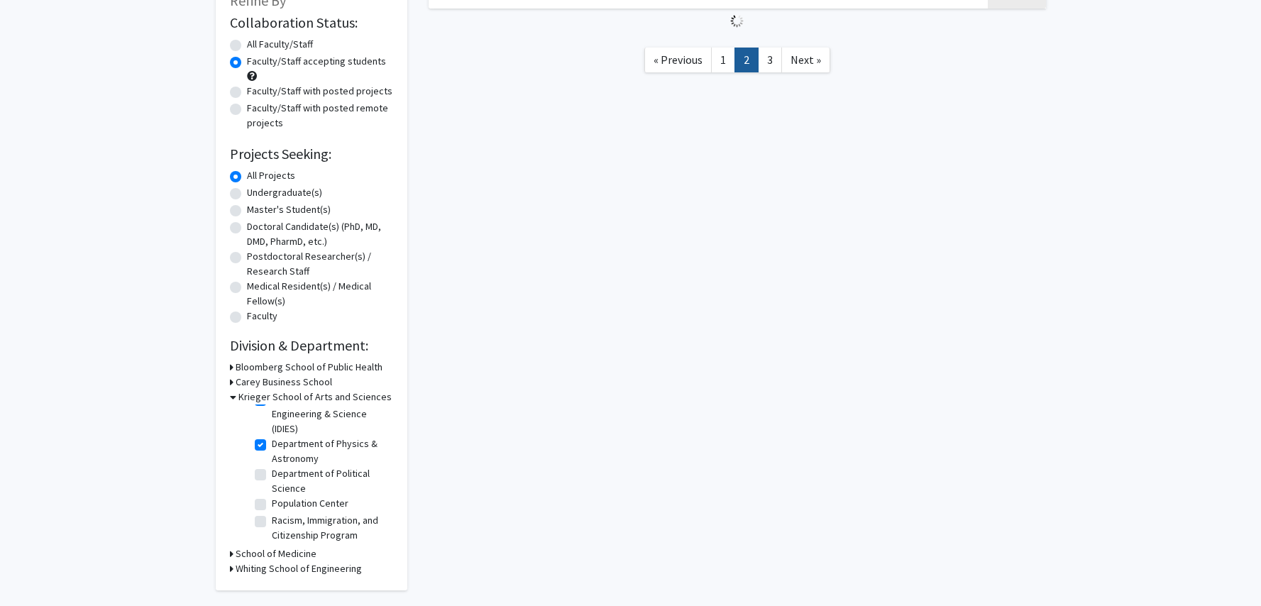
scroll to position [64, 0]
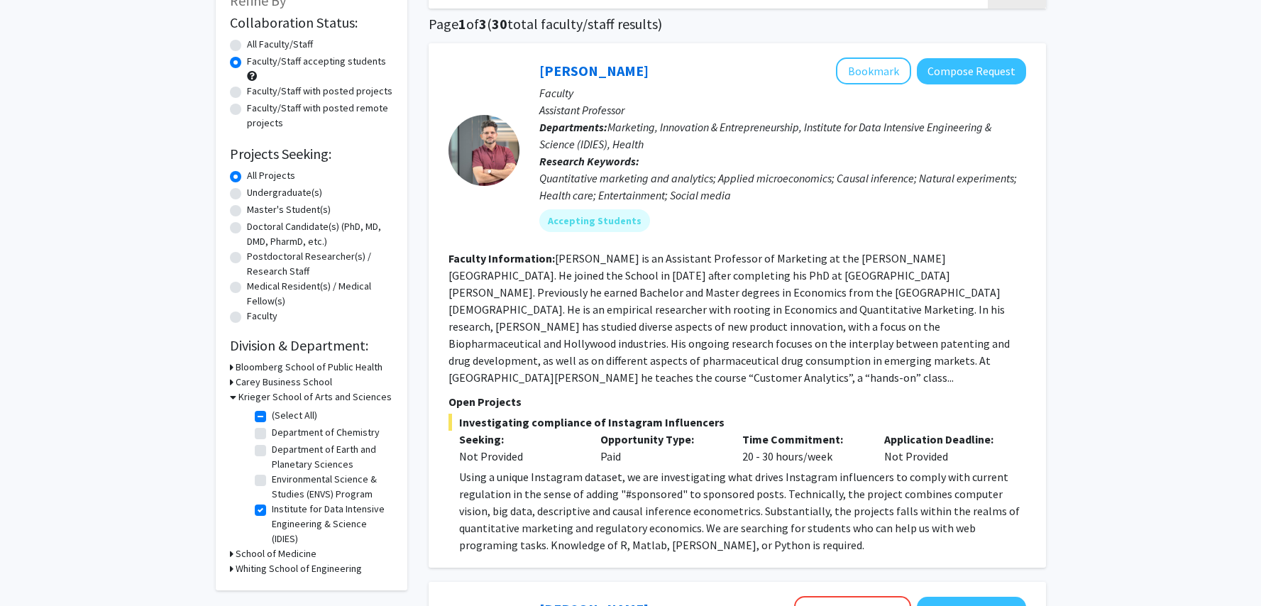
click at [272, 511] on label "Institute for Data Intensive Engineering & Science (IDIES)" at bounding box center [331, 524] width 118 height 45
click at [272, 511] on input "Institute for Data Intensive Engineering & Science (IDIES)" at bounding box center [276, 506] width 9 height 9
checkbox input "false"
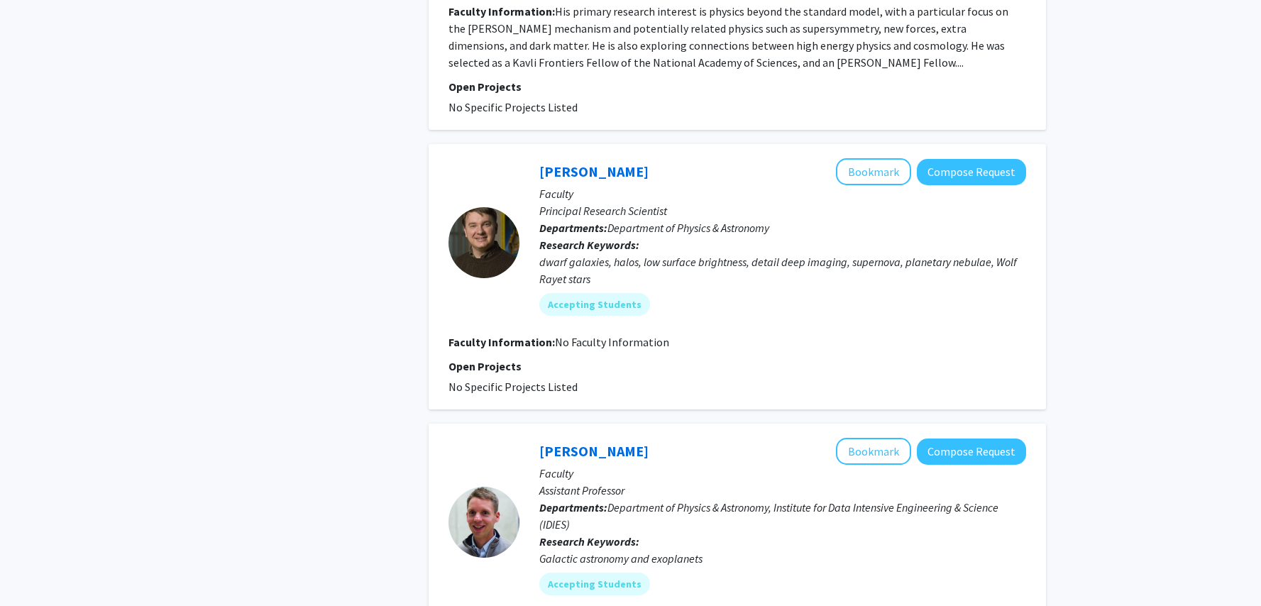
scroll to position [2404, 0]
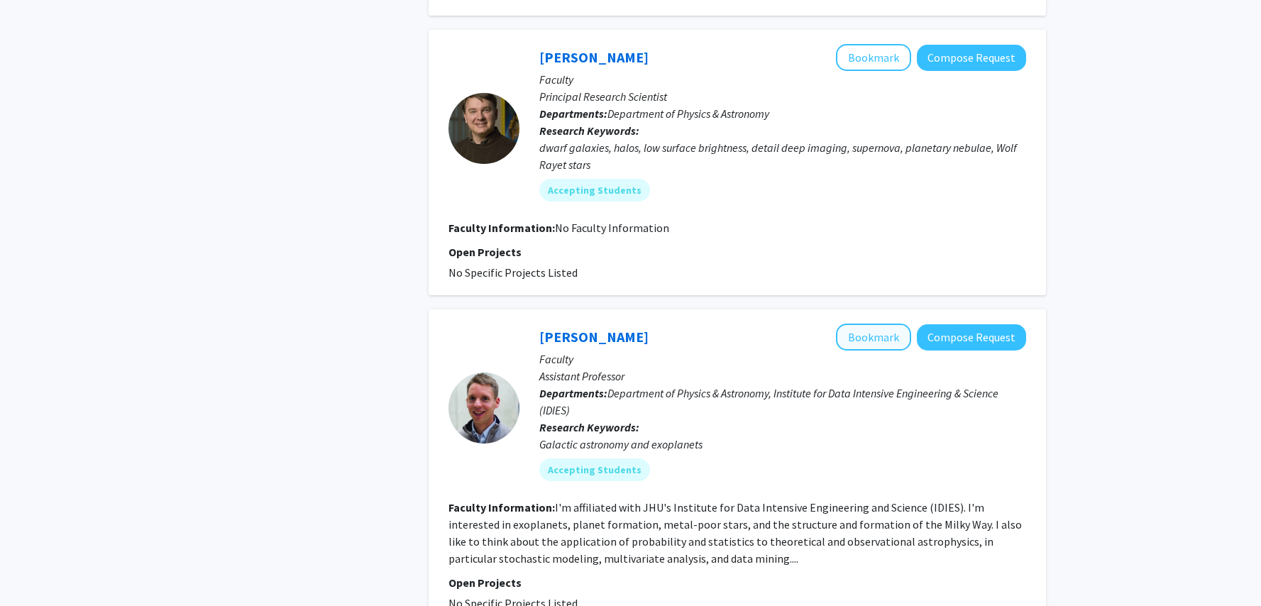
click at [883, 324] on button "Bookmark" at bounding box center [873, 337] width 75 height 27
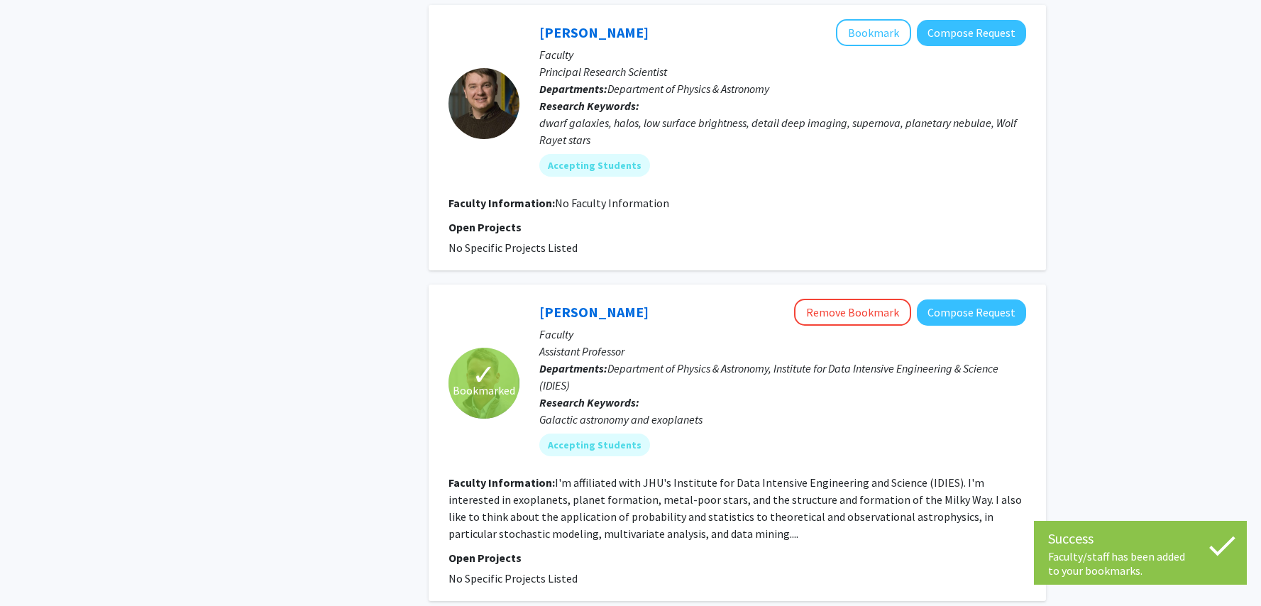
scroll to position [2533, 0]
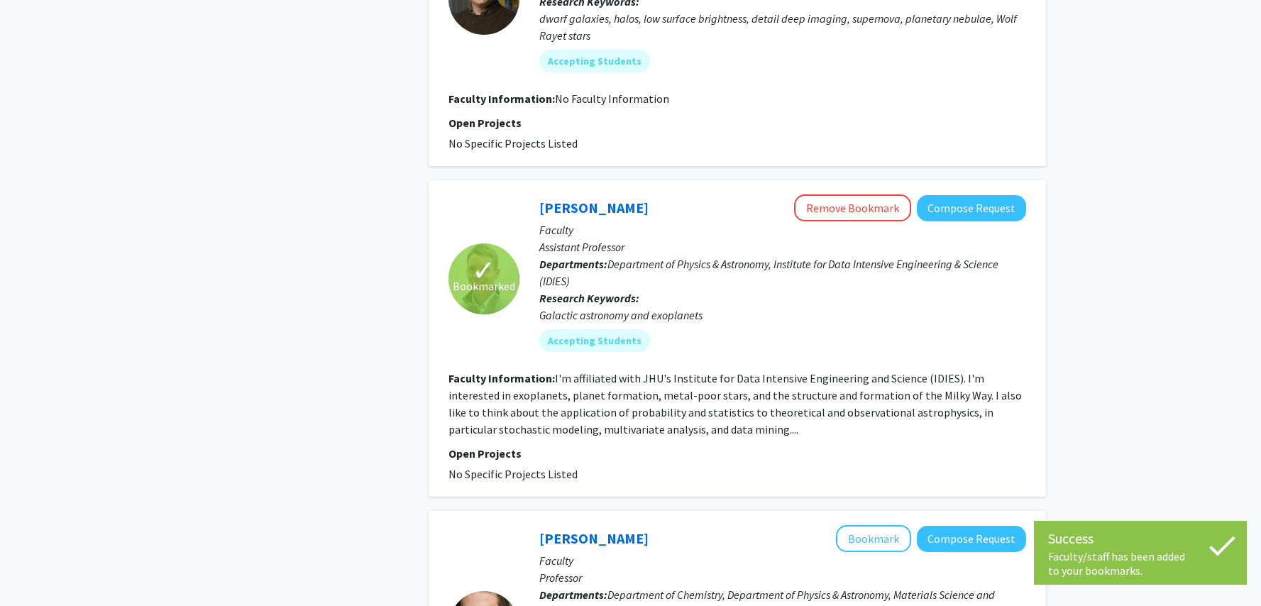
click at [710, 370] on section "Faculty Information: I'm affiliated with JHU's Institute for Data Intensive Eng…" at bounding box center [737, 404] width 578 height 68
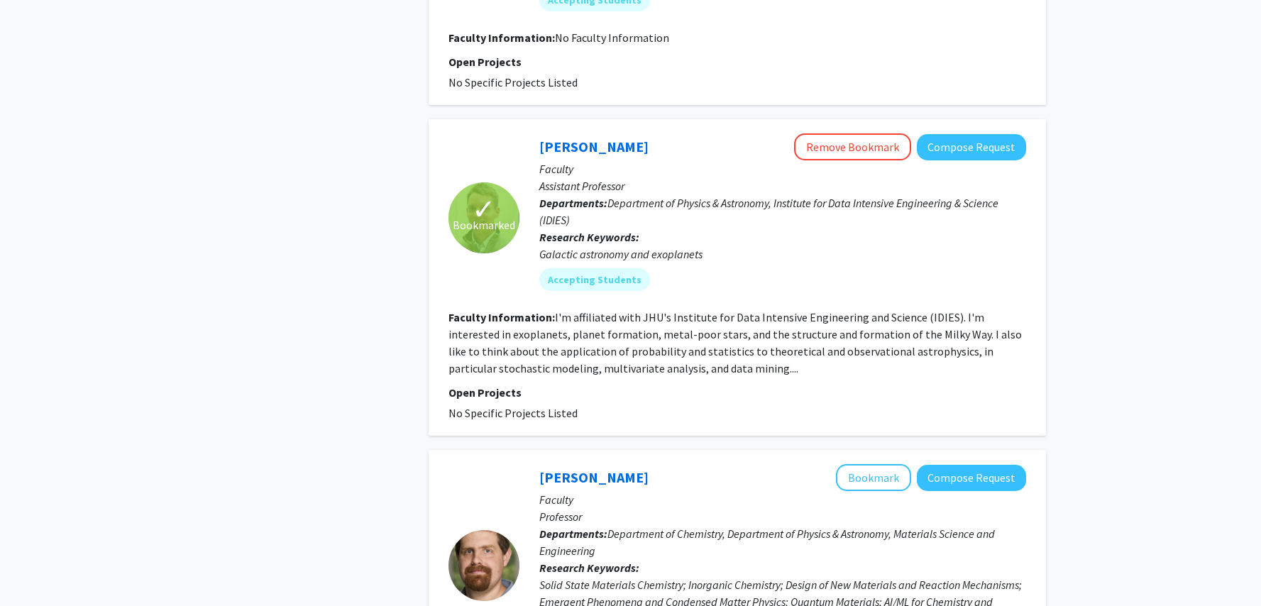
scroll to position [2515, 0]
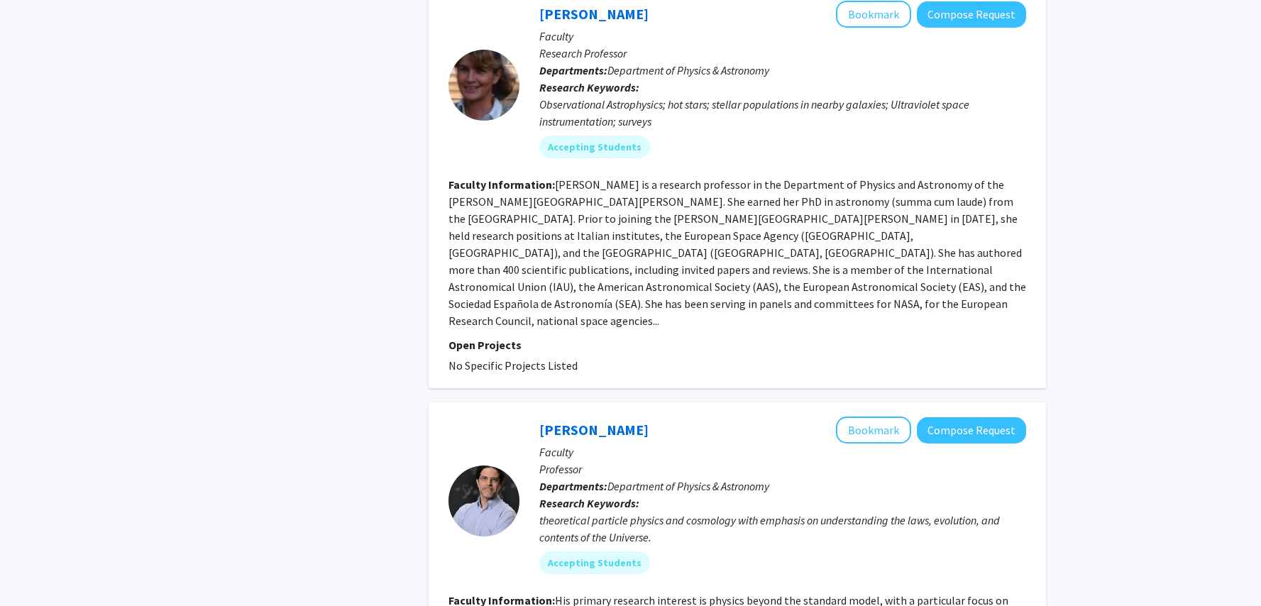
scroll to position [1636, 0]
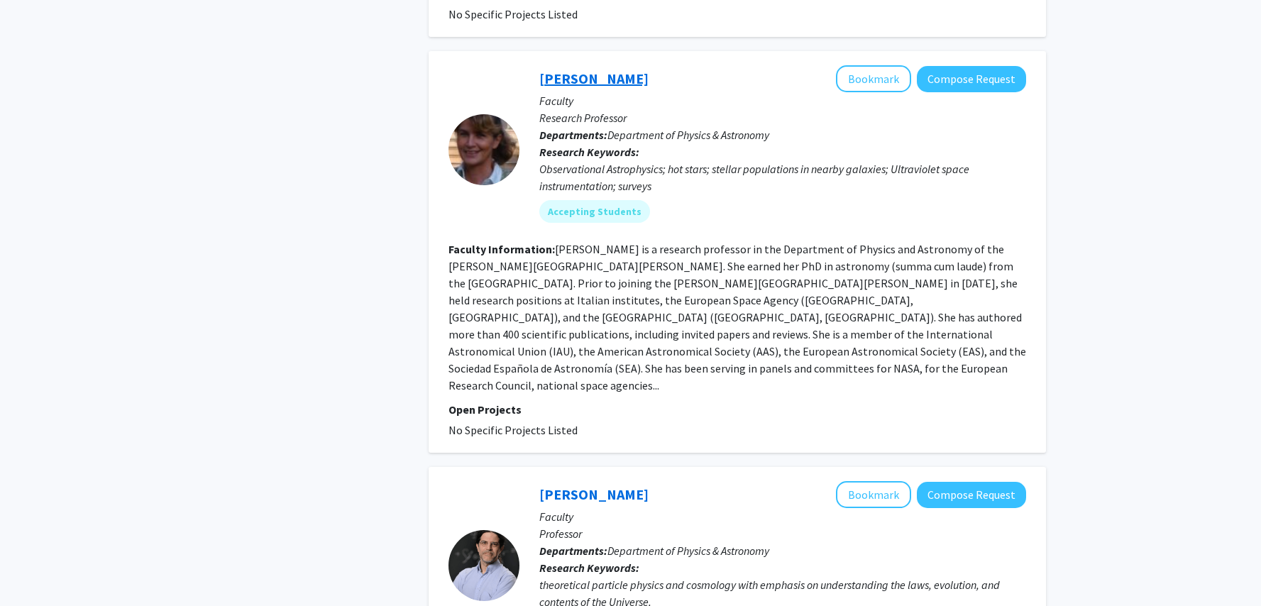
click at [605, 70] on link "[PERSON_NAME]" at bounding box center [593, 79] width 109 height 18
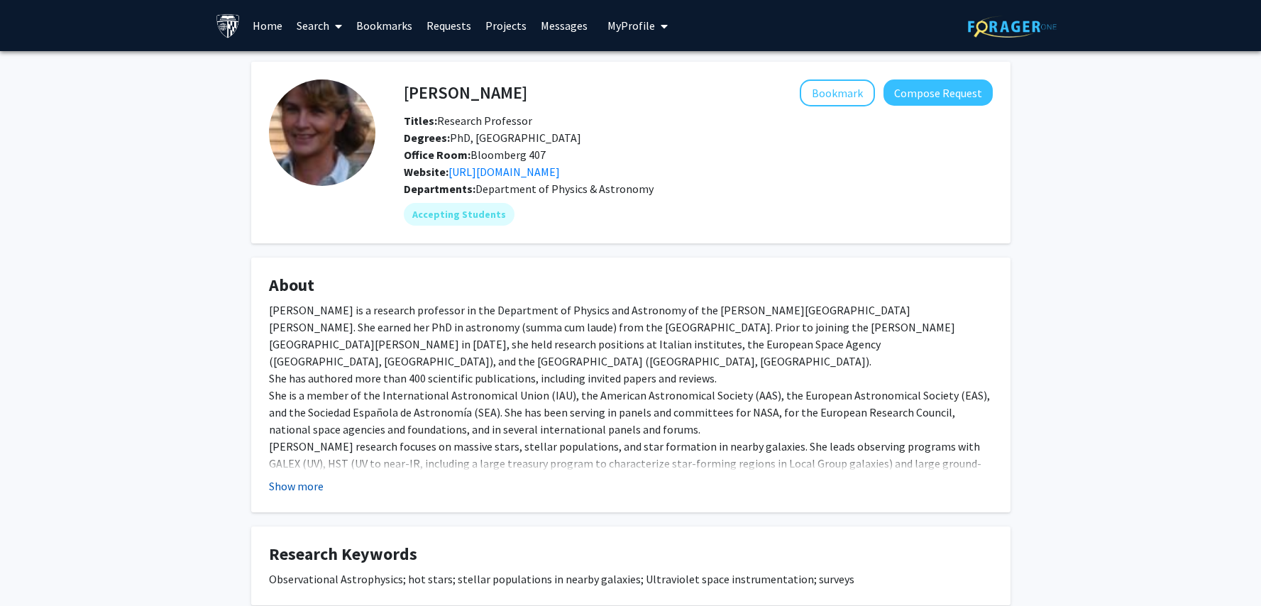
click at [297, 488] on button "Show more" at bounding box center [296, 486] width 55 height 17
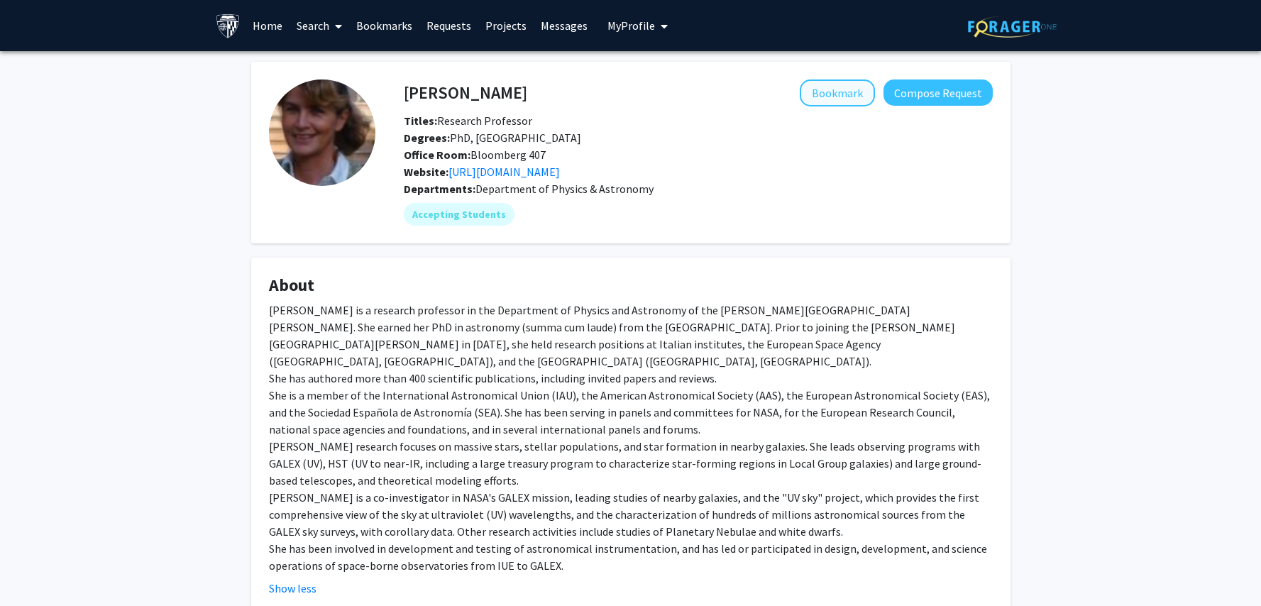
click at [841, 90] on button "Bookmark" at bounding box center [837, 92] width 75 height 27
click at [519, 172] on link "[URL][DOMAIN_NAME]" at bounding box center [503, 172] width 111 height 14
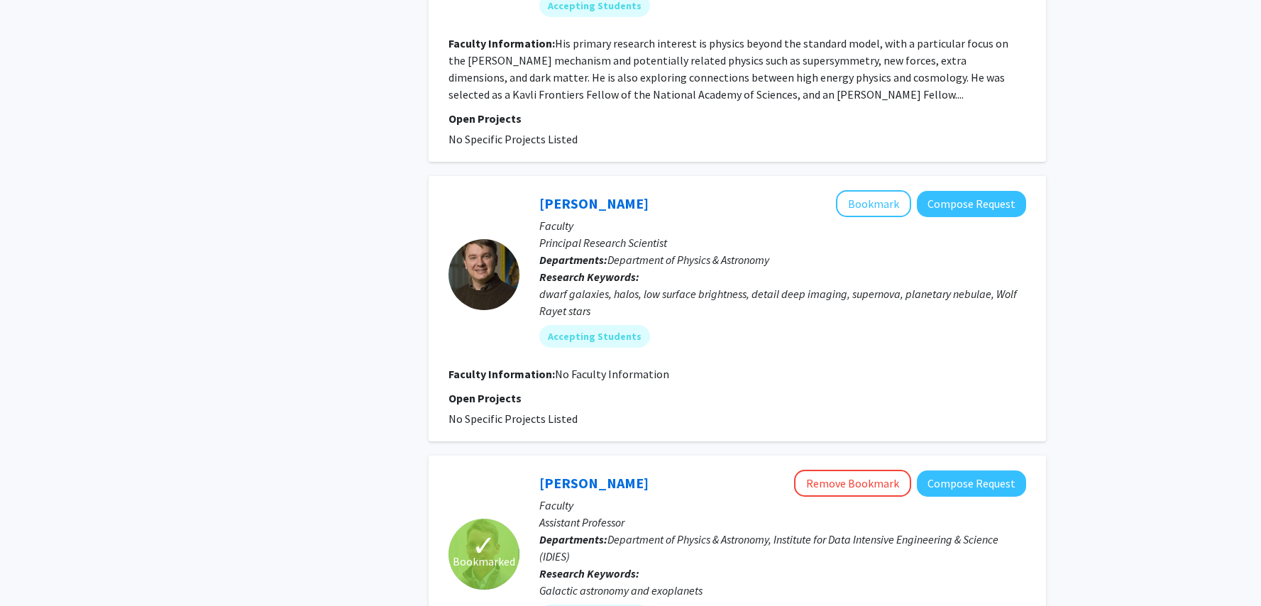
scroll to position [2372, 0]
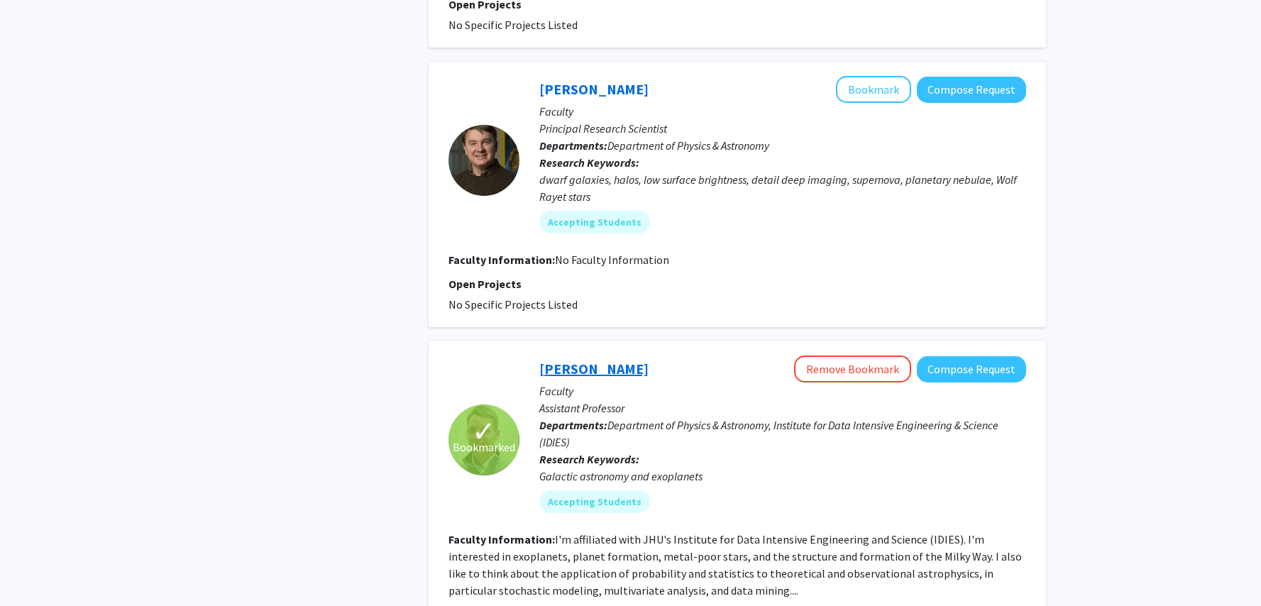
click at [600, 360] on link "[PERSON_NAME]" at bounding box center [593, 369] width 109 height 18
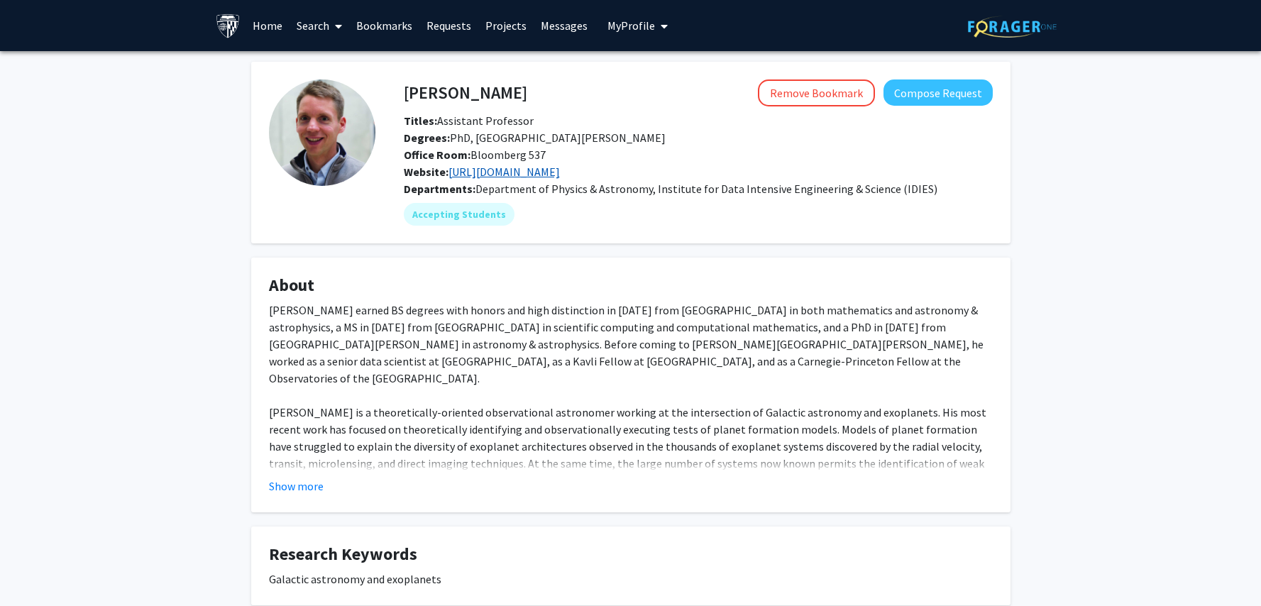
click at [485, 170] on link "[URL][DOMAIN_NAME]" at bounding box center [503, 172] width 111 height 14
drag, startPoint x: 726, startPoint y: 346, endPoint x: 811, endPoint y: 345, distance: 85.2
click at [811, 345] on div "Kevin Schlaufman earned BS degrees with honors and high distinction in 2004 fro…" at bounding box center [631, 429] width 724 height 255
copy div "Kavli Fellow at MIT"
click at [288, 484] on button "Show more" at bounding box center [296, 486] width 55 height 17
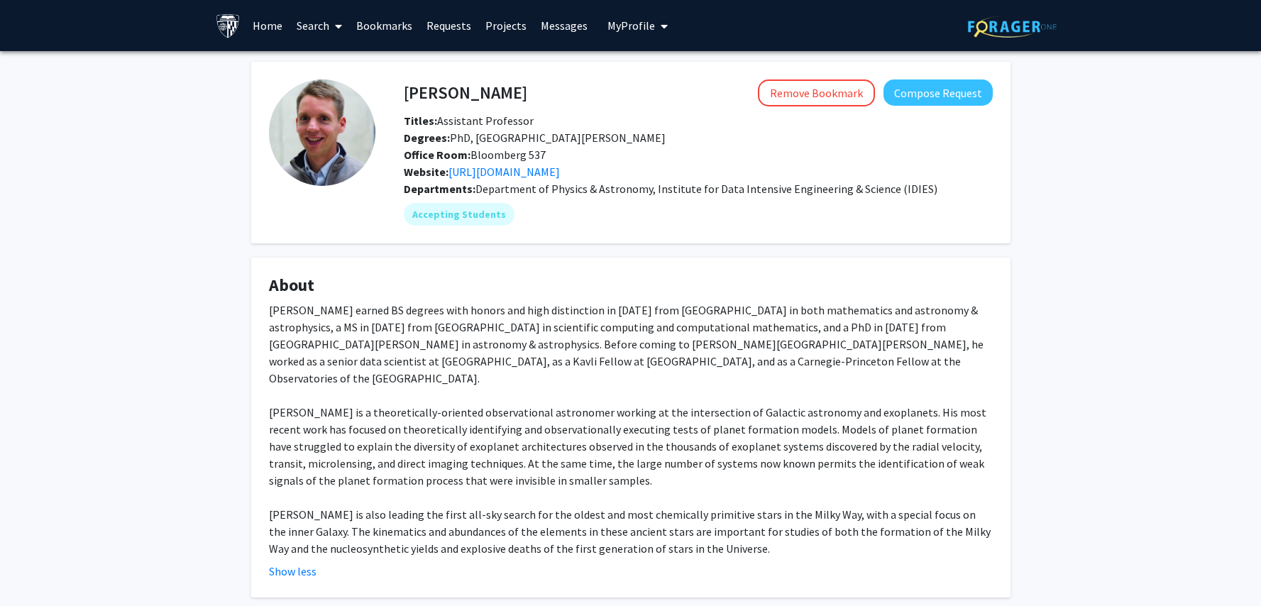
click at [199, 470] on div "Kevin Schlaufman Remove Bookmark Compose Request Titles: Assistant Professor De…" at bounding box center [630, 457] width 1261 height 812
